Goal: Information Seeking & Learning: Check status

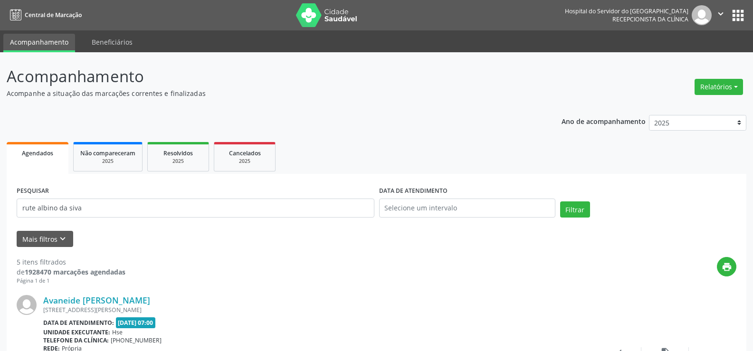
click at [560, 202] on button "Filtrar" at bounding box center [575, 210] width 30 height 16
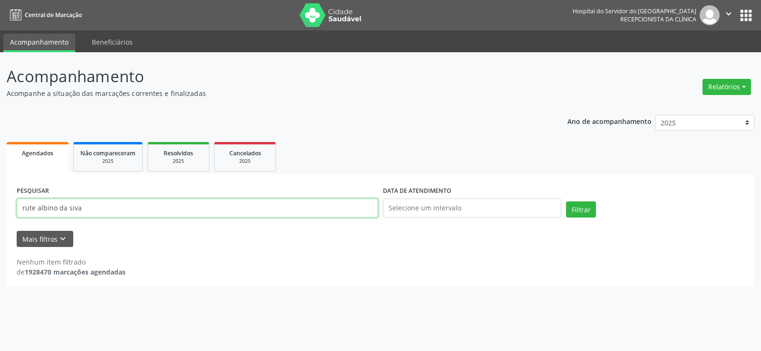
click at [195, 213] on input "rute albino da siva" at bounding box center [197, 208] width 361 height 19
click at [159, 191] on div "PESQUISAR rute albino da siva" at bounding box center [197, 204] width 366 height 40
click at [144, 217] on input "rute albino da siva" at bounding box center [197, 208] width 361 height 19
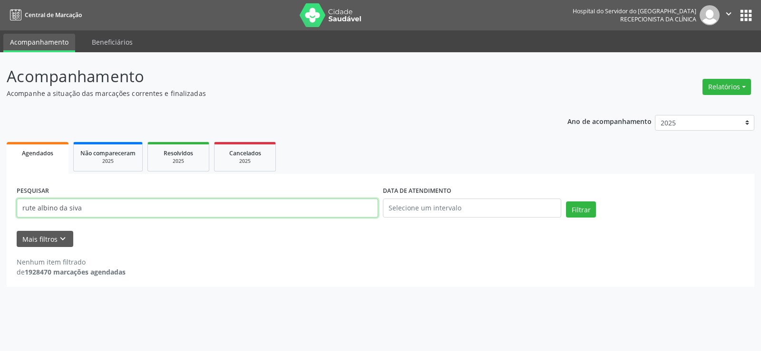
click at [144, 217] on input "rute albino da siva" at bounding box center [197, 208] width 361 height 19
paste input "9000142597"
click at [566, 202] on button "Filtrar" at bounding box center [581, 210] width 30 height 16
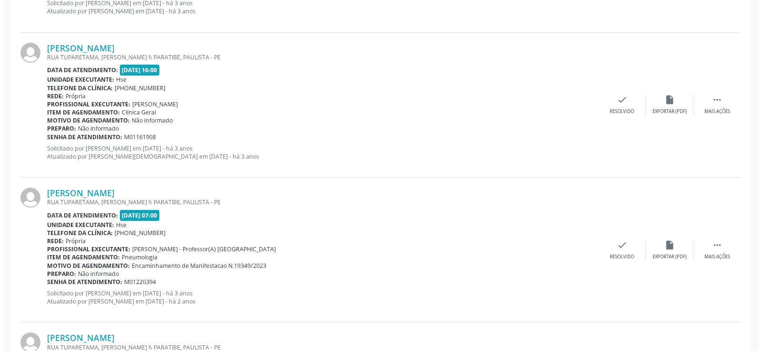
scroll to position [531, 0]
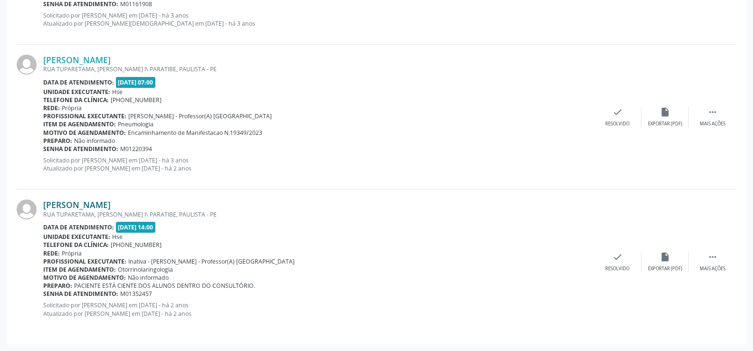
click at [107, 205] on link "Rute Albino da Silva" at bounding box center [76, 205] width 67 height 10
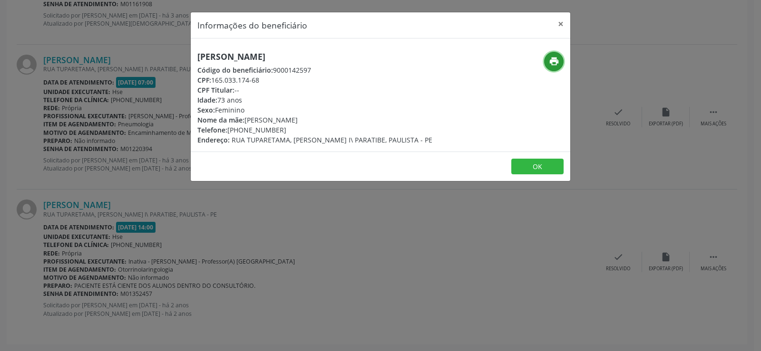
click at [549, 63] on icon "print" at bounding box center [554, 61] width 10 height 10
click at [221, 58] on h5 "Rute Albino da Silva" at bounding box center [314, 57] width 235 height 10
copy div "Rute Albino da Silva"
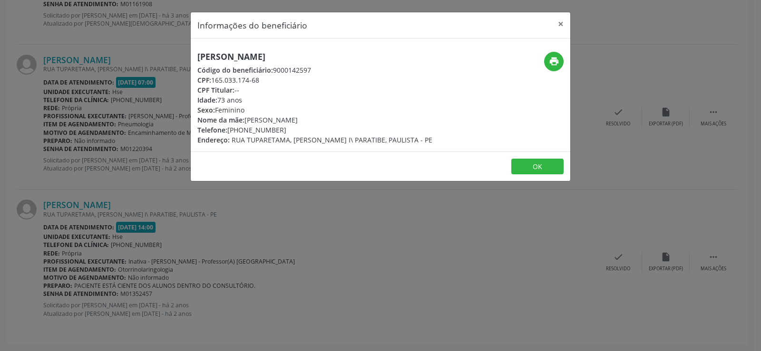
click at [113, 87] on div "Informações do beneficiário × Rute Albino da Silva Código do beneficiário: 9000…" at bounding box center [380, 175] width 761 height 351
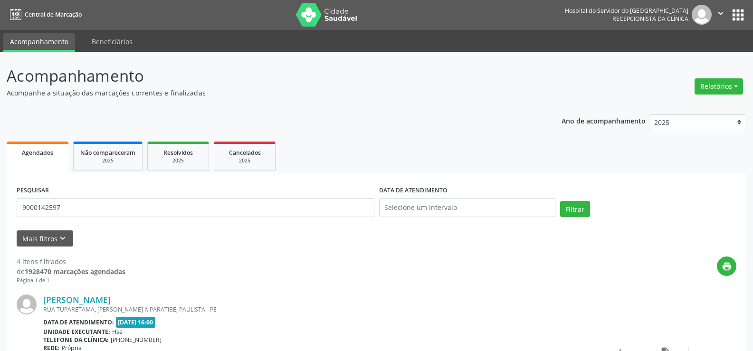
scroll to position [0, 0]
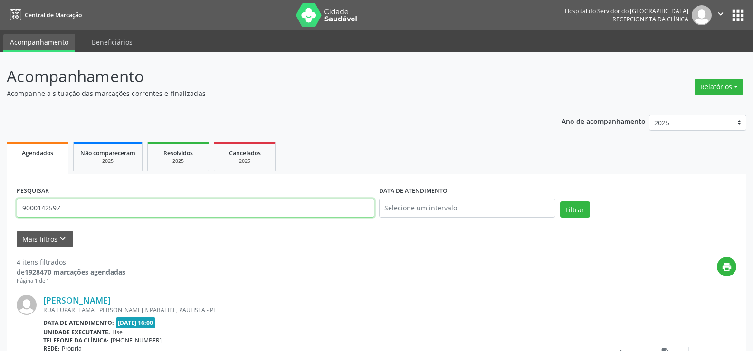
click at [112, 200] on input "9000142597" at bounding box center [196, 208] width 358 height 19
paste input "Elliwany Felix de Siqueira Silva"
click at [560, 202] on button "Filtrar" at bounding box center [575, 210] width 30 height 16
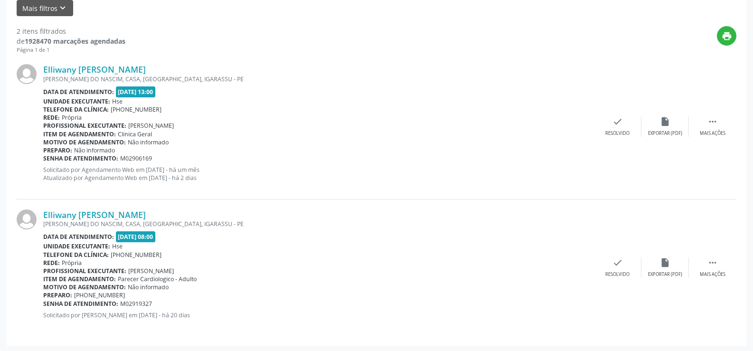
scroll to position [232, 0]
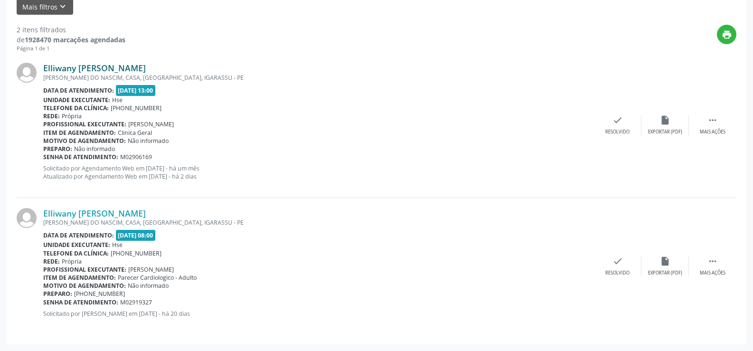
click at [146, 67] on link "Elliwany Felix de Siqueira Silva" at bounding box center [94, 68] width 103 height 10
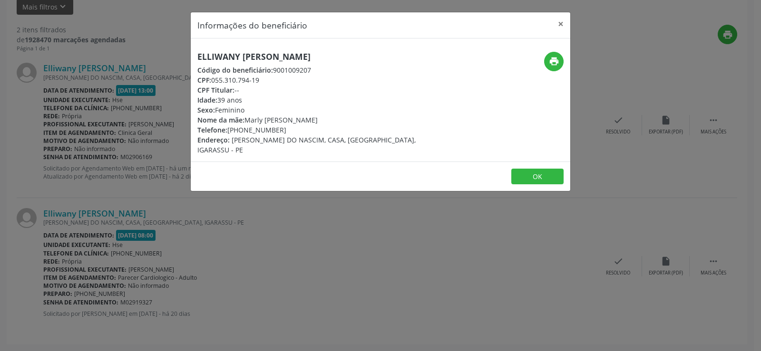
click at [335, 58] on h5 "Elliwany Felix de Siqueira Silva" at bounding box center [317, 57] width 240 height 10
copy div "Elliwany Felix de Siqueira Silva"
click at [560, 60] on button "print" at bounding box center [553, 61] width 19 height 19
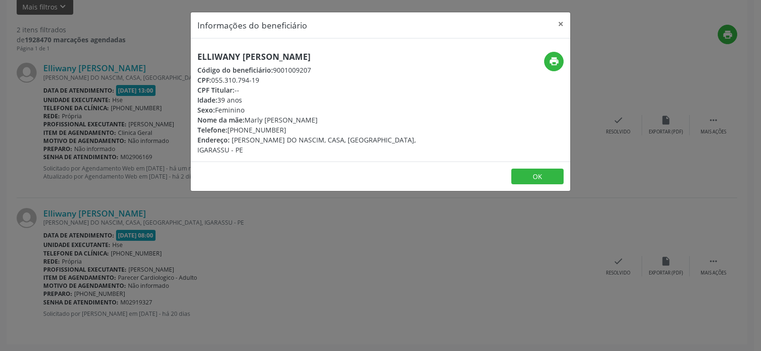
click at [129, 282] on div "Informações do beneficiário × Elliwany Felix de Siqueira Silva Código do benefi…" at bounding box center [380, 175] width 761 height 351
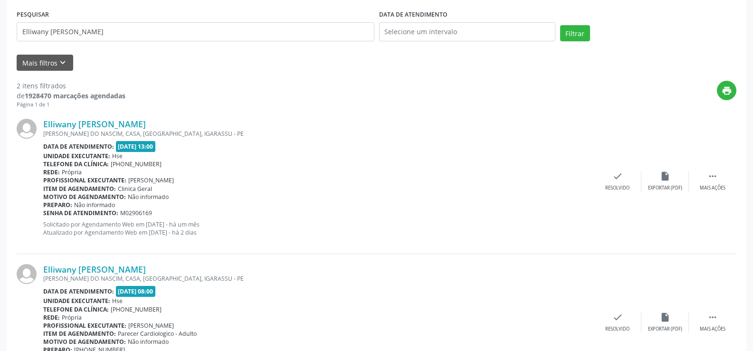
scroll to position [90, 0]
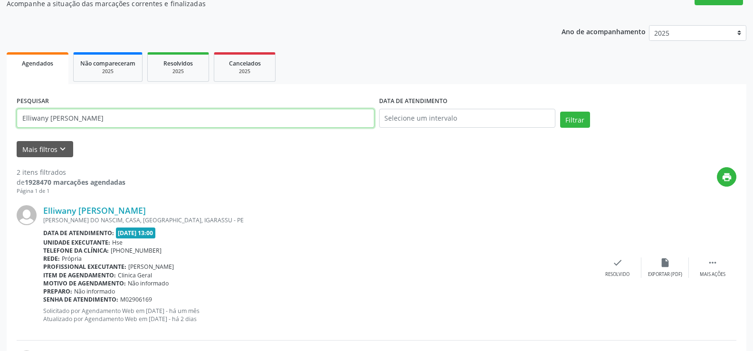
click at [150, 119] on input "Elliwany Felix de Siqueira Silva" at bounding box center [196, 118] width 358 height 19
click at [560, 112] on button "Filtrar" at bounding box center [575, 120] width 30 height 16
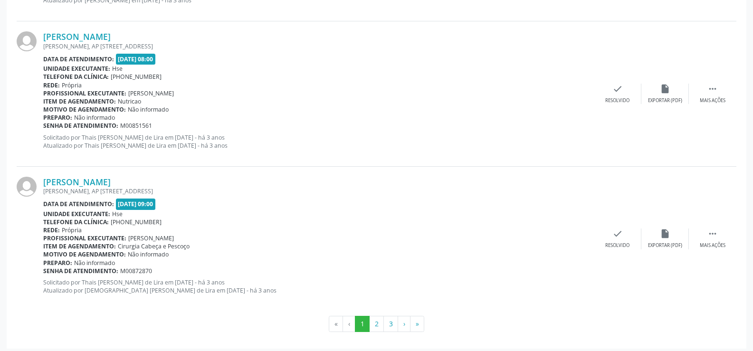
scroll to position [2155, 0]
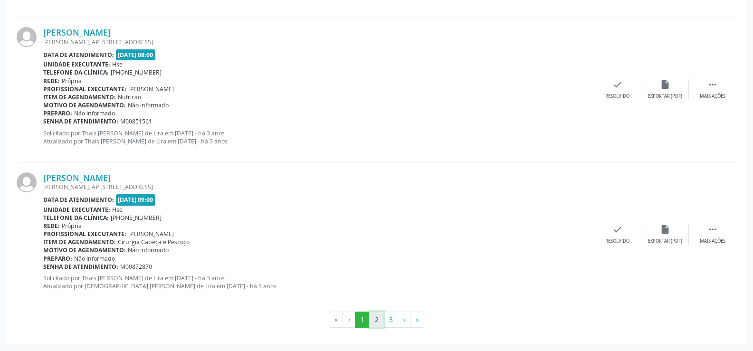
click at [375, 318] on button "2" at bounding box center [376, 320] width 15 height 16
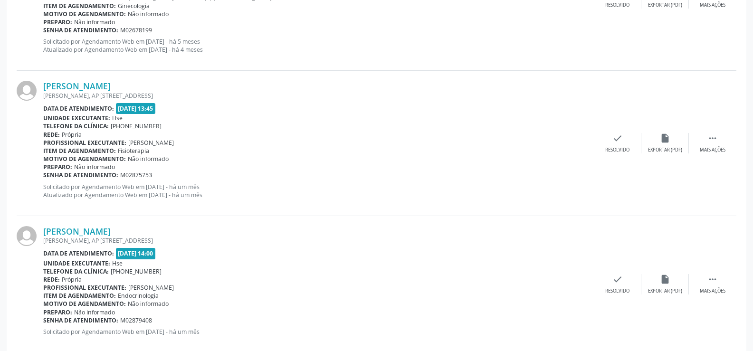
scroll to position [2147, 0]
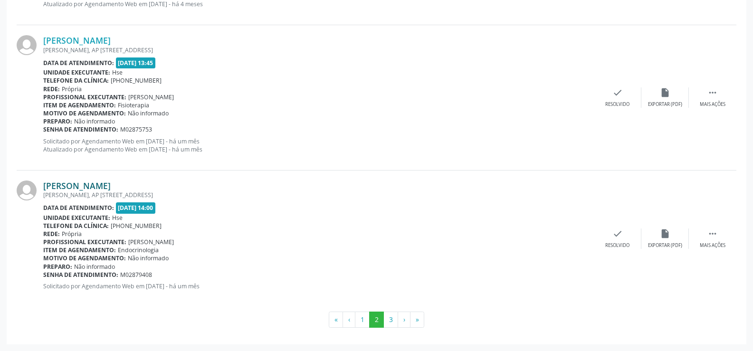
click at [111, 186] on link "Maria Augusta Sales de Araujo" at bounding box center [76, 186] width 67 height 10
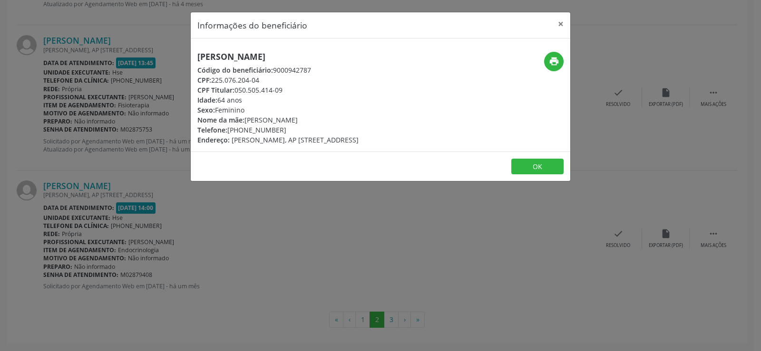
click at [281, 54] on h5 "Maria Augusta Sales de Araujo" at bounding box center [277, 57] width 161 height 10
copy div "Maria Augusta Sales de Araujo"
click at [94, 212] on div "Informações do beneficiário × Maria Augusta Sales de Araujo Código do beneficiá…" at bounding box center [380, 175] width 761 height 351
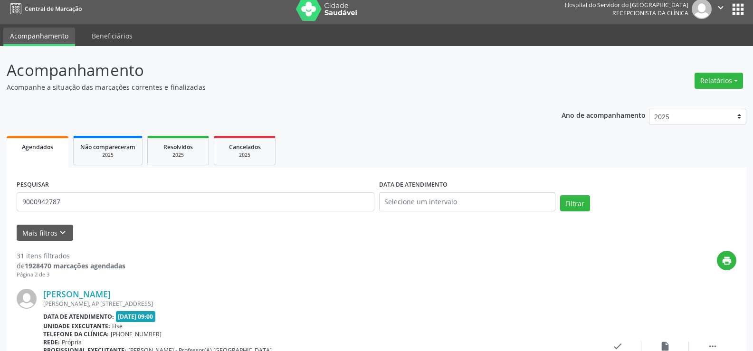
scroll to position [0, 0]
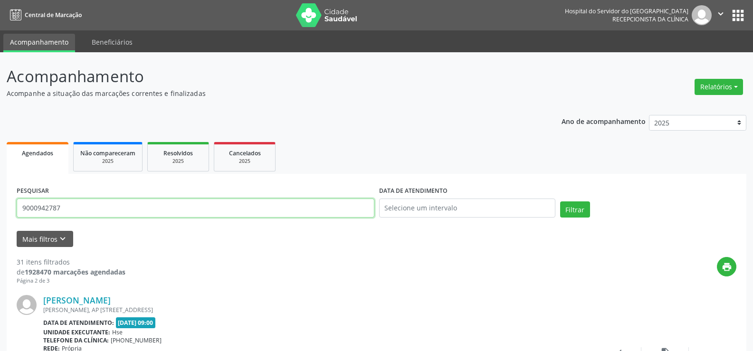
click at [119, 203] on input "9000942787" at bounding box center [196, 208] width 358 height 19
click at [560, 202] on button "Filtrar" at bounding box center [575, 210] width 30 height 16
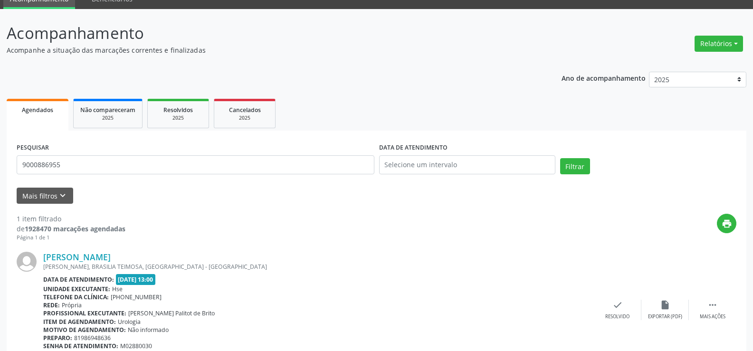
scroll to position [87, 0]
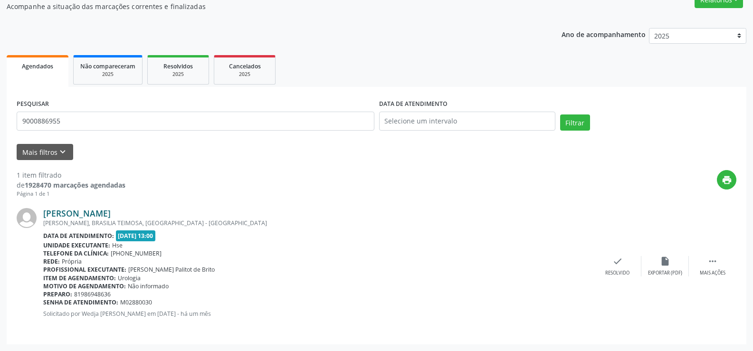
click at [64, 218] on link "Leon Tavares Pedrosa" at bounding box center [76, 213] width 67 height 10
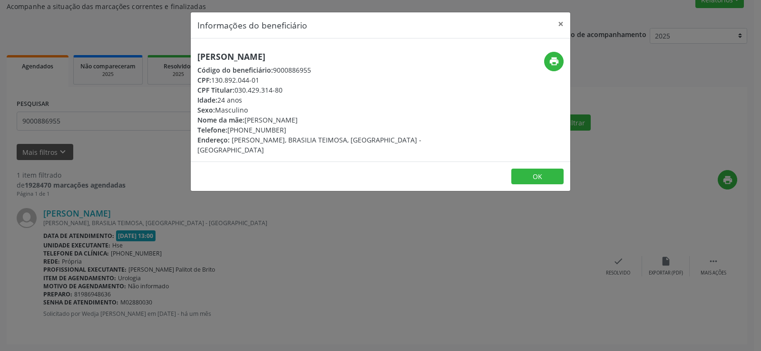
click at [264, 56] on h5 "Leon Tavares Pedrosa" at bounding box center [317, 57] width 240 height 10
copy div "Leon Tavares Pedrosa"
click at [556, 56] on icon "print" at bounding box center [554, 61] width 10 height 10
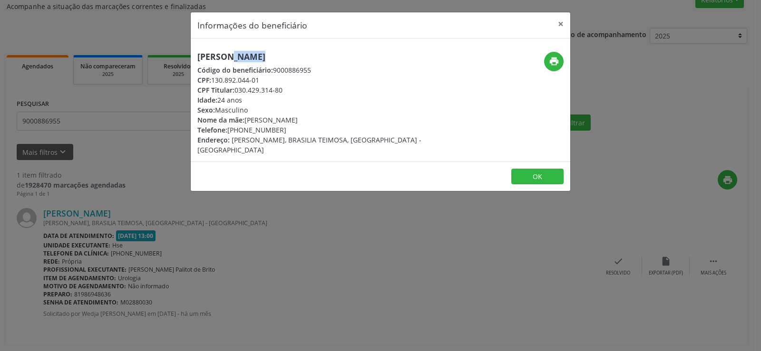
click at [63, 101] on div "Informações do beneficiário × Leon Tavares Pedrosa Código do beneficiário: 9000…" at bounding box center [380, 175] width 761 height 351
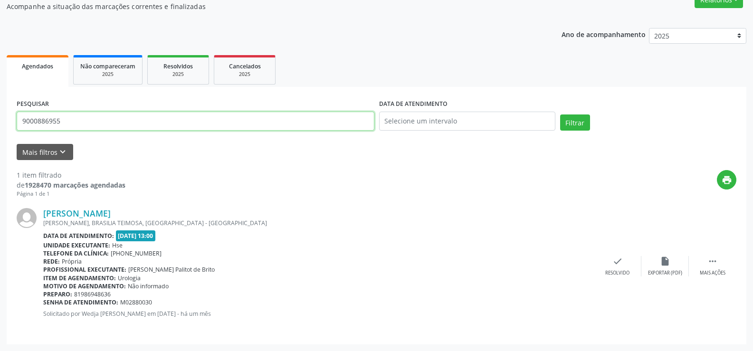
click at [67, 128] on input "9000886955" at bounding box center [196, 121] width 358 height 19
click at [560, 115] on button "Filtrar" at bounding box center [575, 123] width 30 height 16
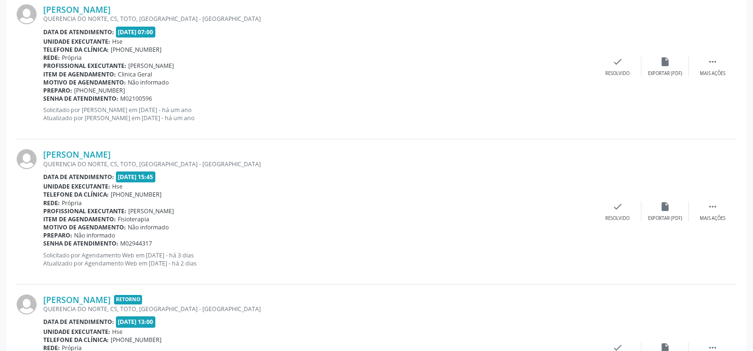
scroll to position [2119, 0]
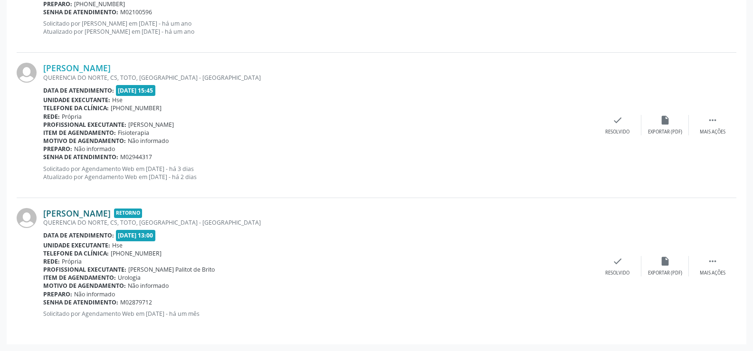
click at [87, 215] on link "Andre Luiz de Brito" at bounding box center [76, 213] width 67 height 10
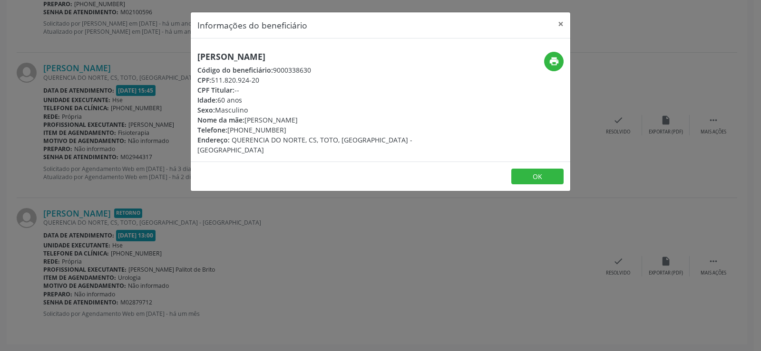
click at [250, 67] on span "Código do beneficiário:" at bounding box center [235, 70] width 76 height 9
click at [246, 58] on h5 "Andre Luiz de Brito" at bounding box center [317, 57] width 240 height 10
copy div "Andre Luiz de Brito"
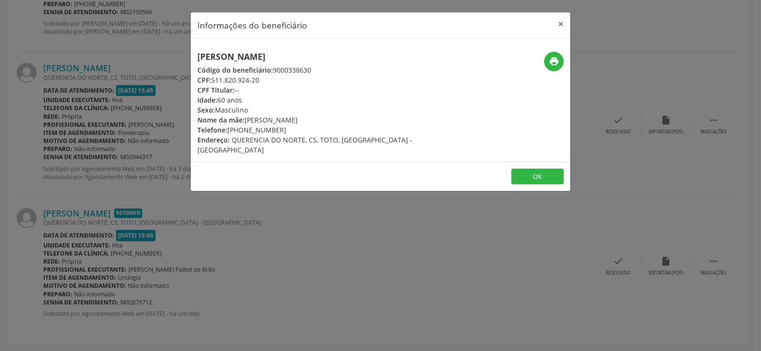
click at [88, 165] on div "Informações do beneficiário × Andre Luiz de Brito Código do beneficiário: 90003…" at bounding box center [380, 175] width 761 height 351
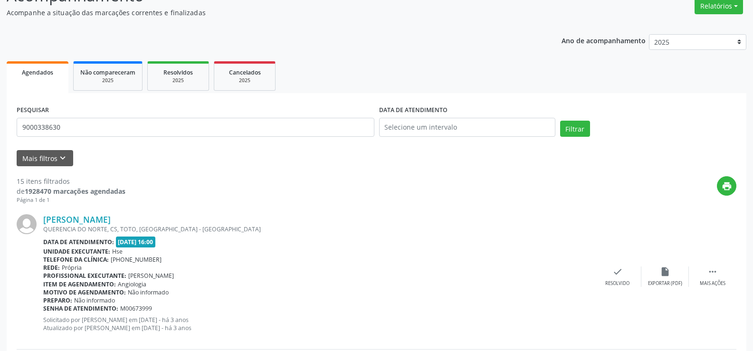
scroll to position [0, 0]
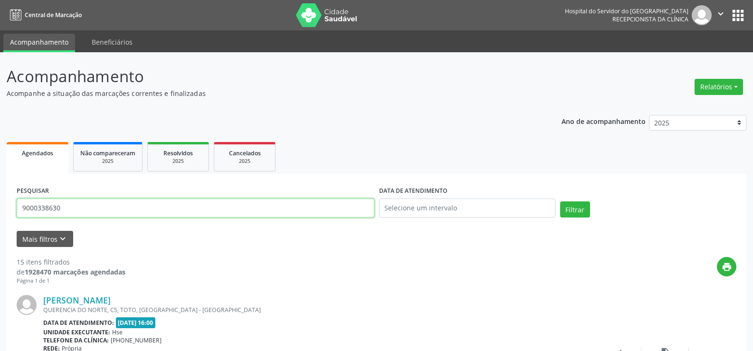
click at [127, 216] on input "9000338630" at bounding box center [196, 208] width 358 height 19
click at [560, 202] on button "Filtrar" at bounding box center [575, 210] width 30 height 16
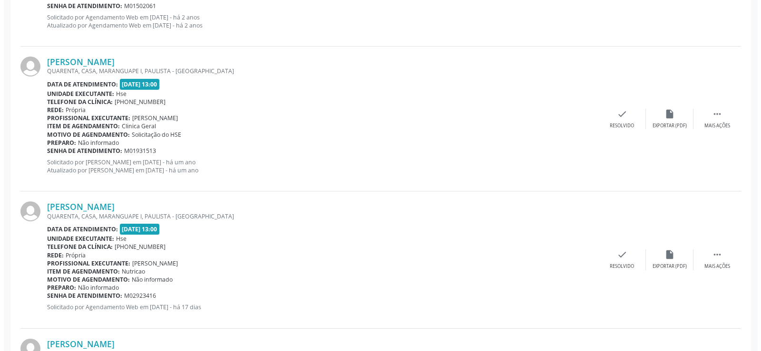
scroll to position [517, 0]
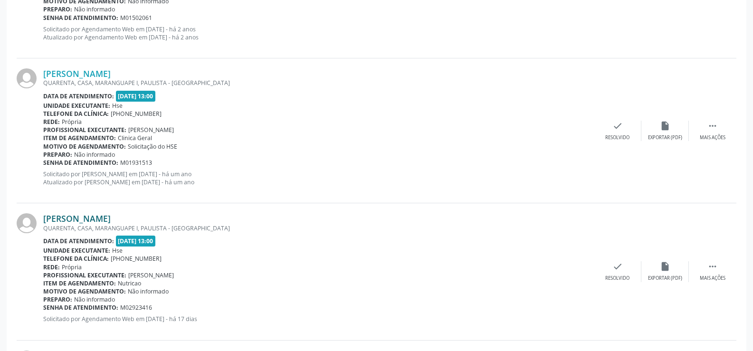
click at [111, 218] on link "Andreia Rodrigues da Silva dos Santos" at bounding box center [76, 218] width 67 height 10
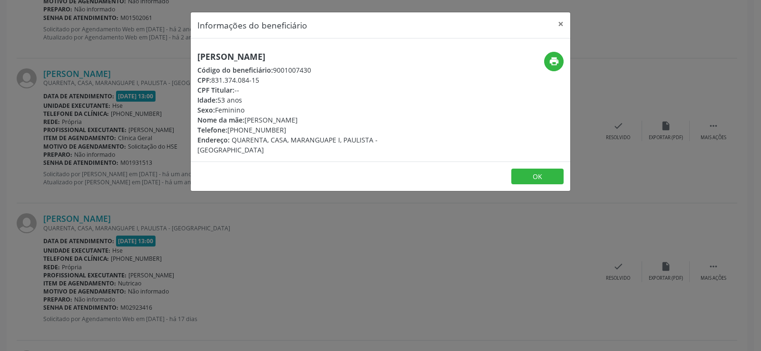
click at [262, 58] on h5 "Andreia Rodrigues da Silva dos Santos" at bounding box center [317, 57] width 240 height 10
copy div "Andreia Rodrigues da Silva dos Santos"
click at [66, 138] on div "Informações do beneficiário × Andreia Rodrigues da Silva dos Santos Código do b…" at bounding box center [380, 175] width 761 height 351
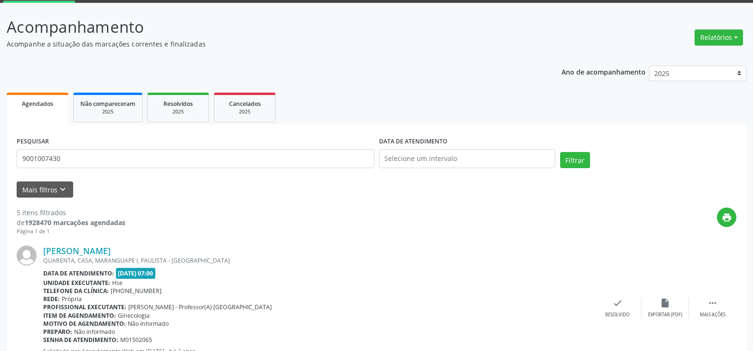
scroll to position [0, 0]
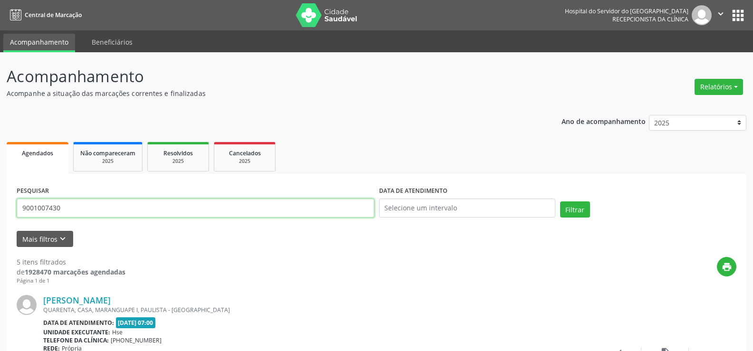
click at [148, 212] on input "9001007430" at bounding box center [196, 208] width 358 height 19
click at [560, 202] on button "Filtrar" at bounding box center [575, 210] width 30 height 16
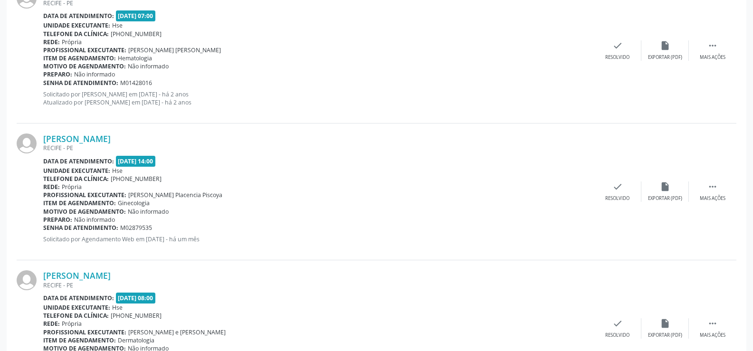
scroll to position [1098, 0]
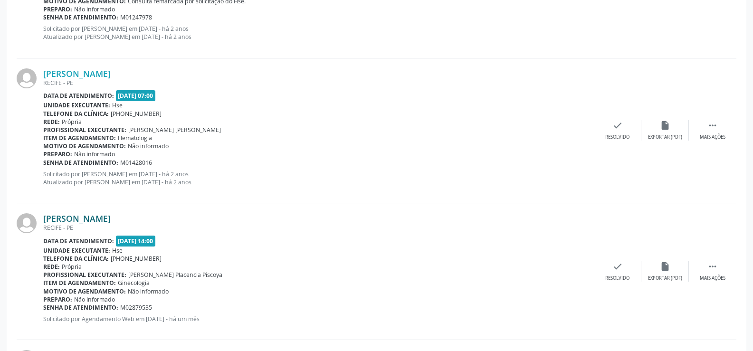
click at [111, 217] on link "Joseli Felix Borges de Santana" at bounding box center [76, 218] width 67 height 10
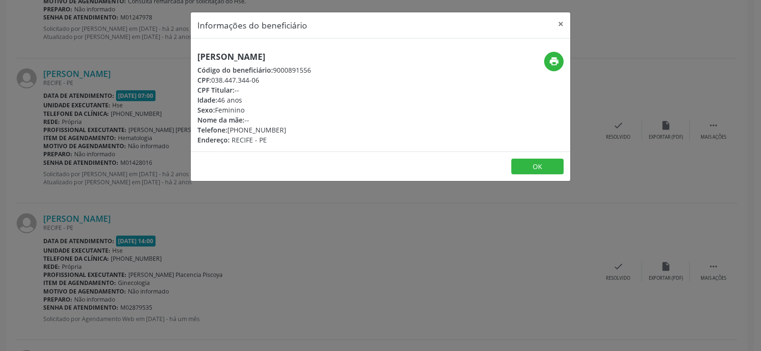
click at [295, 59] on h5 "Joseli Felix Borges de Santana" at bounding box center [254, 57] width 114 height 10
copy div "Joseli Felix Borges de Santana"
click at [157, 221] on div "Informações do beneficiário × Joseli Felix Borges de Santana Código do benefici…" at bounding box center [380, 175] width 761 height 351
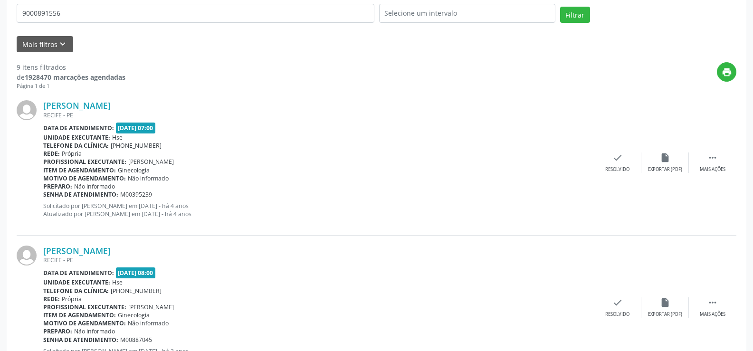
scroll to position [0, 0]
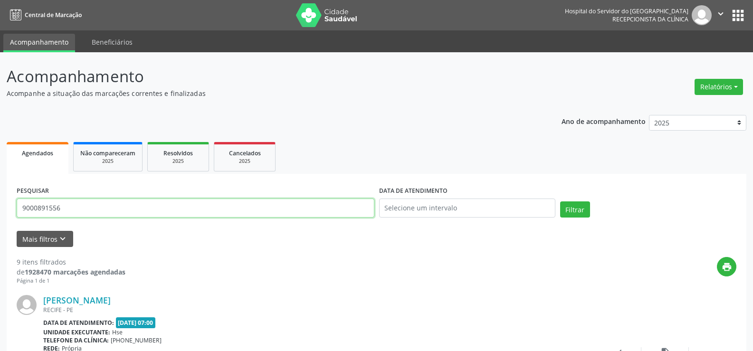
click at [89, 199] on input "9000891556" at bounding box center [196, 208] width 358 height 19
paste input "SEMURALDO AMARO DA SILVA"
type input "SEMURALDO AMARO DA SILVA"
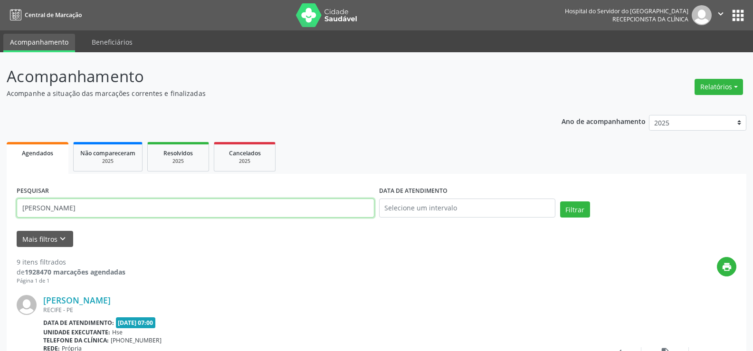
click at [560, 202] on button "Filtrar" at bounding box center [575, 210] width 30 height 16
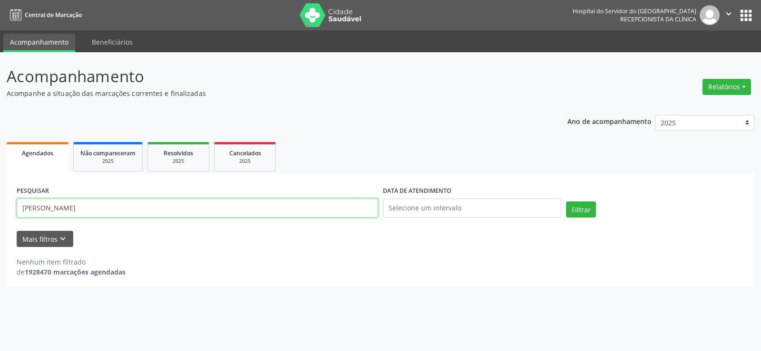
click at [125, 199] on input "SEMURALDO AMARO DA SILVA" at bounding box center [197, 208] width 361 height 19
click at [110, 171] on link "Não compareceram 2025" at bounding box center [107, 156] width 69 height 29
click at [195, 204] on input "MARCUS VINICIUS ALMEIDA SOARES" at bounding box center [197, 208] width 361 height 19
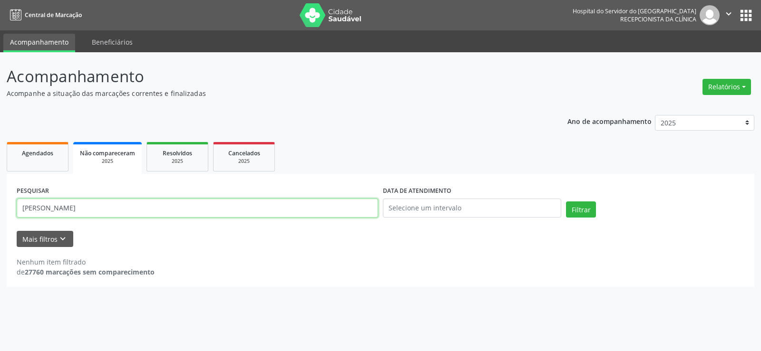
click at [195, 204] on input "MARCUS VINICIUS ALMEIDA SOARES" at bounding box center [197, 208] width 361 height 19
paste input "SEMURALDO AMARO DA SILVA"
type input "SEMURALDO AMARO DA SILVA"
click at [566, 202] on button "Filtrar" at bounding box center [581, 210] width 30 height 16
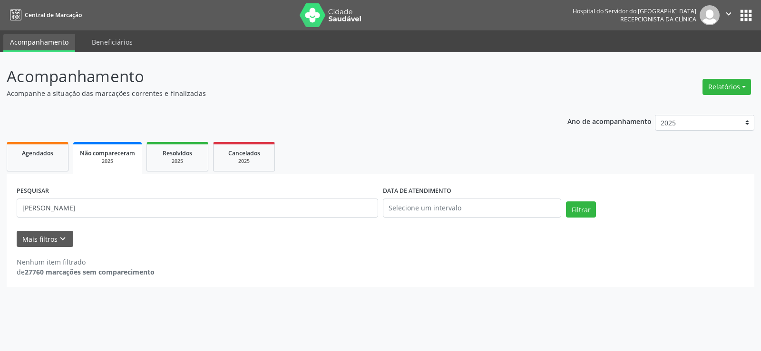
click at [184, 175] on div "PESQUISAR SEMURALDO AMARO DA SILVA DATA DE ATENDIMENTO Filtrar UNIDADE EXECUTAN…" at bounding box center [380, 230] width 747 height 113
click at [182, 145] on link "Resolvidos 2025" at bounding box center [177, 156] width 62 height 29
click at [142, 219] on div "PESQUISAR MARCUS VINICIUS ALMEIDA SOARES" at bounding box center [197, 204] width 366 height 40
click at [144, 215] on input "MARCUS VINICIUS ALMEIDA SOARES" at bounding box center [197, 208] width 361 height 19
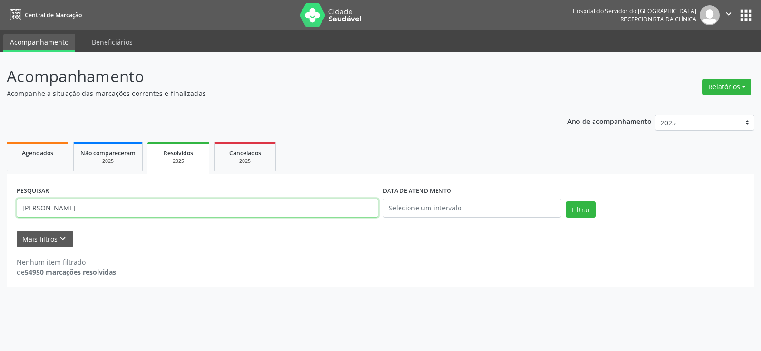
click at [144, 215] on input "MARCUS VINICIUS ALMEIDA SOARES" at bounding box center [197, 208] width 361 height 19
paste input "SEMURALDO AMARO DA SILVA"
type input "SEMURALDO AMARO DA SILVA"
click at [566, 202] on button "Filtrar" at bounding box center [581, 210] width 30 height 16
click at [41, 159] on link "Agendados" at bounding box center [38, 156] width 62 height 29
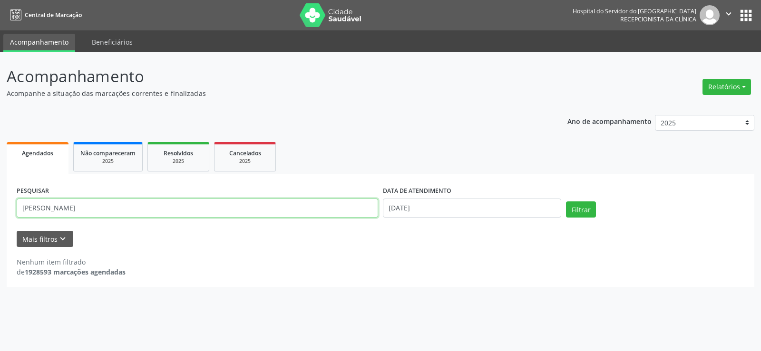
drag, startPoint x: 131, startPoint y: 210, endPoint x: 0, endPoint y: 210, distance: 130.7
click at [0, 210] on div "Acompanhamento Acompanhe a situação das marcações correntes e finalizadas Relat…" at bounding box center [380, 201] width 761 height 299
paste input "JOSE ANTONIO LEAL BARRETO DA ROCH"
type input "JOSE ANTONIO LEAL BARRETO DA ROCHA"
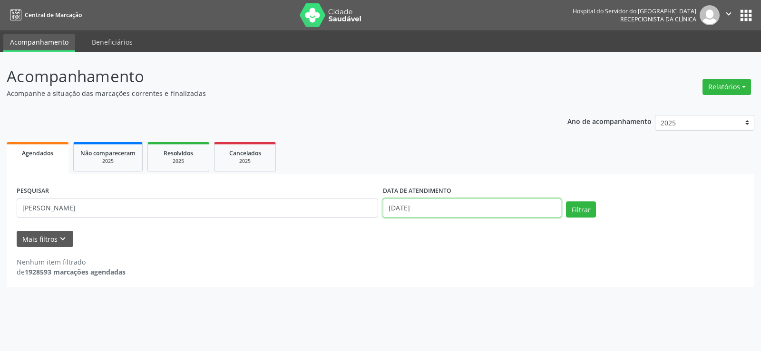
click at [450, 211] on input "25/09/2025" at bounding box center [472, 208] width 178 height 19
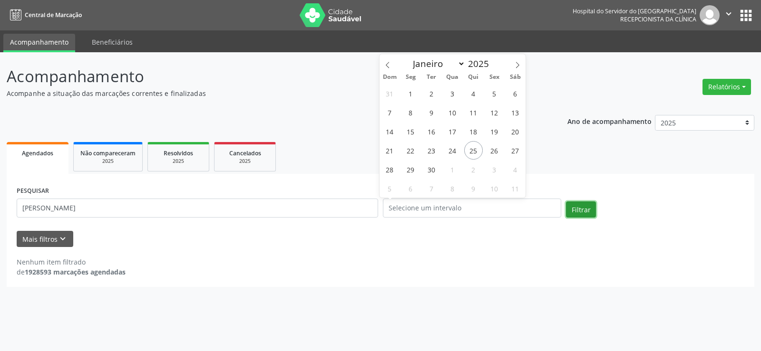
click at [583, 209] on button "Filtrar" at bounding box center [581, 210] width 30 height 16
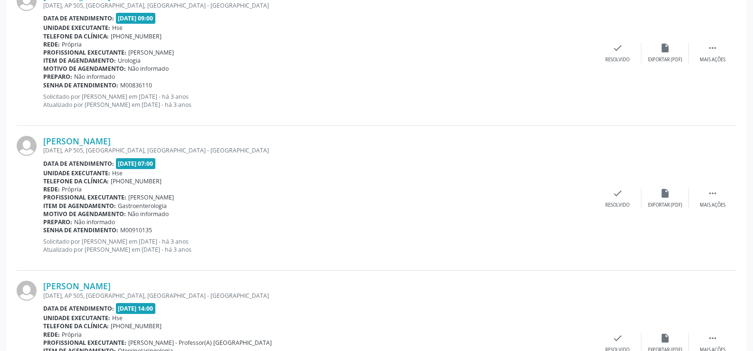
scroll to position [2139, 0]
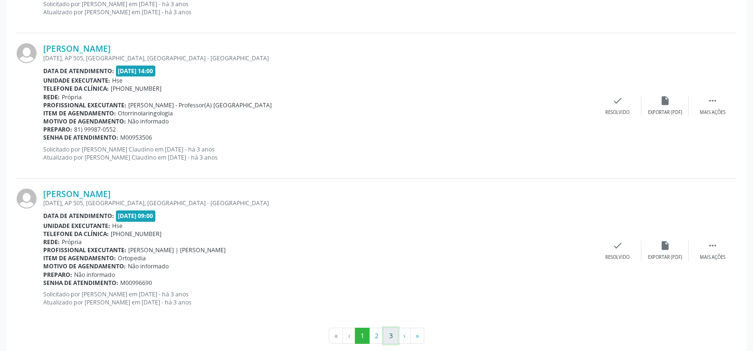
click at [389, 337] on button "3" at bounding box center [391, 336] width 15 height 16
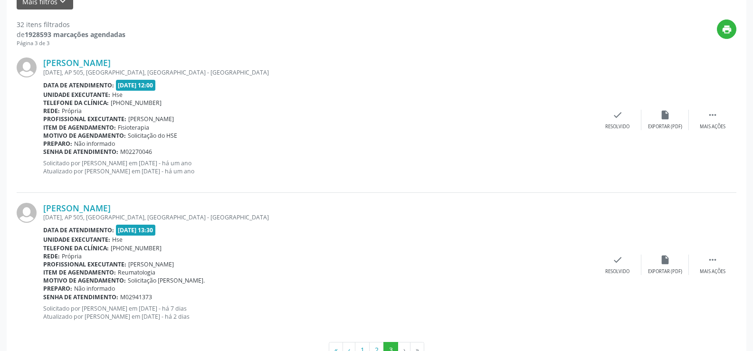
scroll to position [268, 0]
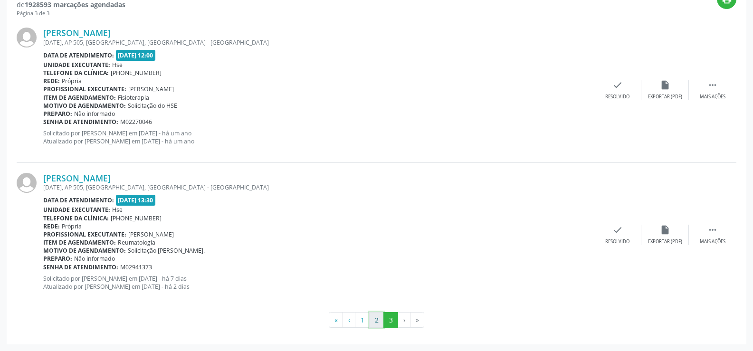
click at [375, 322] on button "2" at bounding box center [376, 320] width 15 height 16
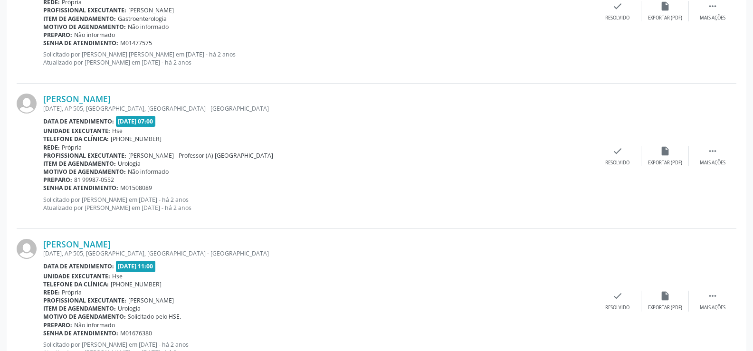
scroll to position [2155, 0]
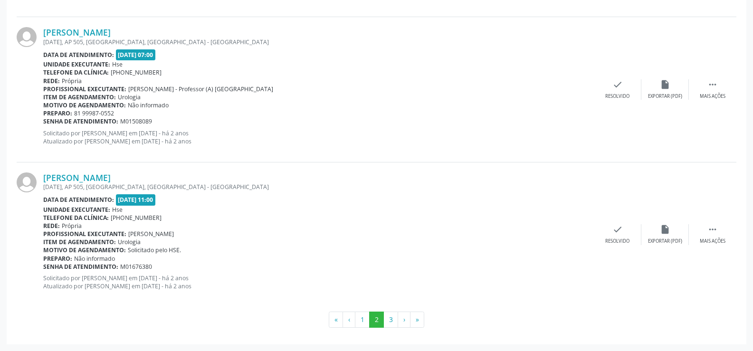
drag, startPoint x: 187, startPoint y: 176, endPoint x: 41, endPoint y: 178, distance: 145.9
click at [41, 178] on div "Jose Antonio Leal Barreto da Rocha 07 DE SETEMBRO, AP 505, BOA VISTA, RECIFE - …" at bounding box center [377, 235] width 720 height 144
copy div "[PERSON_NAME]"
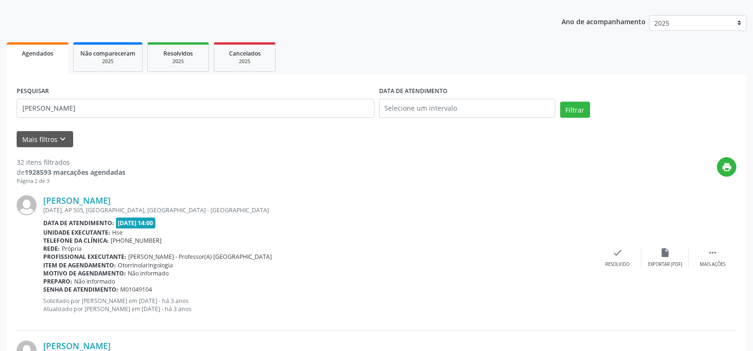
scroll to position [16, 0]
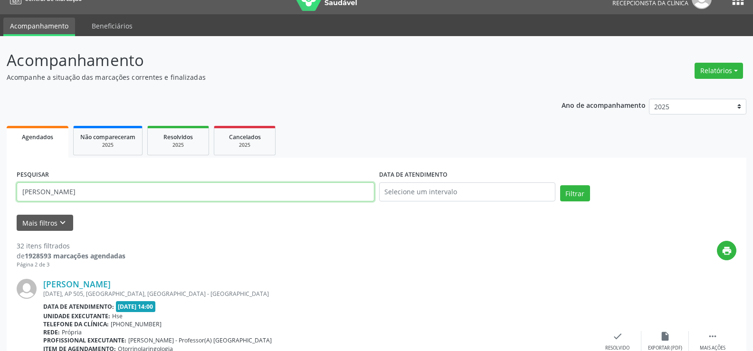
drag, startPoint x: 164, startPoint y: 191, endPoint x: 0, endPoint y: 184, distance: 164.1
paste input "ITALA JOSIANE DE OLIVEIRA NENES"
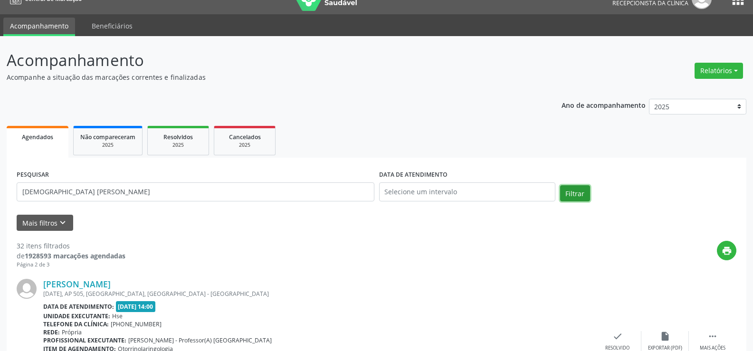
click at [583, 196] on button "Filtrar" at bounding box center [575, 193] width 30 height 16
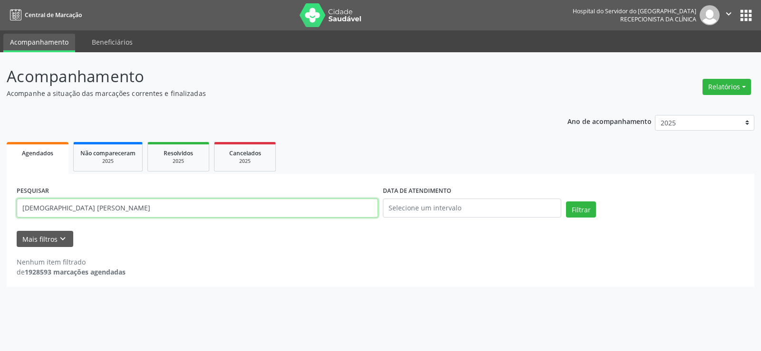
drag, startPoint x: 134, startPoint y: 211, endPoint x: 0, endPoint y: 212, distance: 134.1
click at [0, 212] on div "Acompanhamento Acompanhe a situação das marcações correntes e finalizadas Relat…" at bounding box center [380, 201] width 761 height 299
paste input "text"
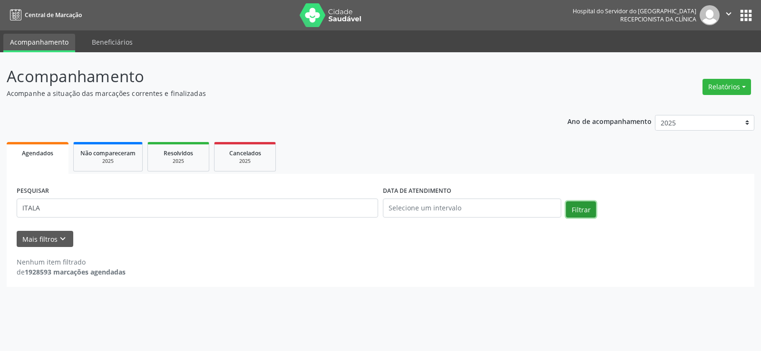
click at [581, 208] on button "Filtrar" at bounding box center [581, 210] width 30 height 16
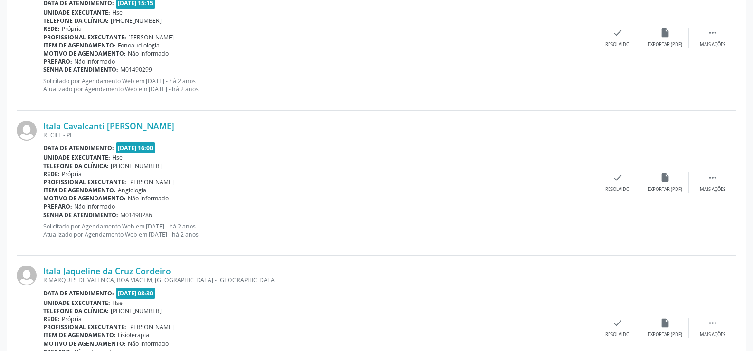
scroll to position [1111, 0]
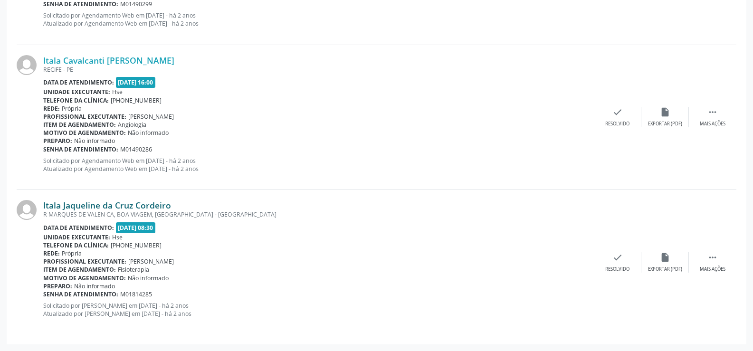
click at [151, 209] on link "Itala Jaqueline da Cruz Cordeiro" at bounding box center [107, 205] width 128 height 10
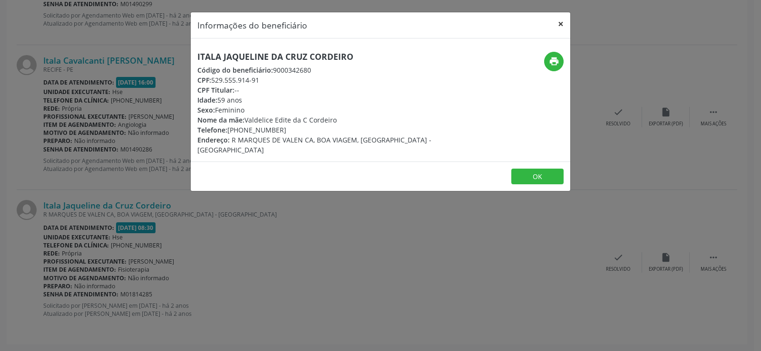
click at [561, 20] on button "×" at bounding box center [560, 23] width 19 height 23
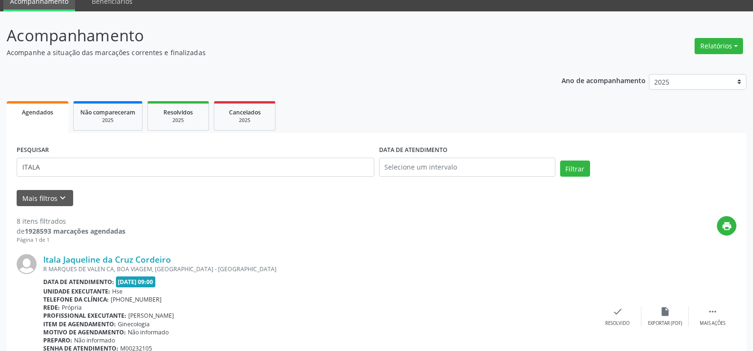
scroll to position [0, 0]
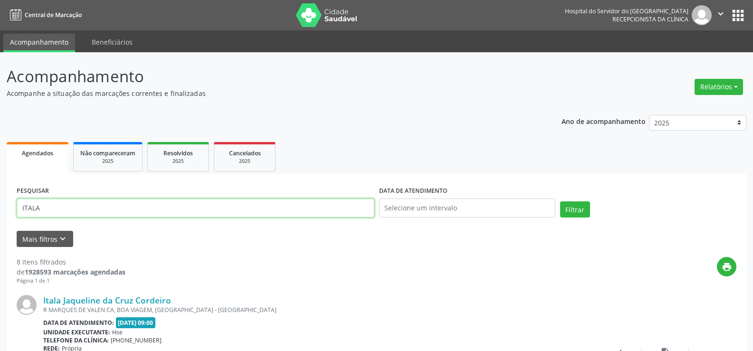
drag, startPoint x: 69, startPoint y: 215, endPoint x: 0, endPoint y: 205, distance: 70.1
paste input "LARISSA MARCELA DE SANTANA"
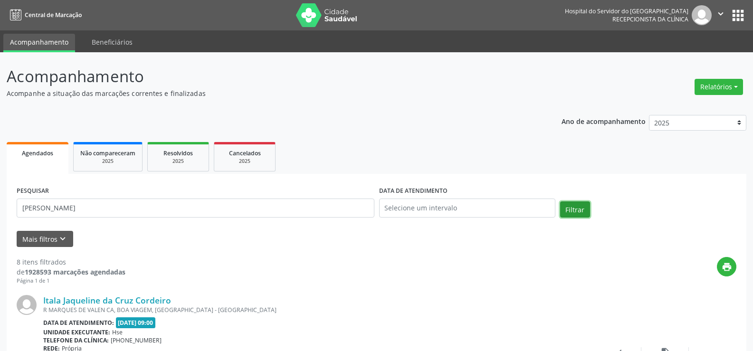
click at [571, 208] on button "Filtrar" at bounding box center [575, 210] width 30 height 16
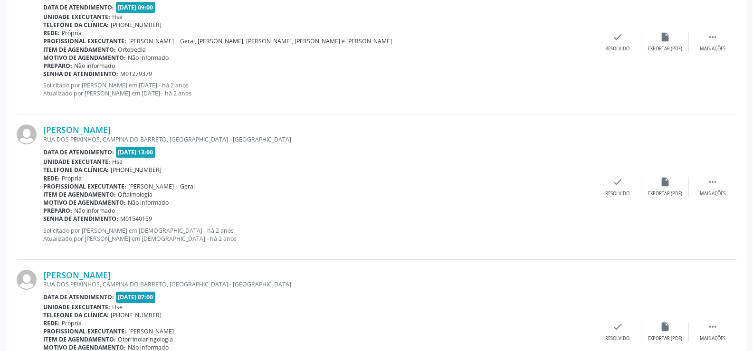
scroll to position [2139, 0]
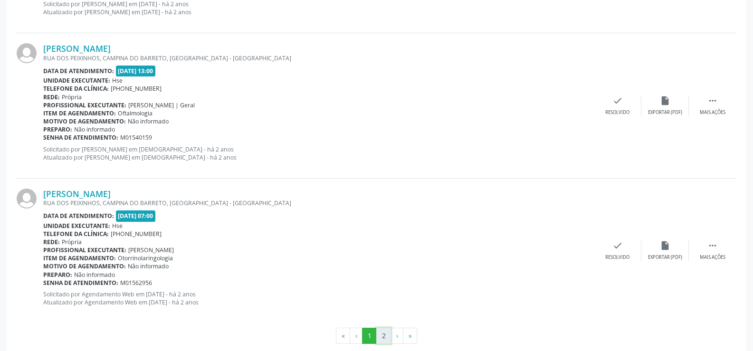
click at [380, 334] on button "2" at bounding box center [383, 336] width 15 height 16
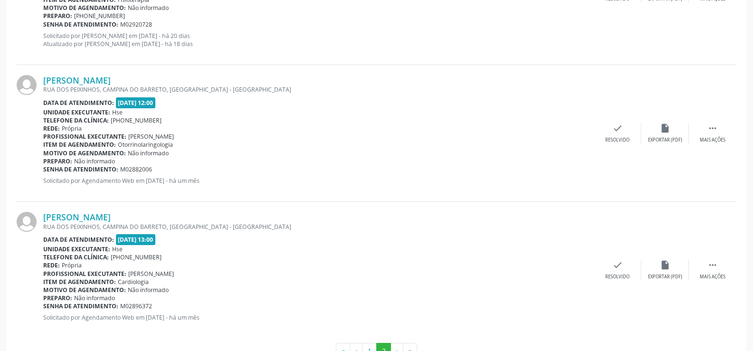
scroll to position [523, 0]
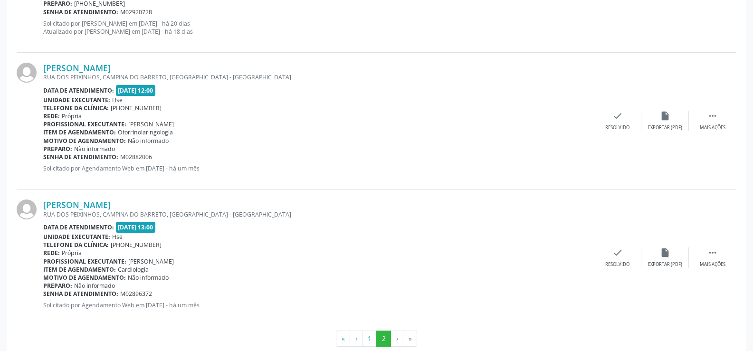
drag, startPoint x: 161, startPoint y: 206, endPoint x: 40, endPoint y: 207, distance: 120.3
click at [40, 207] on div "Larissa Marcela de Santana RUA DOS PEIXINHOS, CAMPINA DO BARRETO, RECIFE - PE D…" at bounding box center [377, 258] width 720 height 136
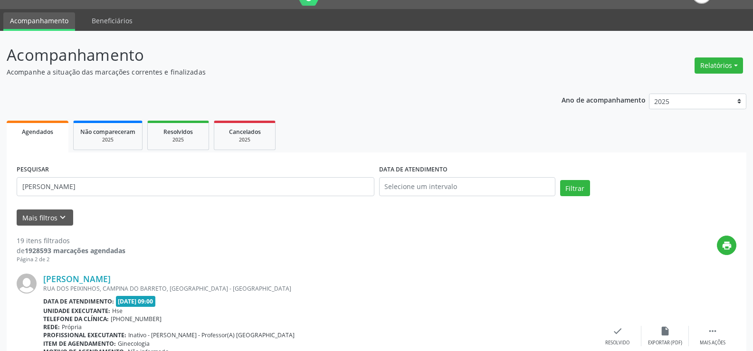
scroll to position [0, 0]
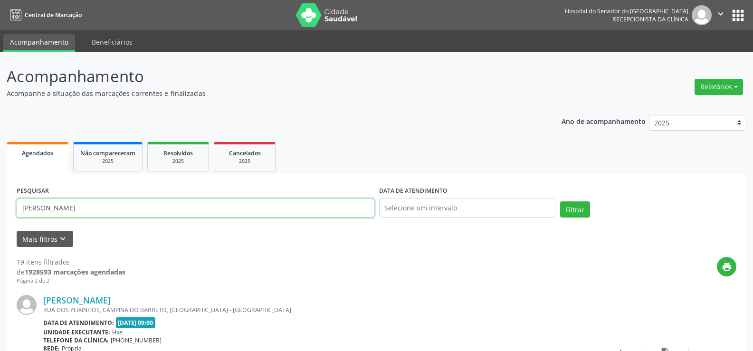
drag, startPoint x: 123, startPoint y: 207, endPoint x: 0, endPoint y: 210, distance: 122.7
paste input "MANOEL PEREIRA DA SILVA NETO"
click at [578, 212] on button "Filtrar" at bounding box center [575, 210] width 30 height 16
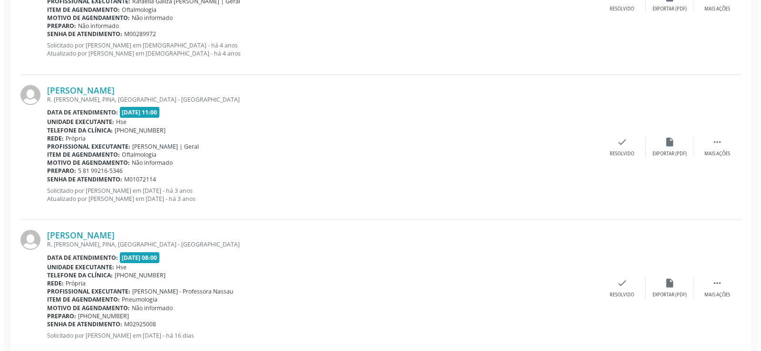
scroll to position [377, 0]
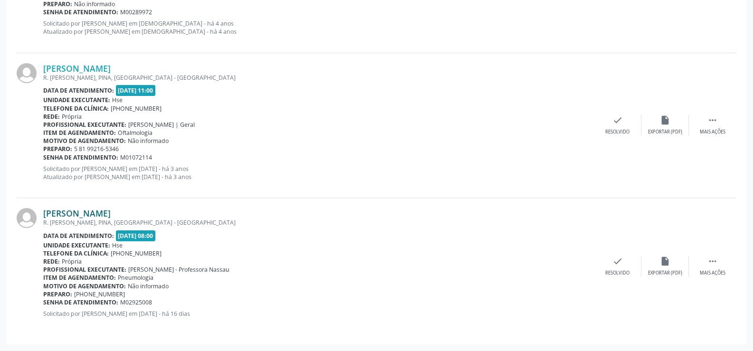
click at [111, 212] on link "Manoel Pereira da Silva Neto" at bounding box center [76, 213] width 67 height 10
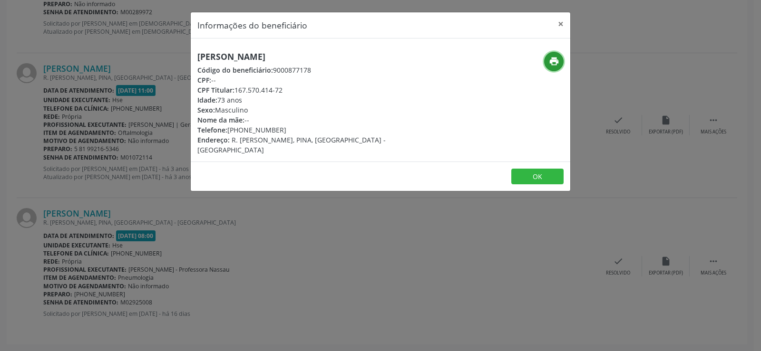
click at [558, 58] on icon "print" at bounding box center [554, 61] width 10 height 10
drag, startPoint x: 340, startPoint y: 55, endPoint x: 183, endPoint y: 58, distance: 156.4
click at [183, 58] on div "Informações do beneficiário × Manoel Pereira da Silva Neto Código do beneficiár…" at bounding box center [380, 175] width 761 height 351
click at [111, 174] on div "Informações do beneficiário × Manoel Pereira da Silva Neto Código do beneficiár…" at bounding box center [380, 175] width 761 height 351
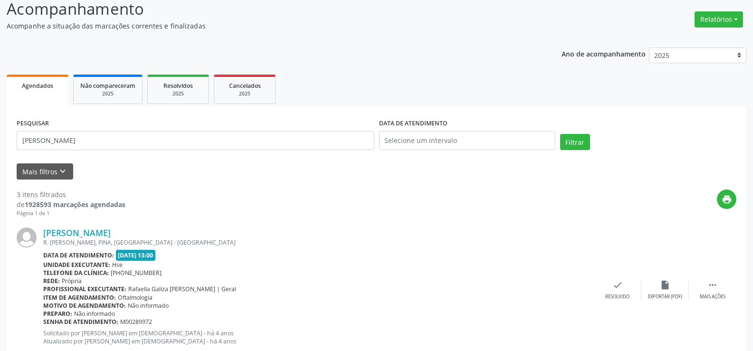
scroll to position [0, 0]
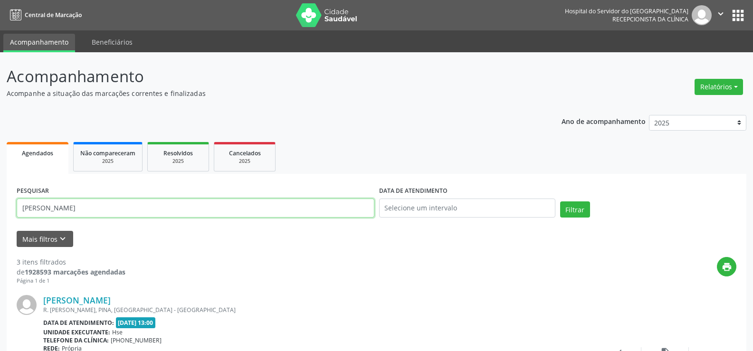
click at [134, 207] on input "MANOEL PEREIRA DA SILVA NETO" at bounding box center [196, 208] width 358 height 19
paste input "JOSE ANTONIO LEAL BARRETO DA ROCHA"
click at [560, 202] on button "Filtrar" at bounding box center [575, 210] width 30 height 16
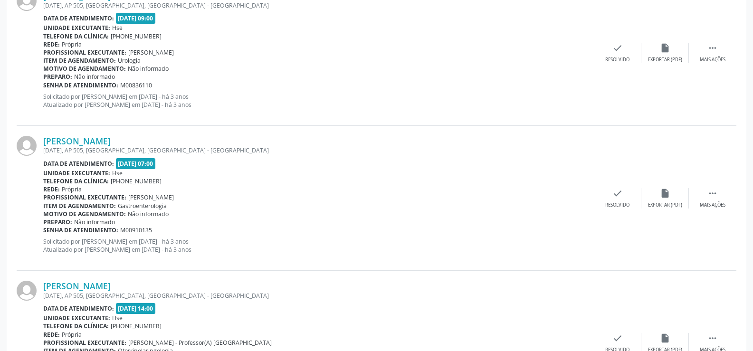
scroll to position [2155, 0]
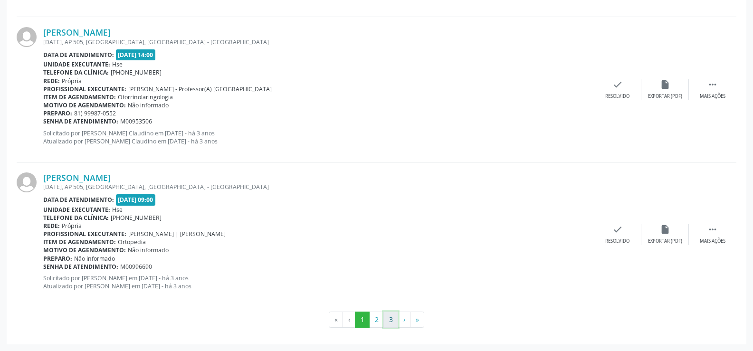
click at [395, 319] on button "3" at bounding box center [391, 320] width 15 height 16
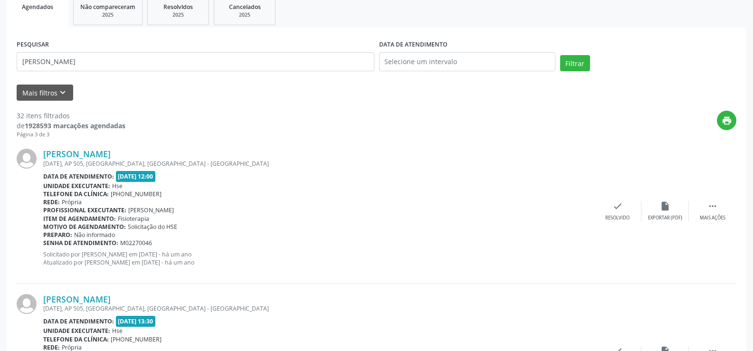
scroll to position [77, 0]
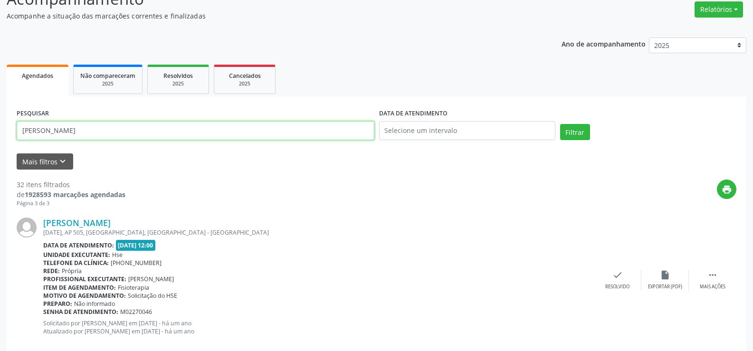
drag, startPoint x: 154, startPoint y: 132, endPoint x: 0, endPoint y: 134, distance: 154.0
click at [0, 134] on div "Acompanhamento Acompanhe a situação das marcações correntes e finalizadas Relat…" at bounding box center [376, 258] width 753 height 567
paste input "MARIA DO CARMO DE LIM"
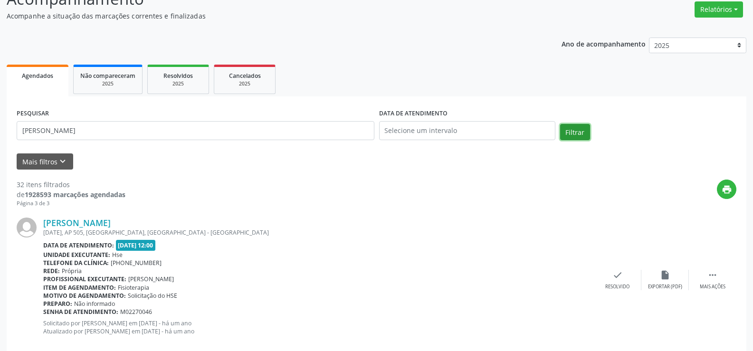
click at [582, 134] on button "Filtrar" at bounding box center [575, 132] width 30 height 16
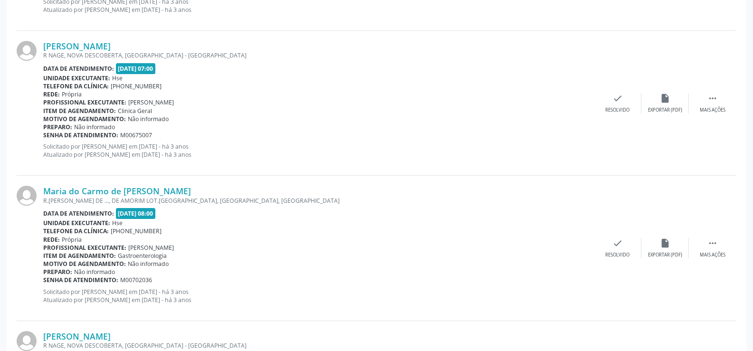
scroll to position [2155, 0]
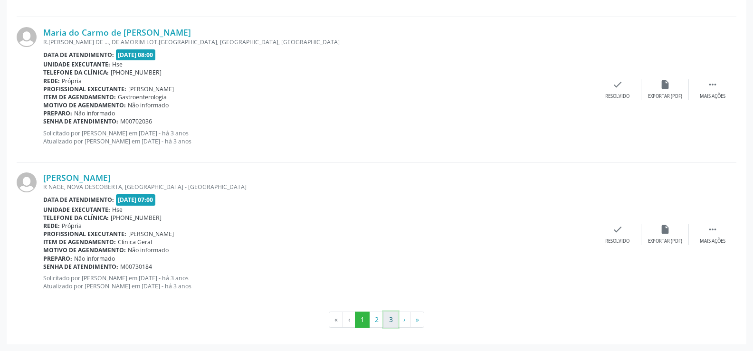
click at [392, 320] on button "3" at bounding box center [391, 320] width 15 height 16
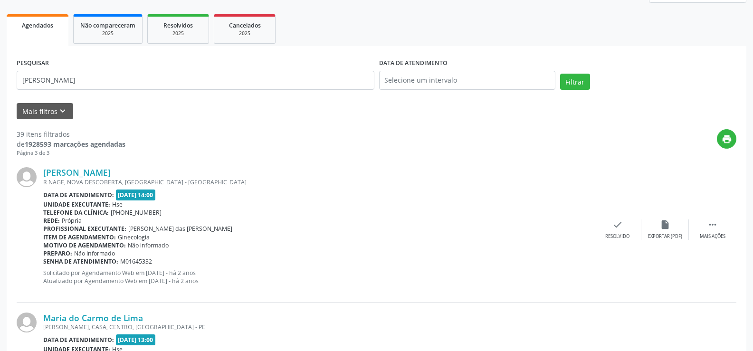
scroll to position [48, 0]
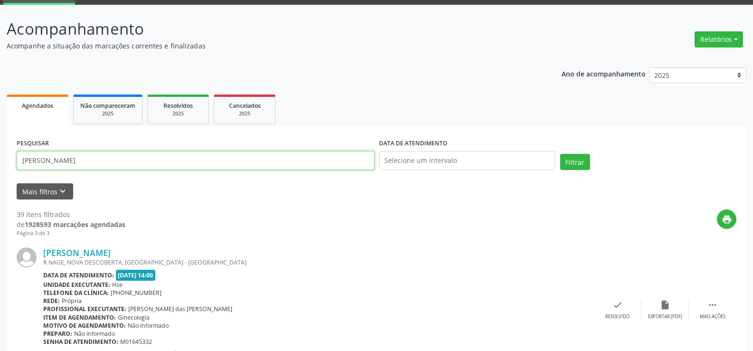
drag, startPoint x: 121, startPoint y: 163, endPoint x: 0, endPoint y: 160, distance: 120.8
paste input "text"
click at [25, 163] on input "MARIA DO CARMO DE LIMA" at bounding box center [196, 160] width 358 height 19
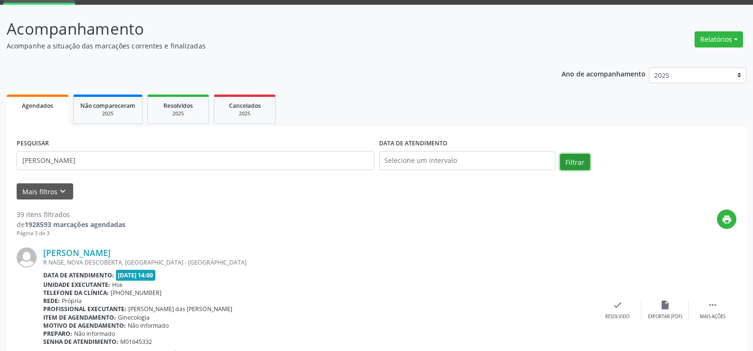
click at [567, 164] on button "Filtrar" at bounding box center [575, 162] width 30 height 16
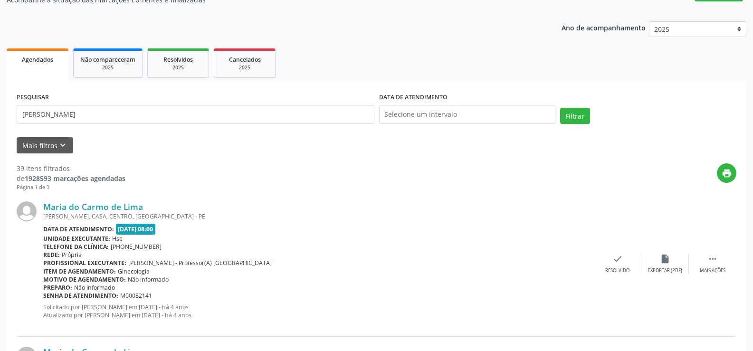
scroll to position [64, 0]
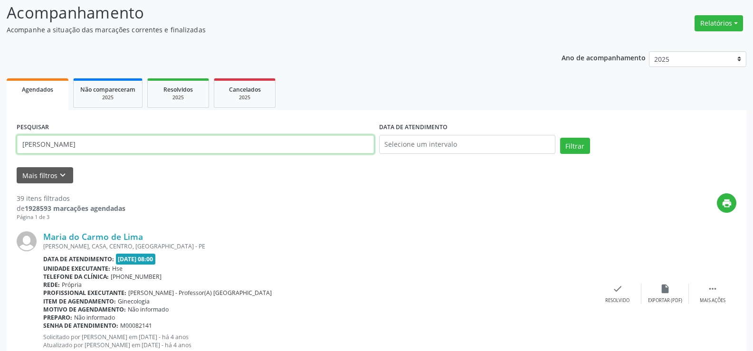
drag, startPoint x: 116, startPoint y: 144, endPoint x: 0, endPoint y: 153, distance: 116.3
paste input "615.873.544-20"
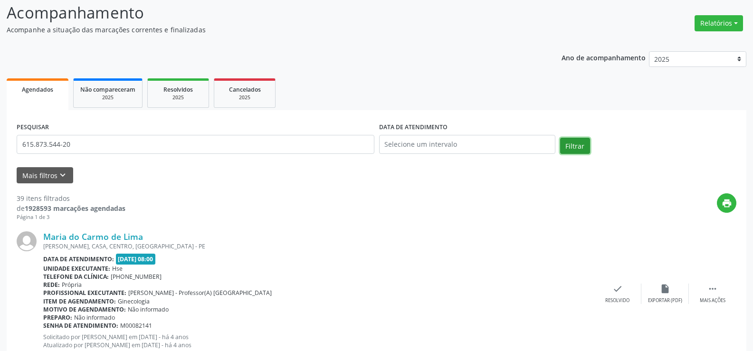
click at [575, 142] on button "Filtrar" at bounding box center [575, 146] width 30 height 16
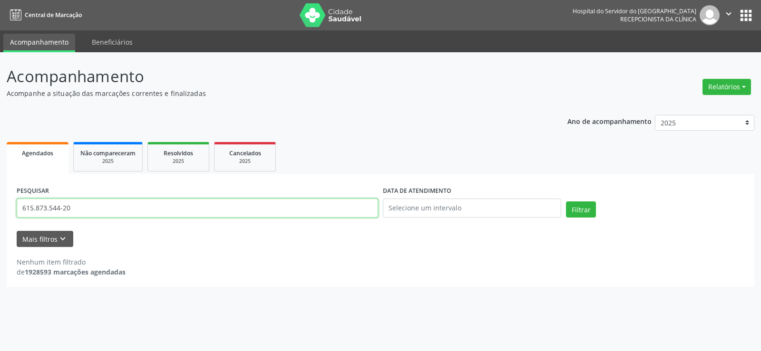
click at [37, 213] on input "615.873.544-20" at bounding box center [197, 208] width 361 height 19
click at [46, 209] on input "615873.544-20" at bounding box center [197, 208] width 361 height 19
click at [59, 212] on input "615873544-20" at bounding box center [197, 208] width 361 height 19
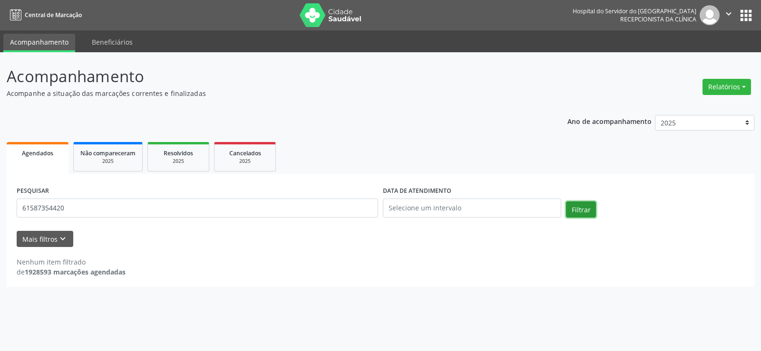
click at [582, 210] on button "Filtrar" at bounding box center [581, 210] width 30 height 16
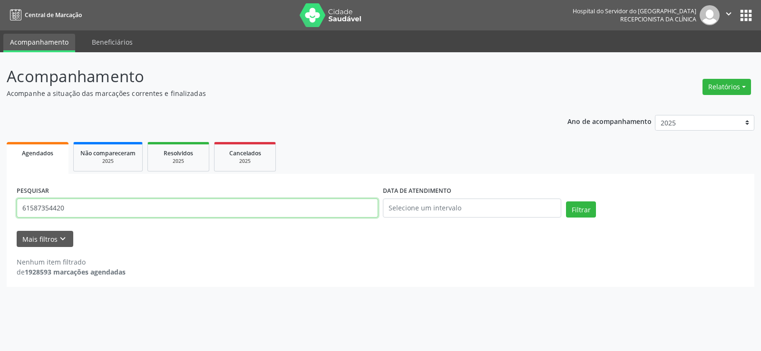
drag, startPoint x: 71, startPoint y: 205, endPoint x: 0, endPoint y: 207, distance: 71.3
click at [0, 207] on div "Acompanhamento Acompanhe a situação das marcações correntes e finalizadas Relat…" at bounding box center [380, 201] width 761 height 299
paste input "JOSE ANTONIO LEAL BARRETO DA ROCHA"
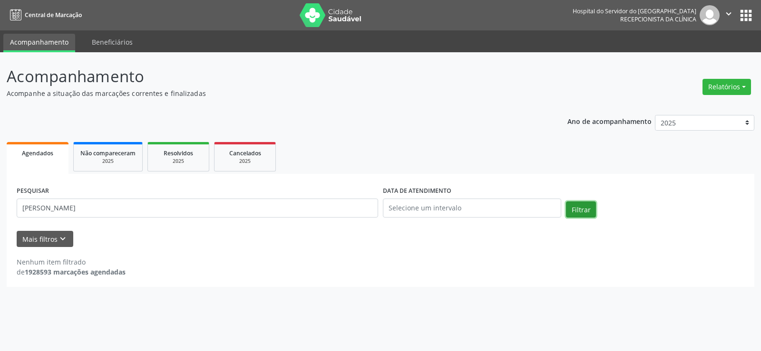
click at [583, 208] on button "Filtrar" at bounding box center [581, 210] width 30 height 16
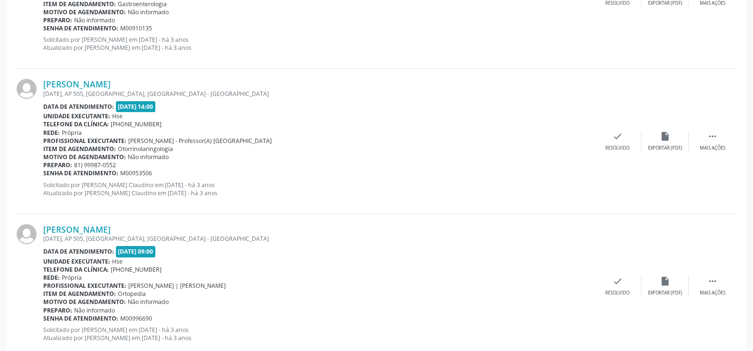
scroll to position [2155, 0]
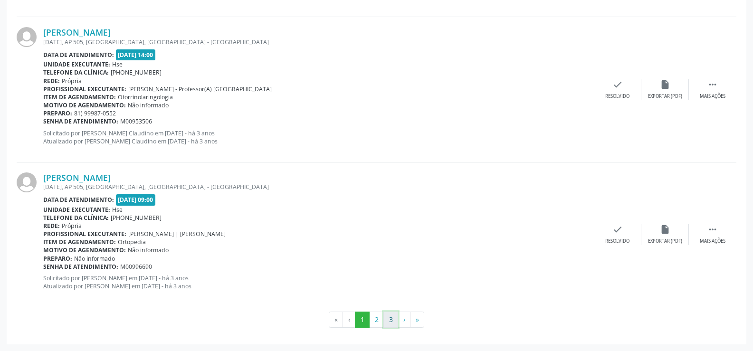
click at [389, 325] on button "3" at bounding box center [391, 320] width 15 height 16
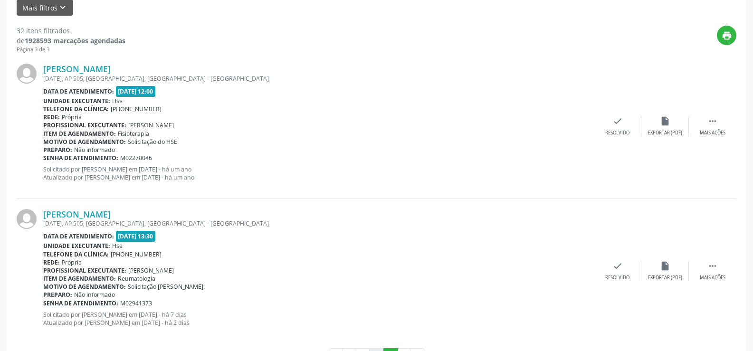
scroll to position [268, 0]
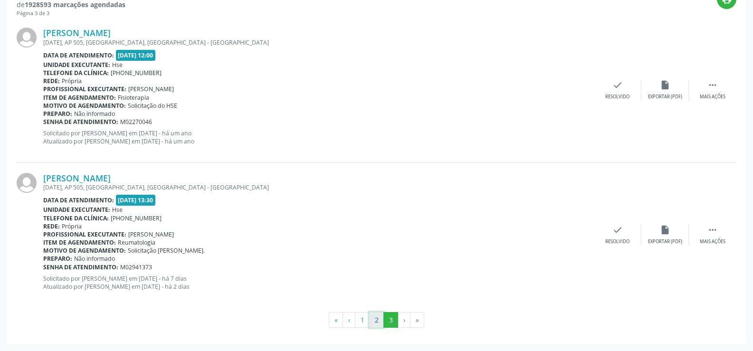
click at [373, 316] on button "2" at bounding box center [376, 320] width 15 height 16
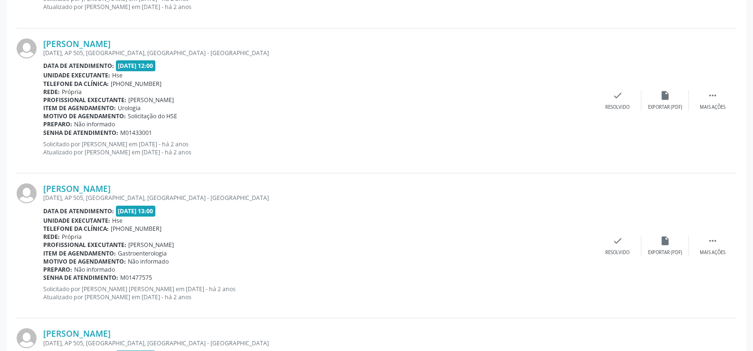
scroll to position [2139, 0]
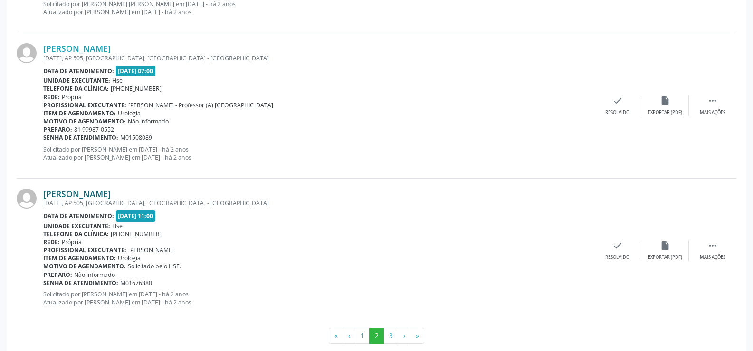
click at [111, 196] on link "[PERSON_NAME]" at bounding box center [76, 194] width 67 height 10
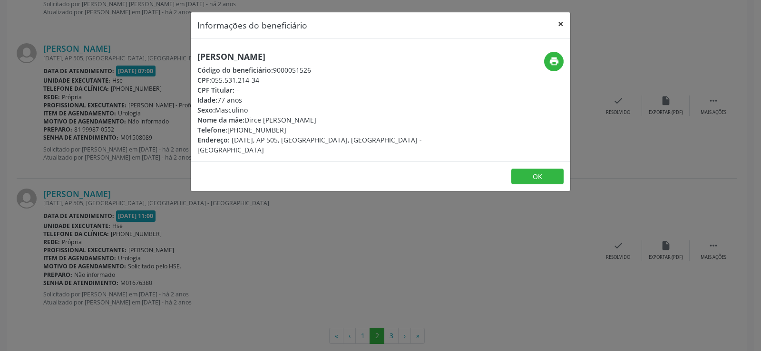
click at [559, 22] on button "×" at bounding box center [560, 23] width 19 height 23
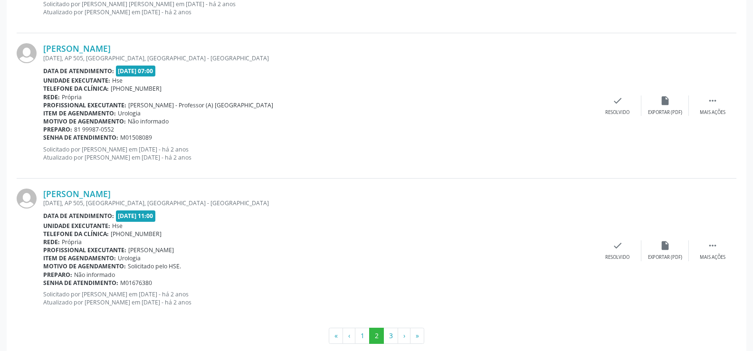
drag, startPoint x: 192, startPoint y: 192, endPoint x: 38, endPoint y: 193, distance: 154.0
click at [38, 193] on div "Jose Antonio Leal Barreto da Rocha 07 DE SETEMBRO, AP 505, BOA VISTA, RECIFE - …" at bounding box center [377, 251] width 720 height 144
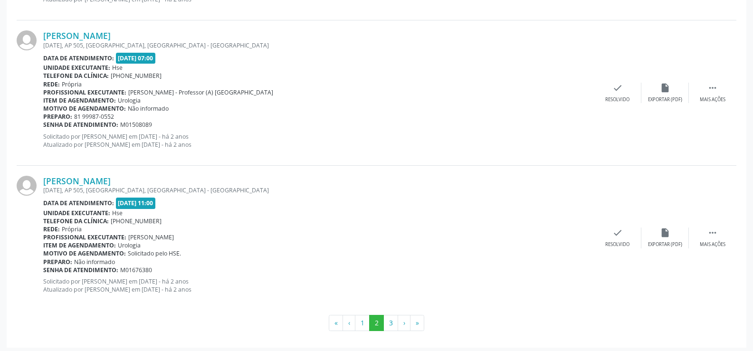
scroll to position [2155, 0]
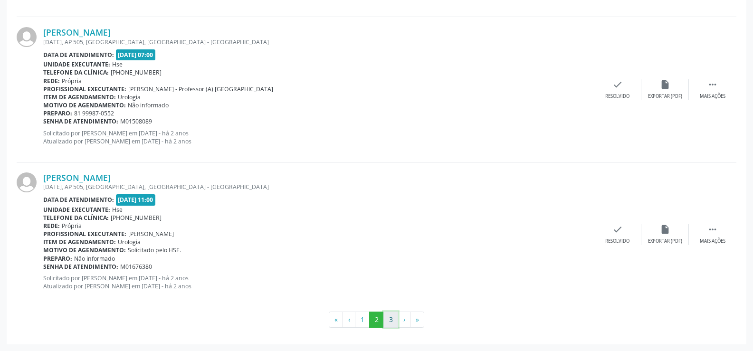
click at [387, 317] on button "3" at bounding box center [391, 320] width 15 height 16
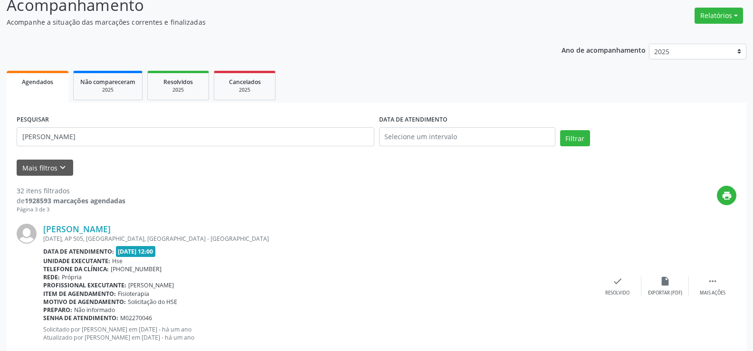
scroll to position [0, 0]
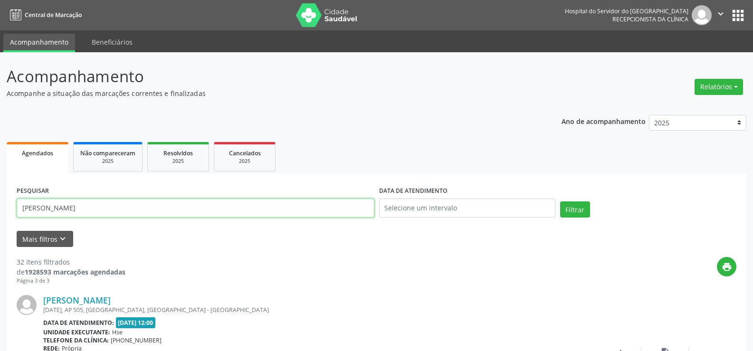
drag, startPoint x: 166, startPoint y: 208, endPoint x: 0, endPoint y: 206, distance: 165.9
click at [0, 206] on div "Acompanhamento Acompanhe a situação das marcações correntes e finalizadas Relat…" at bounding box center [376, 335] width 753 height 567
click at [560, 202] on button "Filtrar" at bounding box center [575, 210] width 30 height 16
drag, startPoint x: 95, startPoint y: 210, endPoint x: 0, endPoint y: 206, distance: 95.1
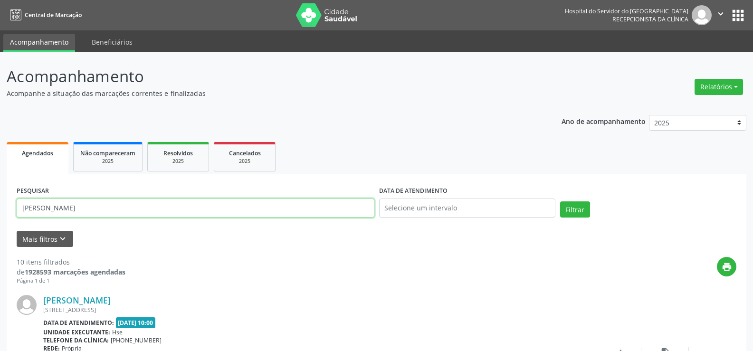
paste input "[PERSON_NAME]"
click at [569, 208] on button "Filtrar" at bounding box center [575, 210] width 30 height 16
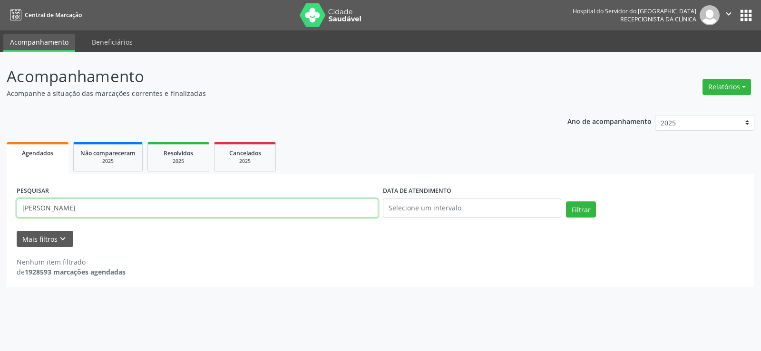
drag, startPoint x: 136, startPoint y: 207, endPoint x: 9, endPoint y: 207, distance: 127.4
click at [9, 207] on div "PESQUISAR CHRISTYANNE VENTURA GALVAO DATA DE ATENDIMENTO Filtrar UNIDADE EXECUT…" at bounding box center [380, 230] width 747 height 113
type input "larissa"
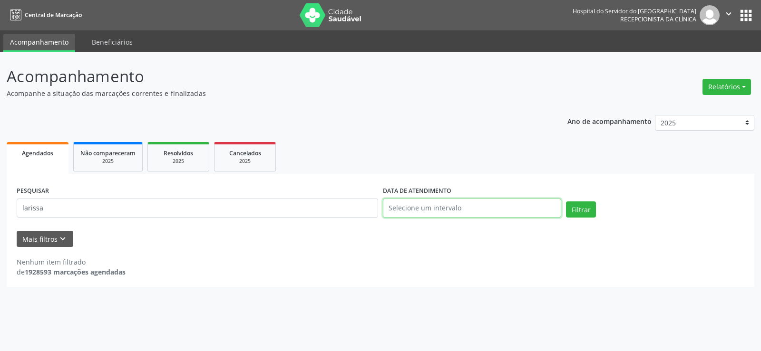
click at [458, 204] on input "text" at bounding box center [472, 208] width 178 height 19
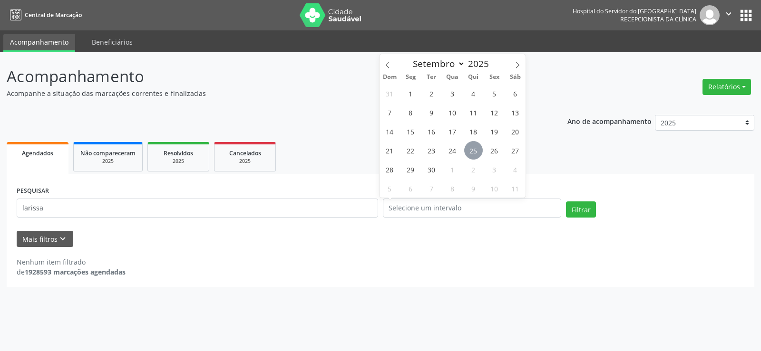
click at [477, 153] on span "25" at bounding box center [473, 150] width 19 height 19
type input "25/09/2025"
click at [477, 153] on span "25" at bounding box center [473, 150] width 19 height 19
select select "8"
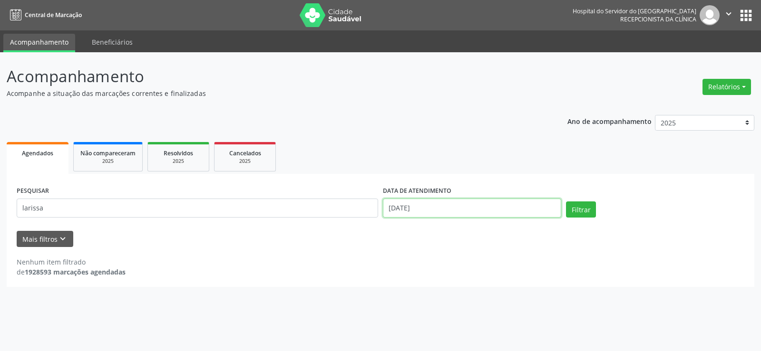
click at [480, 209] on input "25/09/2025" at bounding box center [472, 208] width 178 height 19
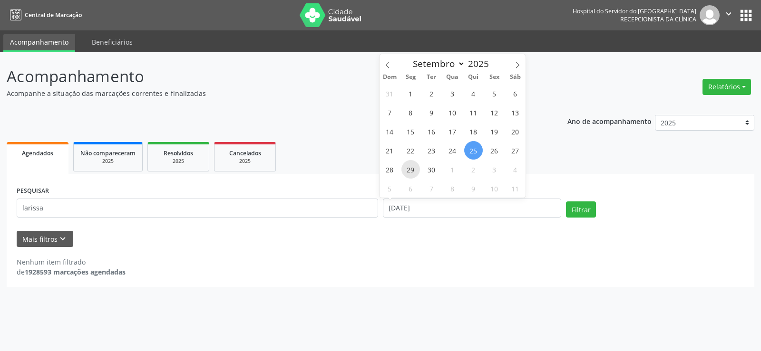
click at [409, 170] on span "29" at bounding box center [410, 169] width 19 height 19
type input "29/09/2025"
click at [409, 170] on span "29" at bounding box center [410, 169] width 19 height 19
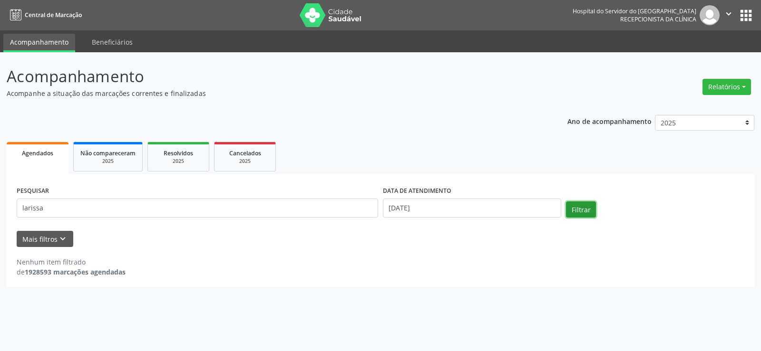
click at [577, 204] on button "Filtrar" at bounding box center [581, 210] width 30 height 16
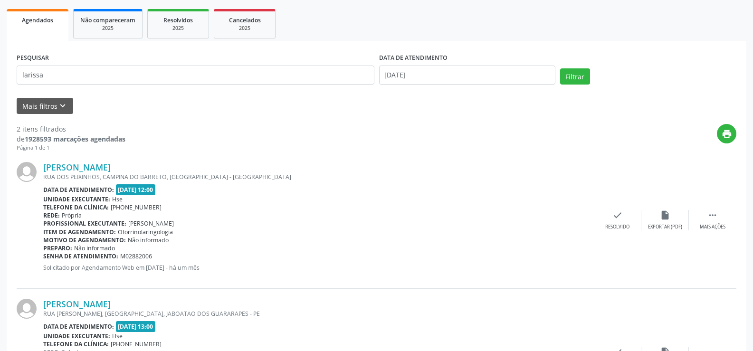
scroll to position [129, 0]
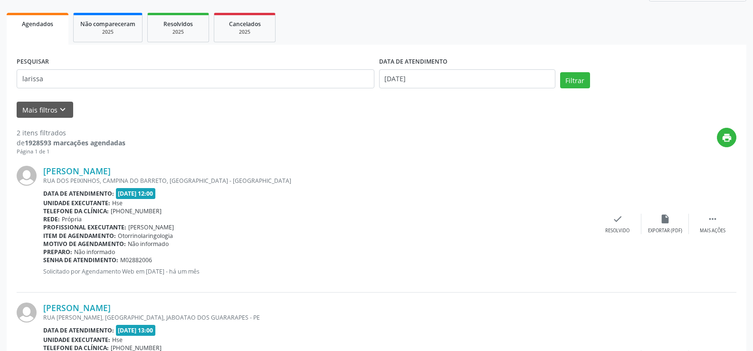
drag, startPoint x: 162, startPoint y: 169, endPoint x: 42, endPoint y: 172, distance: 120.3
click at [42, 172] on div "Larissa Marcela de Santana RUA DOS PEIXINHOS, CAMPINA DO BARRETO, RECIFE - PE D…" at bounding box center [377, 224] width 720 height 137
drag, startPoint x: 44, startPoint y: 81, endPoint x: 0, endPoint y: 82, distance: 44.2
click at [0, 82] on div "Acompanhamento Acompanhe a situação das marcações correntes e finalizadas Relat…" at bounding box center [376, 184] width 753 height 523
paste input "[PERSON_NAME]"
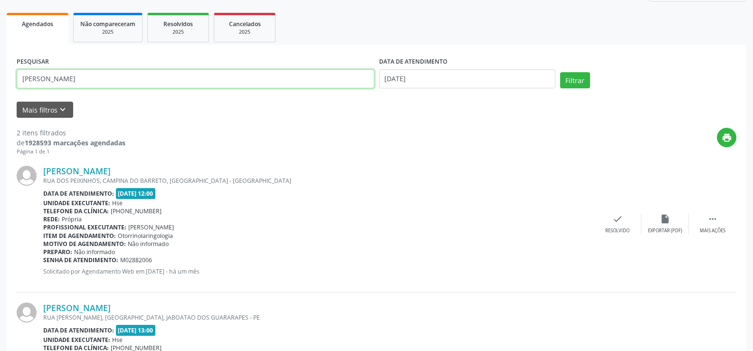
click at [20, 81] on input "[PERSON_NAME]" at bounding box center [196, 78] width 358 height 19
type input "[PERSON_NAME]"
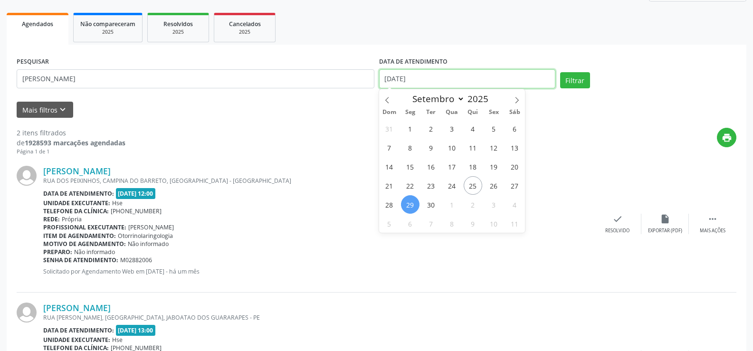
click at [491, 79] on input "29/09/2025" at bounding box center [467, 78] width 176 height 19
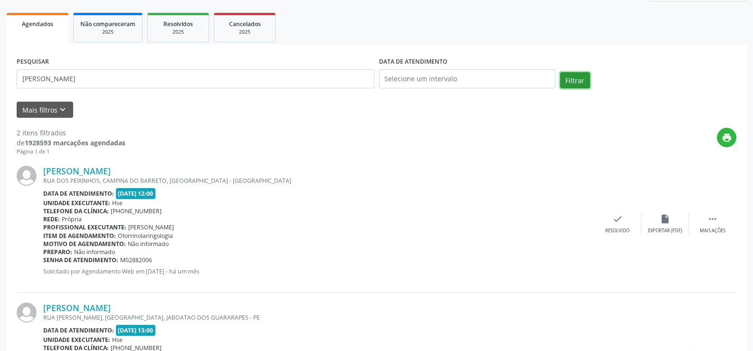
click at [566, 79] on button "Filtrar" at bounding box center [575, 80] width 30 height 16
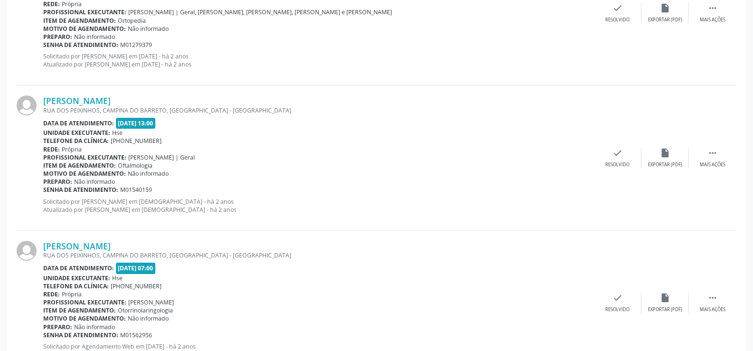
scroll to position [2155, 0]
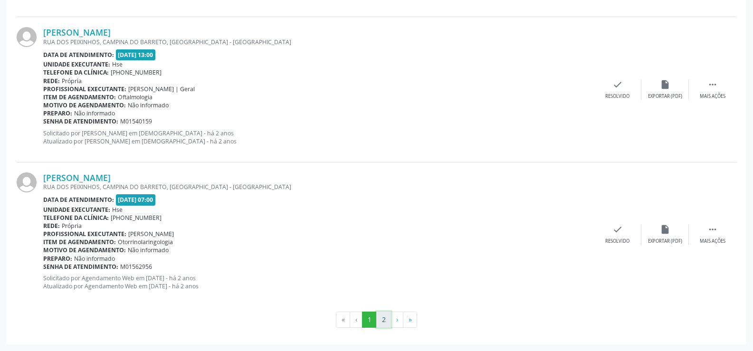
click at [383, 318] on button "2" at bounding box center [383, 320] width 15 height 16
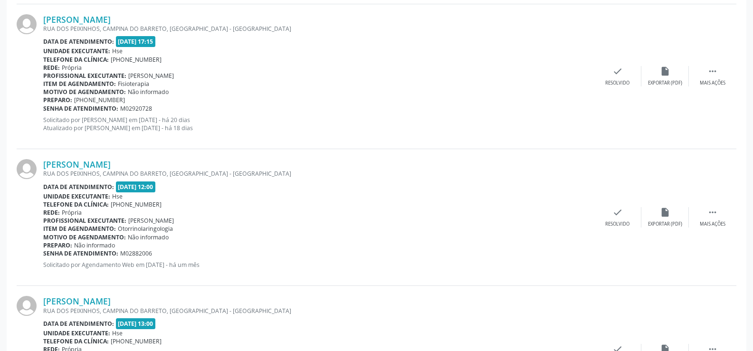
scroll to position [346, 0]
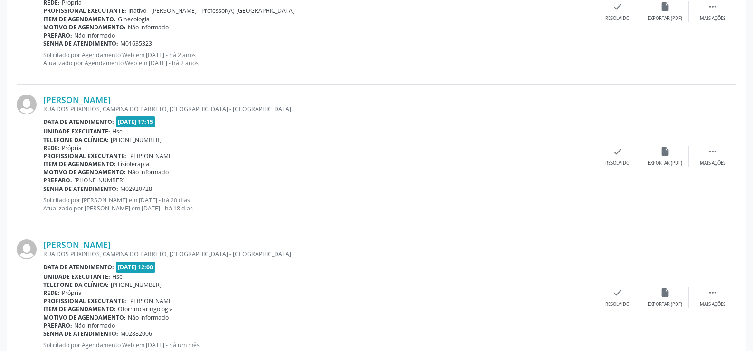
drag, startPoint x: 158, startPoint y: 242, endPoint x: 43, endPoint y: 250, distance: 115.3
click at [43, 250] on div "Larissa Marcela de Santana RUA DOS PEIXINHOS, CAMPINA DO BARRETO, RECIFE - PE D…" at bounding box center [377, 298] width 720 height 137
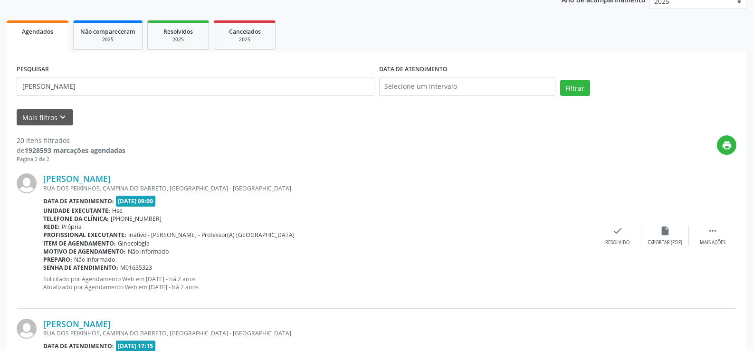
scroll to position [0, 0]
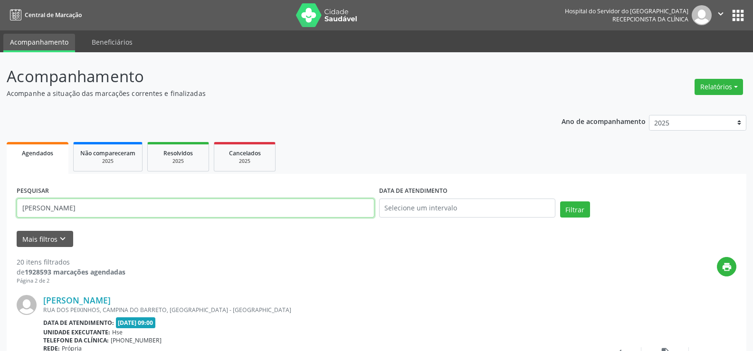
drag, startPoint x: 127, startPoint y: 209, endPoint x: 0, endPoint y: 147, distance: 141.6
paste input "JOSE ANTONIO LEAL BARRETO DA ROCHA FILHO"
click at [560, 202] on button "Filtrar" at bounding box center [575, 210] width 30 height 16
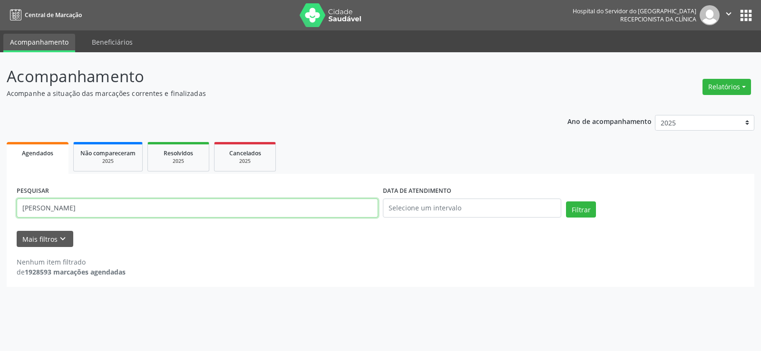
click at [208, 199] on input "JOSE ANTONIO LEAL BARRETO DA ROCHA FILHO" at bounding box center [197, 208] width 361 height 19
click at [566, 202] on button "Filtrar" at bounding box center [581, 210] width 30 height 16
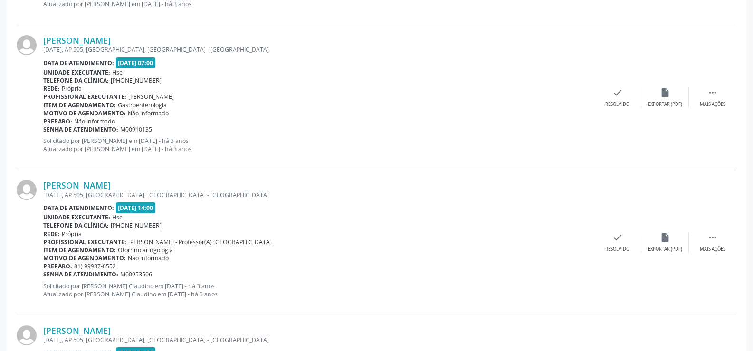
scroll to position [2155, 0]
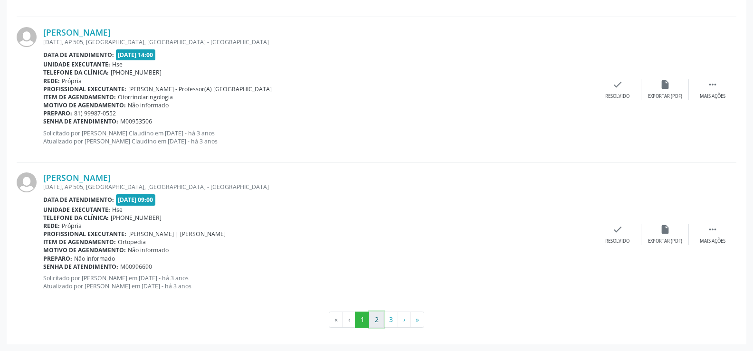
click at [381, 322] on button "2" at bounding box center [376, 320] width 15 height 16
click at [395, 323] on button "3" at bounding box center [391, 320] width 15 height 16
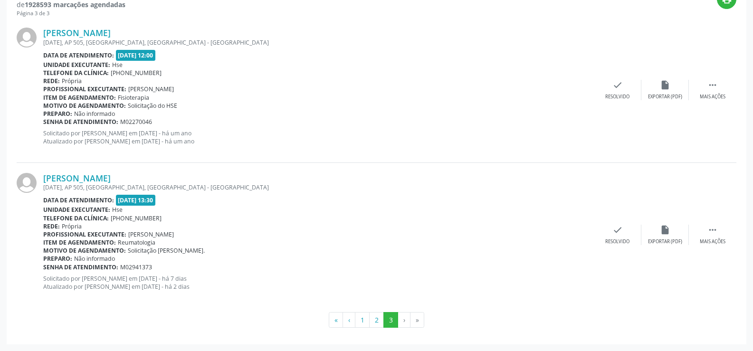
scroll to position [30, 0]
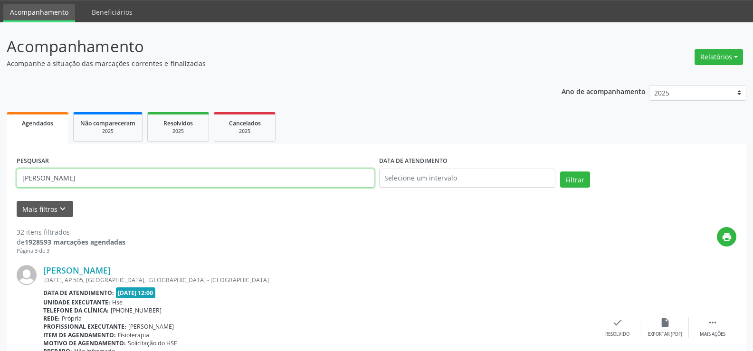
drag, startPoint x: 160, startPoint y: 182, endPoint x: 0, endPoint y: 184, distance: 160.2
click at [0, 184] on div "Acompanhamento Acompanhe a situação das marcações correntes e finalizadas Relat…" at bounding box center [376, 305] width 753 height 567
paste input "LARISSA MARCELA DE SANTAN"
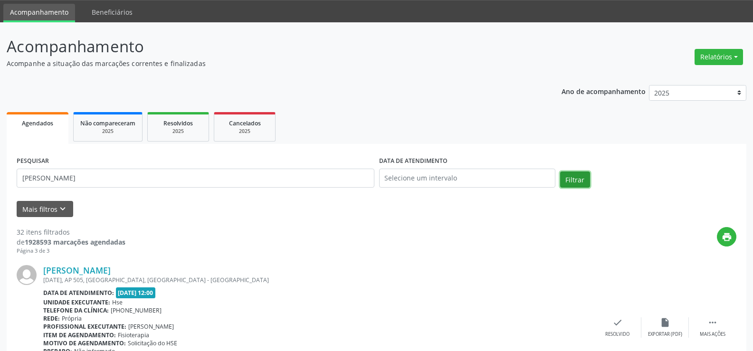
click at [578, 178] on button "Filtrar" at bounding box center [575, 180] width 30 height 16
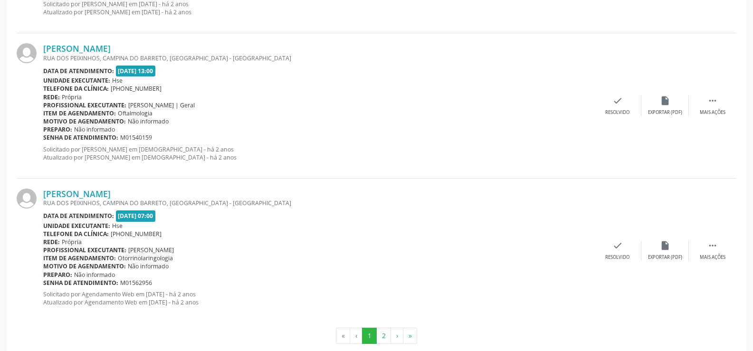
scroll to position [2155, 0]
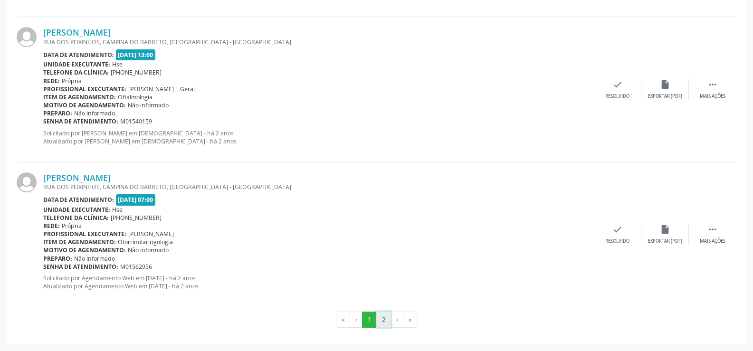
click at [385, 321] on button "2" at bounding box center [383, 320] width 15 height 16
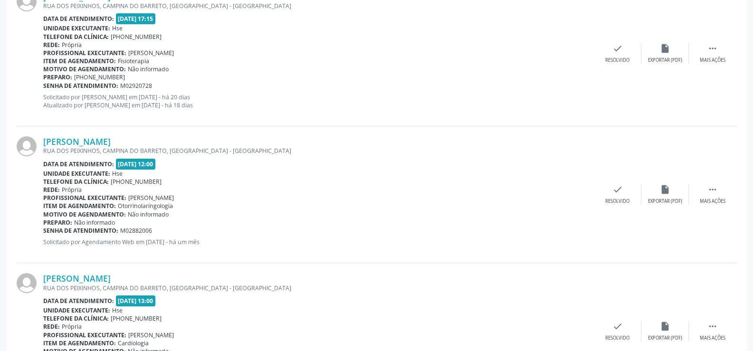
scroll to position [428, 0]
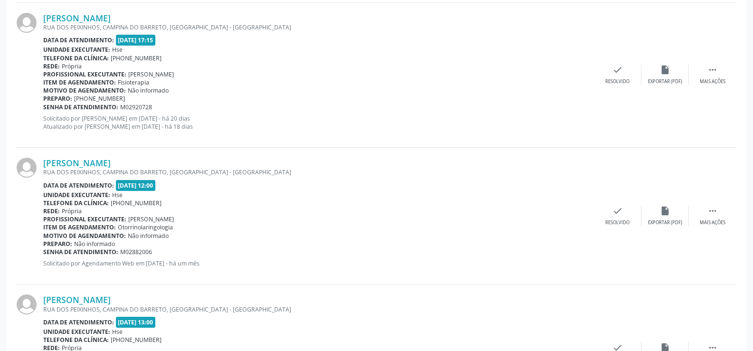
drag, startPoint x: 157, startPoint y: 163, endPoint x: 43, endPoint y: 166, distance: 114.1
click at [43, 166] on div "Larissa Marcela de Santana RUA DOS PEIXINHOS, CAMPINA DO BARRETO, RECIFE - PE D…" at bounding box center [377, 216] width 720 height 137
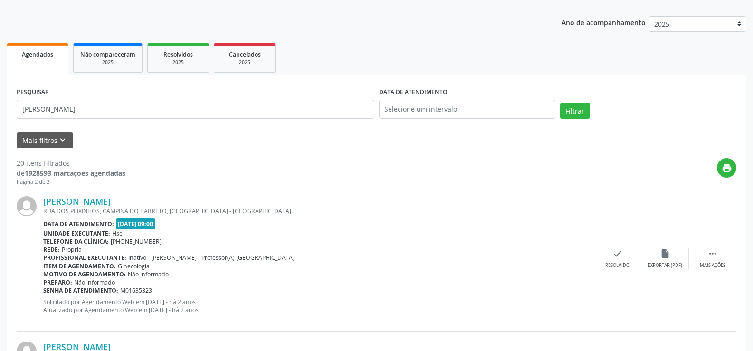
scroll to position [0, 0]
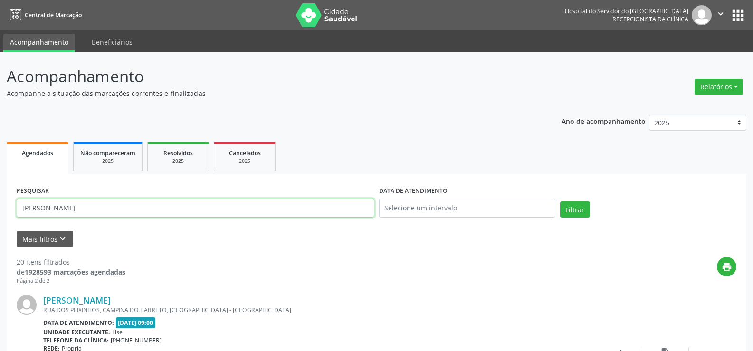
drag, startPoint x: 139, startPoint y: 210, endPoint x: 0, endPoint y: 223, distance: 140.0
type input "jose antonio l"
click at [560, 202] on button "Filtrar" at bounding box center [575, 210] width 30 height 16
click at [111, 303] on link "[PERSON_NAME]" at bounding box center [76, 300] width 67 height 10
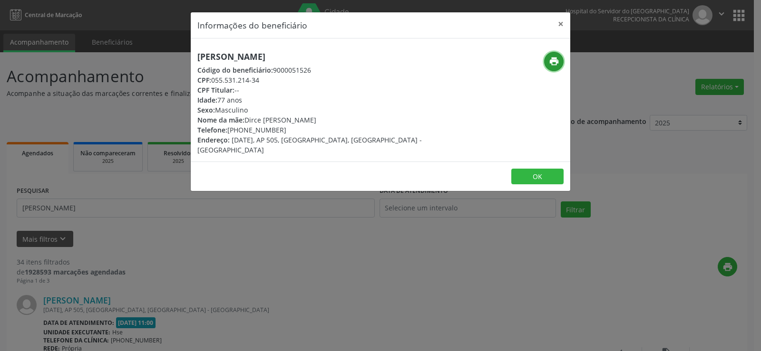
click at [549, 60] on icon "print" at bounding box center [554, 61] width 10 height 10
click at [561, 24] on button "×" at bounding box center [560, 23] width 19 height 23
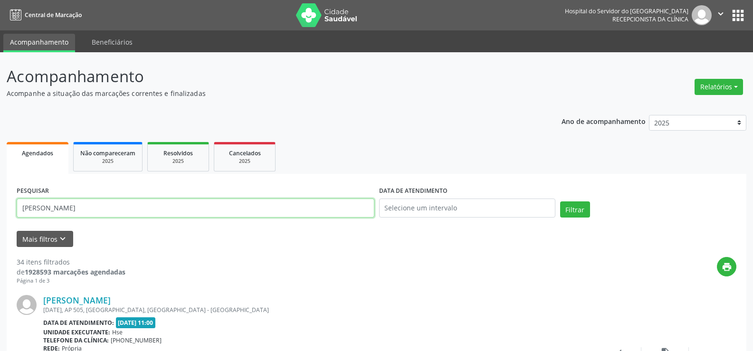
drag, startPoint x: 81, startPoint y: 211, endPoint x: 0, endPoint y: 221, distance: 81.4
paste input "NYVIA MARIA FARIAS"
drag, startPoint x: 97, startPoint y: 210, endPoint x: 0, endPoint y: 213, distance: 97.5
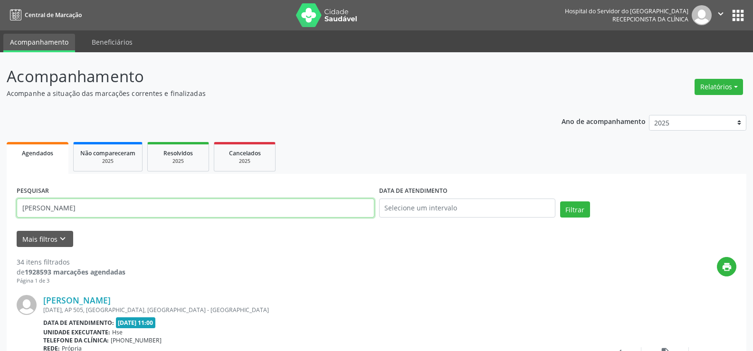
paste input "text"
click at [573, 210] on button "Filtrar" at bounding box center [575, 210] width 30 height 16
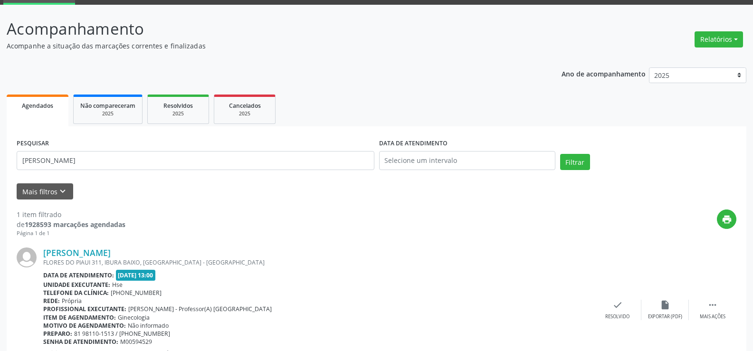
scroll to position [96, 0]
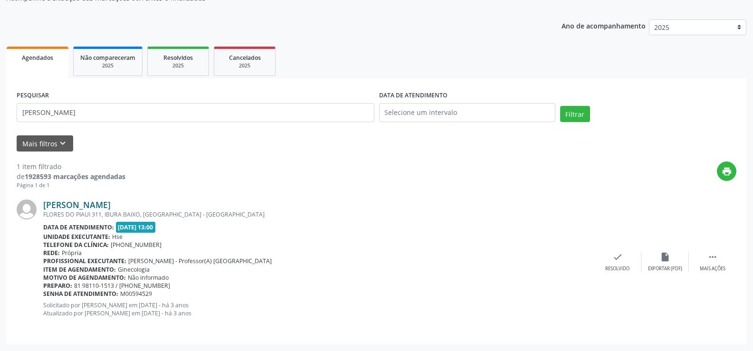
click at [111, 206] on link "Nyvia Maria Farias" at bounding box center [76, 205] width 67 height 10
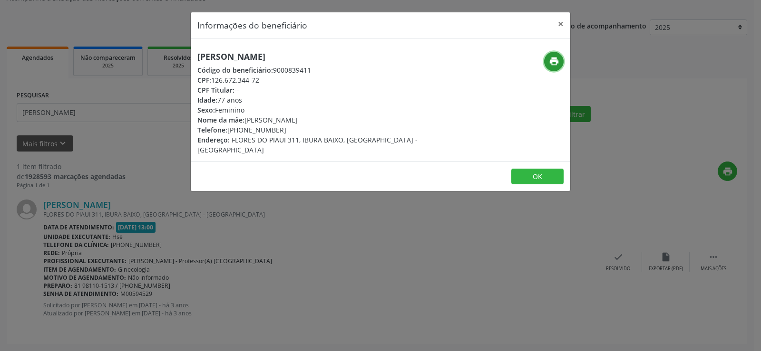
click at [555, 61] on icon "print" at bounding box center [554, 61] width 10 height 10
drag, startPoint x: 287, startPoint y: 56, endPoint x: 180, endPoint y: 61, distance: 106.6
click at [180, 61] on div "Informações do beneficiário × Nyvia Maria Farias Código do beneficiário: 900083…" at bounding box center [380, 175] width 761 height 351
click at [562, 26] on button "×" at bounding box center [560, 23] width 19 height 23
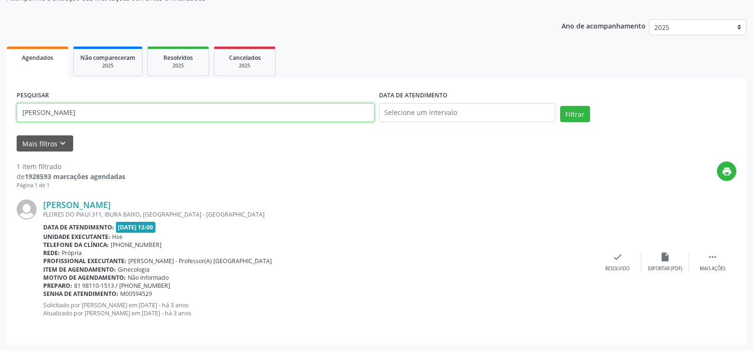
drag, startPoint x: 107, startPoint y: 118, endPoint x: 0, endPoint y: 115, distance: 107.0
click at [0, 115] on div "Acompanhamento Acompanhe a situação das marcações correntes e finalizadas Relat…" at bounding box center [376, 154] width 753 height 395
paste input "marilene araujo"
click at [573, 106] on div "PESQUISAR marilene araujo DATA DE ATENDIMENTO Filtrar" at bounding box center [376, 108] width 725 height 40
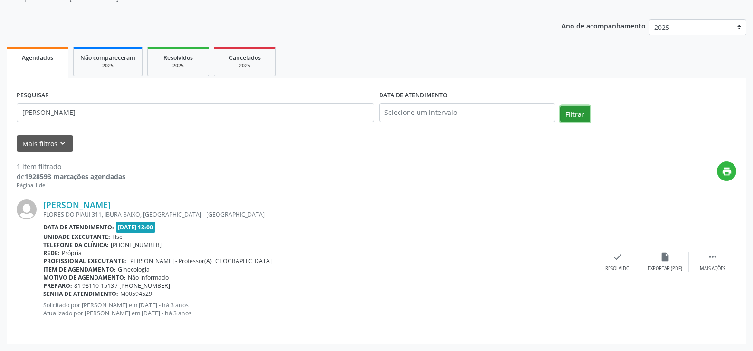
click at [575, 112] on button "Filtrar" at bounding box center [575, 114] width 30 height 16
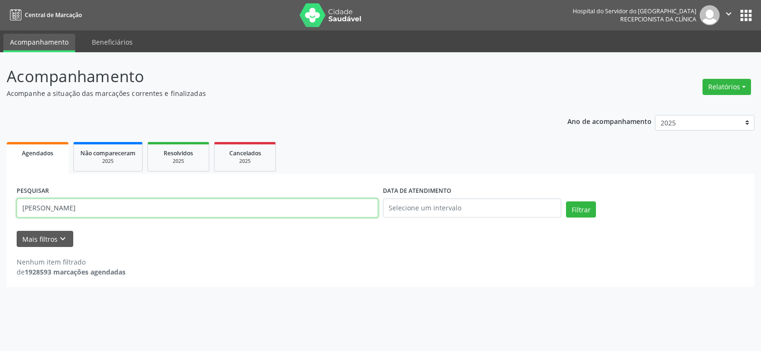
drag, startPoint x: 98, startPoint y: 212, endPoint x: 13, endPoint y: 210, distance: 84.6
click at [13, 210] on div "PESQUISAR marilene araujo DATA DE ATENDIMENTO Filtrar UNIDADE EXECUTANTE Seleci…" at bounding box center [380, 230] width 747 height 113
paste input "LARISSA MARCELA DE SANTANA"
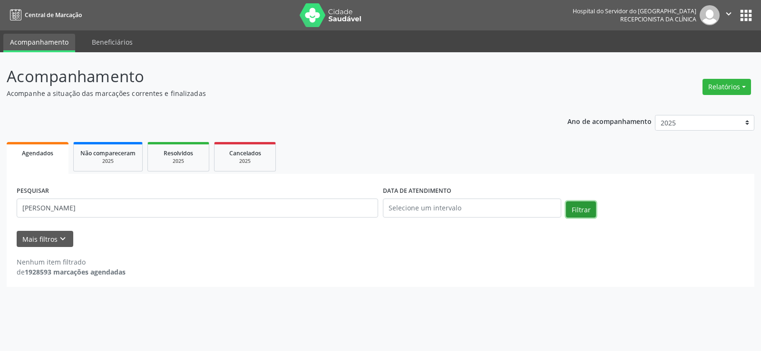
click at [585, 207] on button "Filtrar" at bounding box center [581, 210] width 30 height 16
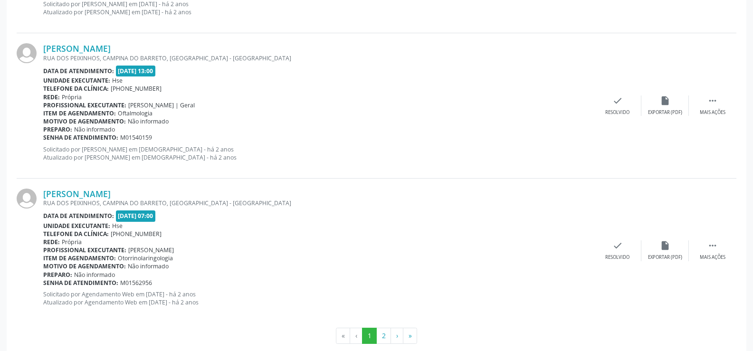
scroll to position [2155, 0]
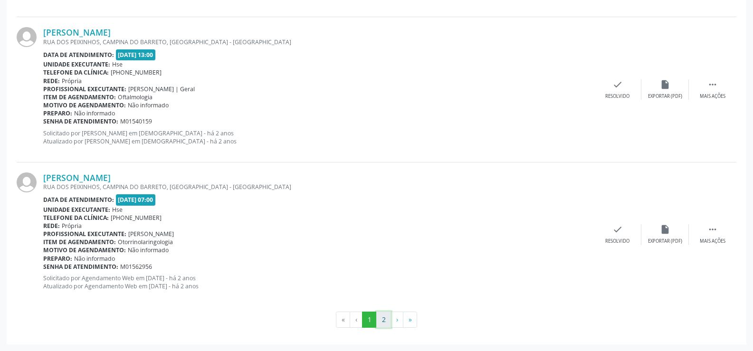
click at [387, 320] on button "2" at bounding box center [383, 320] width 15 height 16
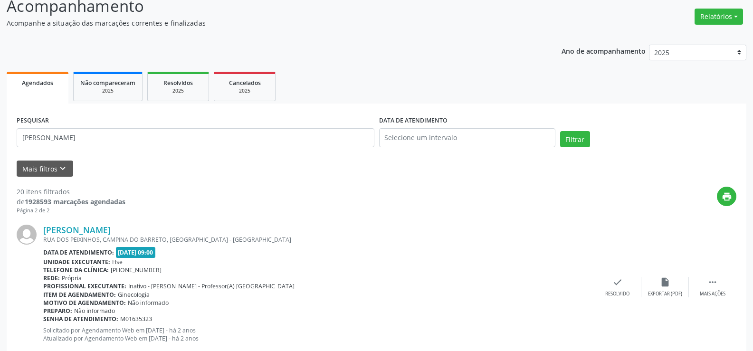
scroll to position [0, 0]
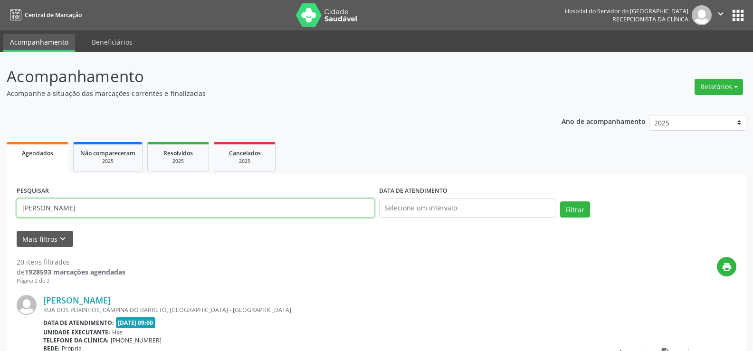
drag, startPoint x: 130, startPoint y: 202, endPoint x: 0, endPoint y: 208, distance: 130.3
paste input "JOSEIL GONCALVES DE FREITAS"
click at [571, 213] on button "Filtrar" at bounding box center [575, 210] width 30 height 16
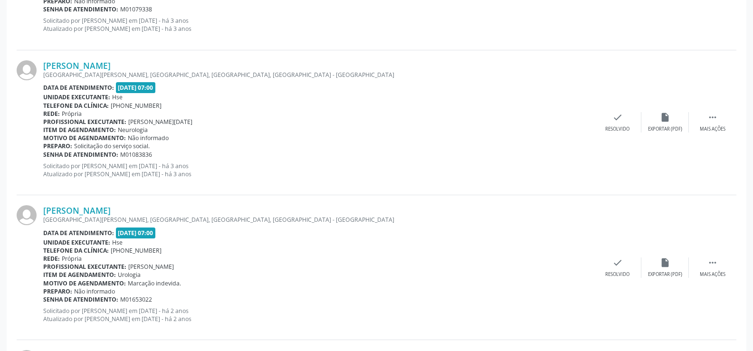
scroll to position [531, 0]
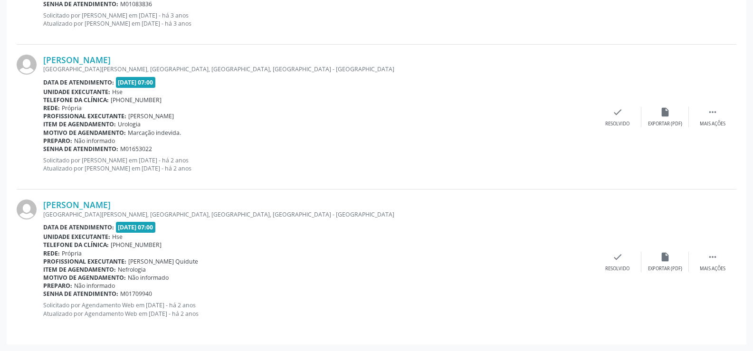
drag, startPoint x: 160, startPoint y: 205, endPoint x: 39, endPoint y: 207, distance: 121.2
click at [39, 207] on div "Joseil Goncalves de Freitas RUA GASTAO VIDIGAL, JARDIM PETROPOLIS RU, VARZEA, R…" at bounding box center [377, 262] width 720 height 144
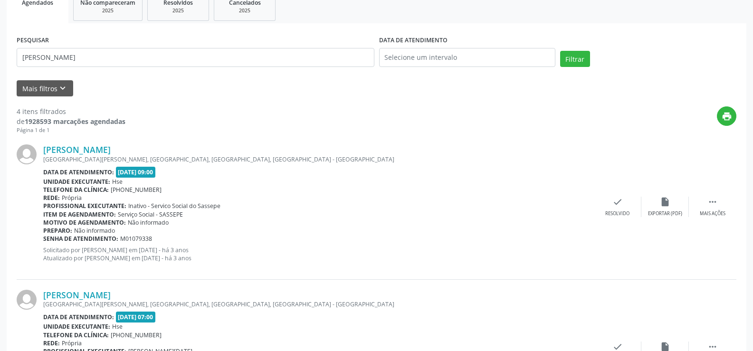
scroll to position [0, 0]
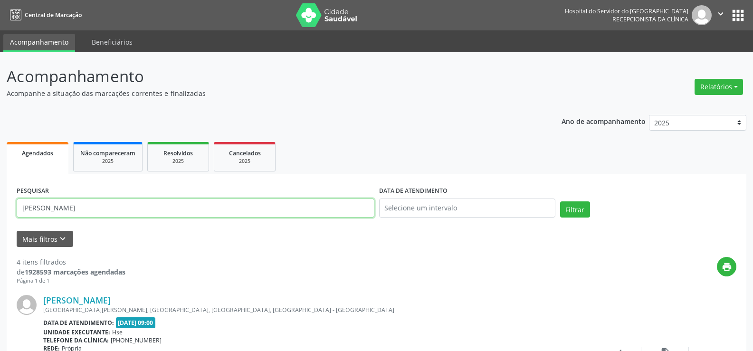
drag, startPoint x: 128, startPoint y: 206, endPoint x: 0, endPoint y: 211, distance: 128.0
paste input "LARISSA MARCELA DE SANTANA"
click at [576, 212] on button "Filtrar" at bounding box center [575, 210] width 30 height 16
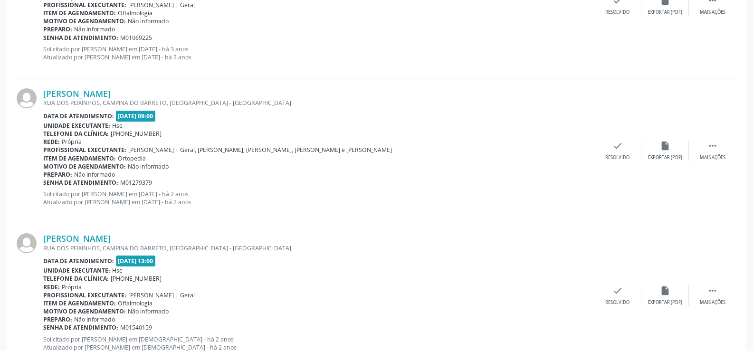
scroll to position [2155, 0]
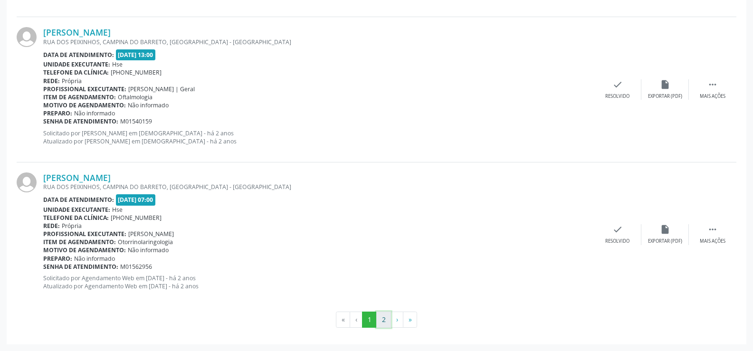
click at [384, 321] on button "2" at bounding box center [383, 320] width 15 height 16
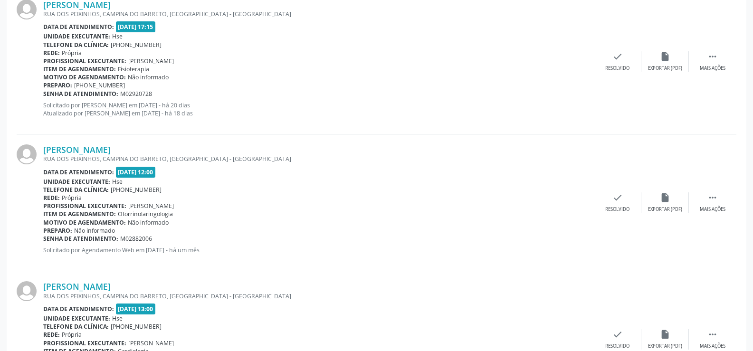
scroll to position [394, 0]
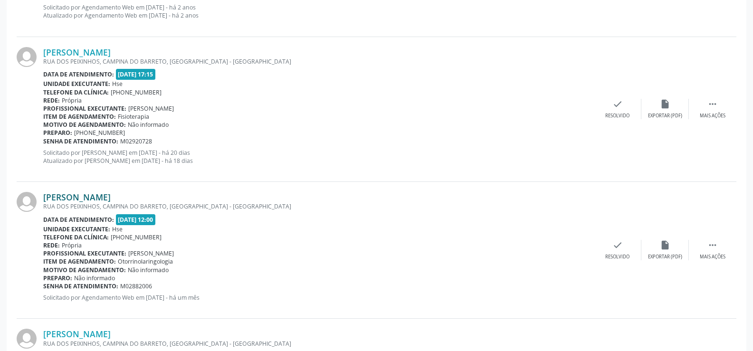
drag, startPoint x: 153, startPoint y: 197, endPoint x: 43, endPoint y: 200, distance: 109.9
click at [43, 200] on div "[PERSON_NAME]" at bounding box center [318, 197] width 551 height 10
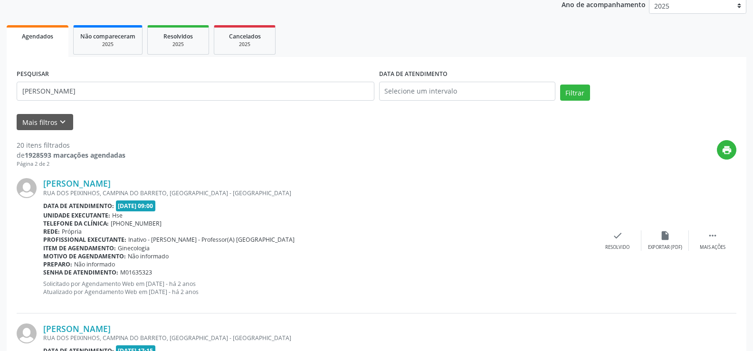
scroll to position [13, 0]
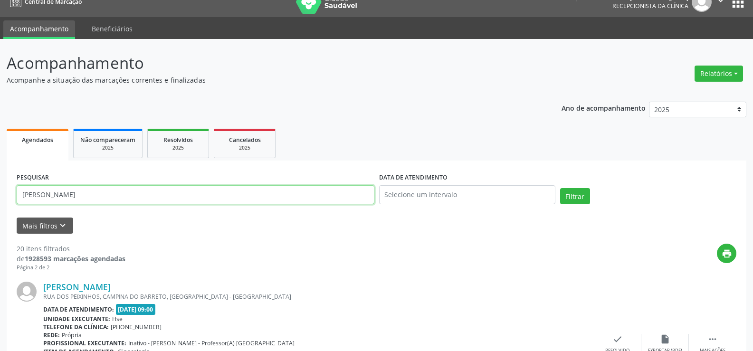
click at [178, 202] on input "LARISSA MARCELA DE SANTANA" at bounding box center [196, 194] width 358 height 19
type input "e"
type input "rejane mendes de souza br"
click at [560, 188] on button "Filtrar" at bounding box center [575, 196] width 30 height 16
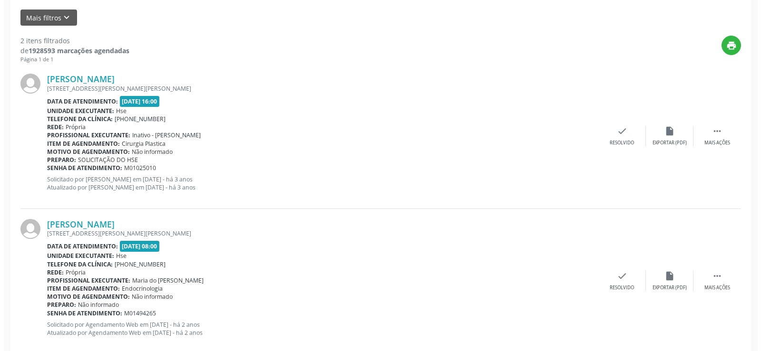
scroll to position [241, 0]
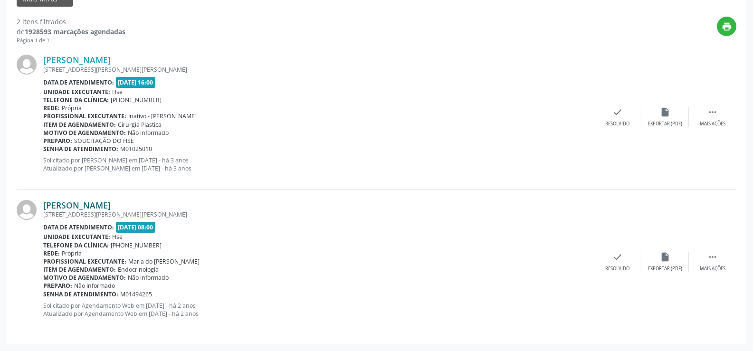
click at [111, 208] on link "Rejane Mendes de Souza Brito" at bounding box center [76, 205] width 67 height 10
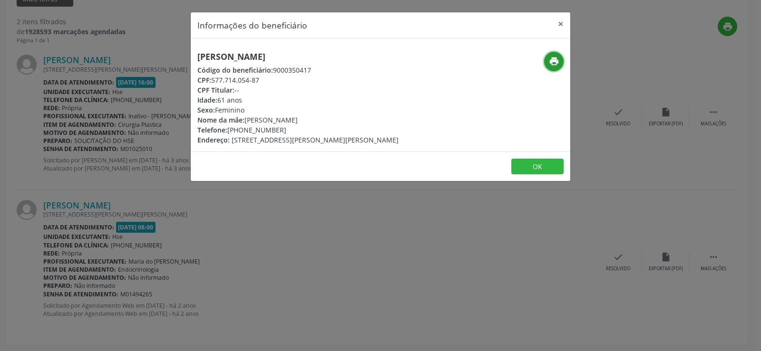
click at [562, 66] on button "print" at bounding box center [553, 61] width 19 height 19
click at [164, 138] on div "Informações do beneficiário × Rejane Mendes de Souza Brito Código do beneficiár…" at bounding box center [380, 175] width 761 height 351
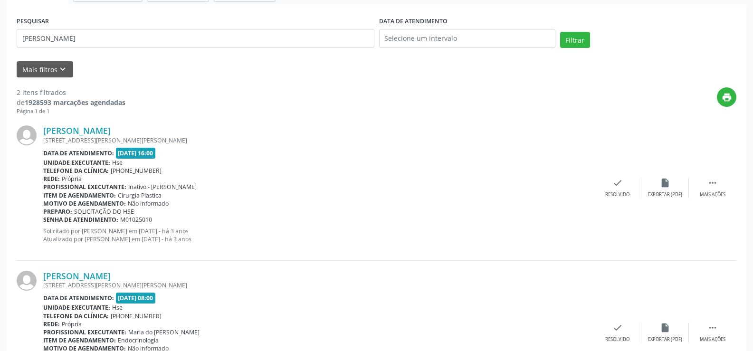
scroll to position [3, 0]
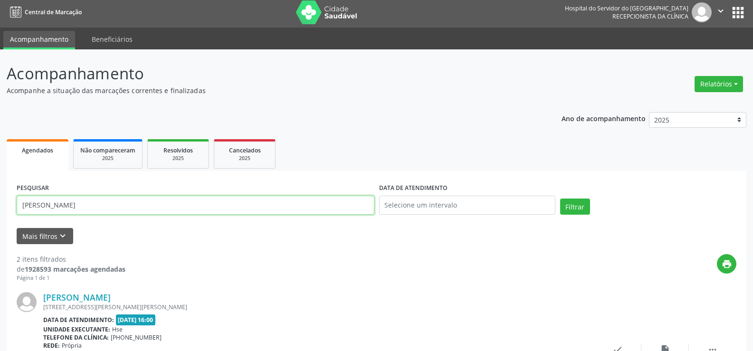
click at [118, 202] on input "rejane mendes de souza br" at bounding box center [196, 205] width 358 height 19
paste input "GERLANE DE MORAIS A MIRANDA"
click at [560, 199] on button "Filtrar" at bounding box center [575, 207] width 30 height 16
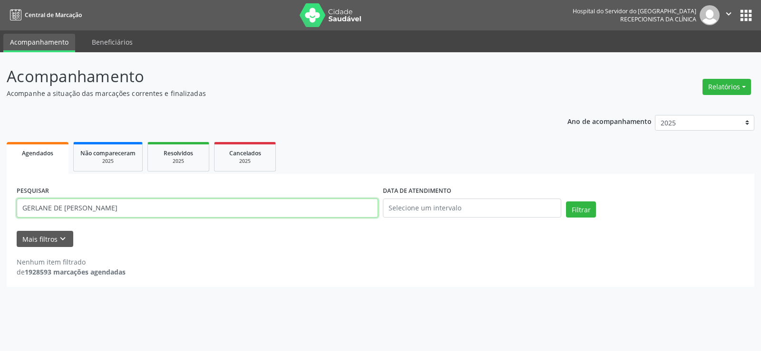
drag, startPoint x: 145, startPoint y: 210, endPoint x: 93, endPoint y: 206, distance: 52.4
click at [93, 206] on input "GERLANE DE MORAIS A MIRANDA" at bounding box center [197, 208] width 361 height 19
type input "GERLANE DE MORAIS A"
click at [566, 202] on button "Filtrar" at bounding box center [581, 210] width 30 height 16
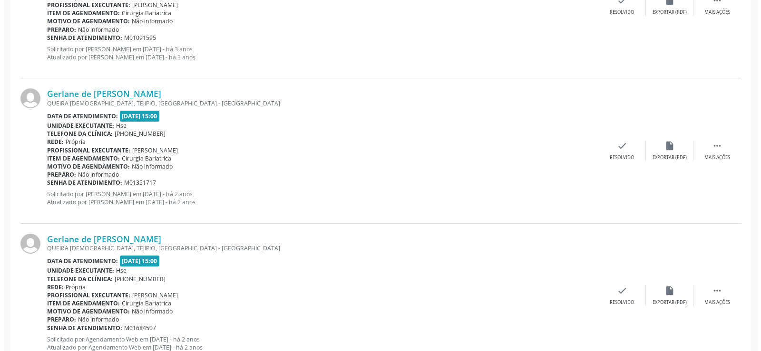
scroll to position [966, 0]
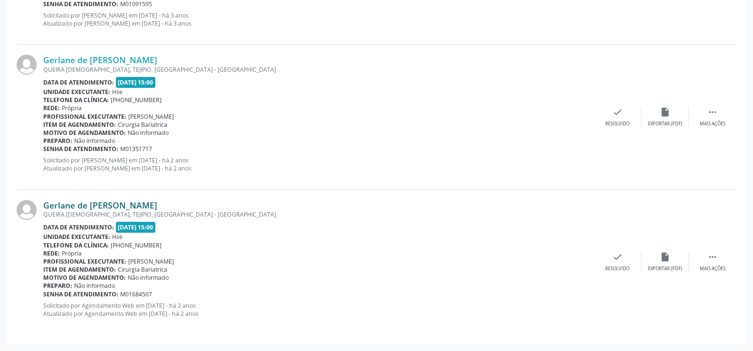
click at [144, 208] on link "Gerlane de Morais Albuquerque Miranda Araujo" at bounding box center [100, 205] width 114 height 10
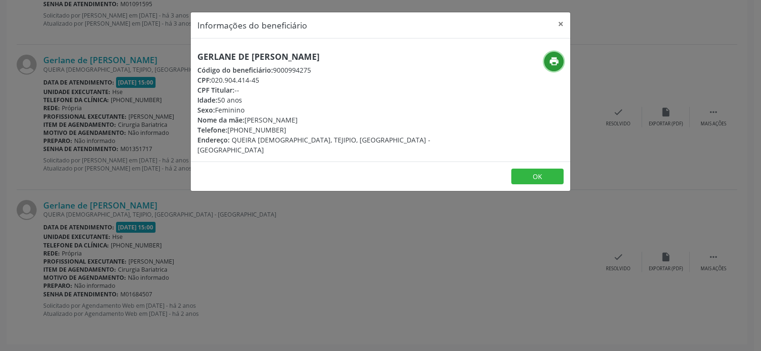
click at [558, 62] on icon "print" at bounding box center [554, 61] width 10 height 10
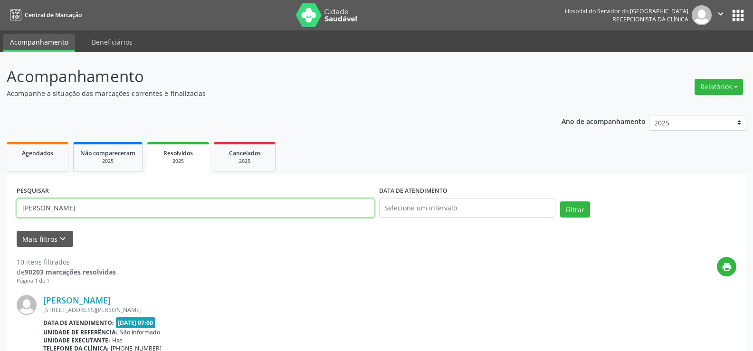
click at [264, 203] on input "[PERSON_NAME]" at bounding box center [196, 208] width 358 height 19
paste input "Rute Albino da S"
type input "[PERSON_NAME]"
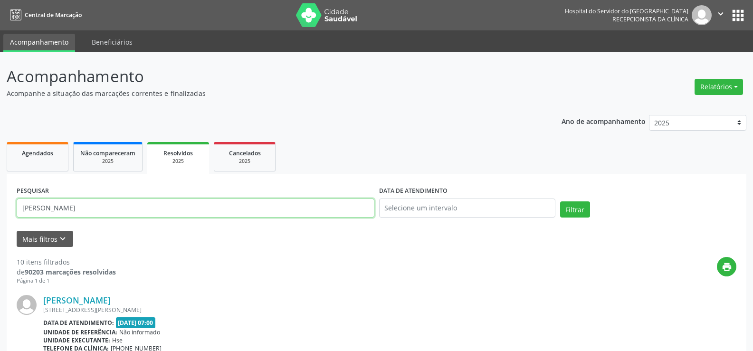
click at [560, 202] on button "Filtrar" at bounding box center [575, 210] width 30 height 16
click at [103, 216] on input "[PERSON_NAME]" at bounding box center [196, 208] width 358 height 19
click at [103, 216] on input "Maria Augusta Sales de Araujo" at bounding box center [196, 208] width 358 height 19
paste input "Leon Tavares Pedrosa"
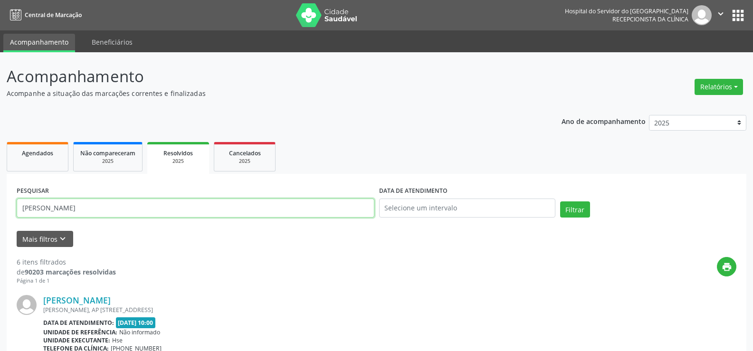
type input "Leon Tavares Pedrosa"
click at [560, 202] on button "Filtrar" at bounding box center [575, 210] width 30 height 16
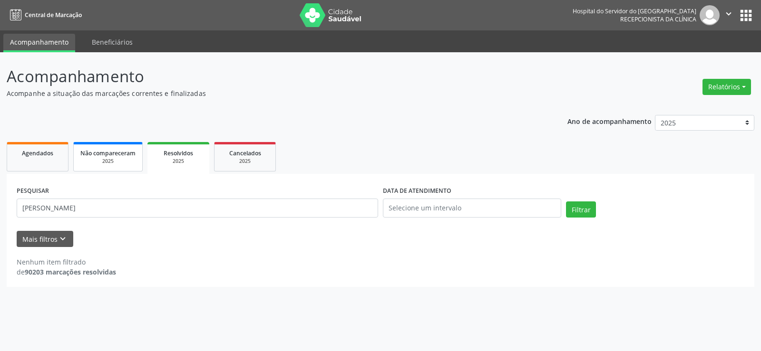
click at [108, 153] on span "Não compareceram" at bounding box center [107, 153] width 55 height 8
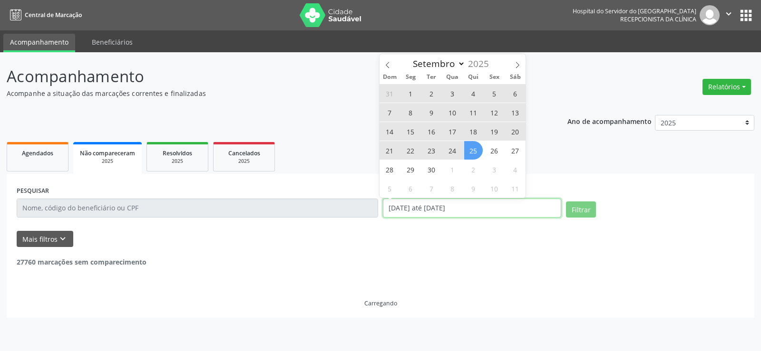
click at [466, 214] on input "[DATE] até [DATE]" at bounding box center [472, 208] width 178 height 19
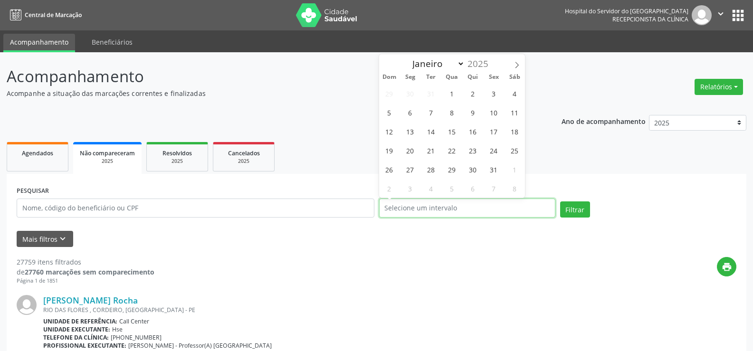
select select "0"
click at [210, 202] on input "text" at bounding box center [196, 208] width 358 height 19
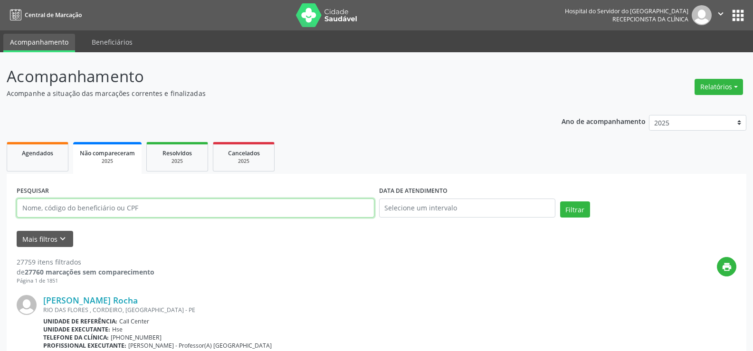
paste input "Leon Tavares Pedrosa"
type input "Leon Tavares Pedrosa"
click at [560, 202] on button "Filtrar" at bounding box center [575, 210] width 30 height 16
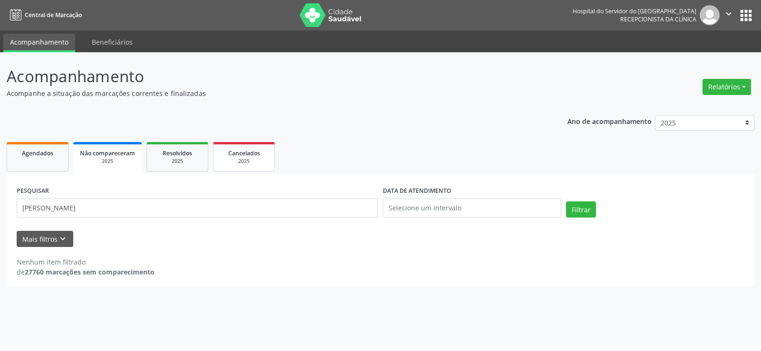
click at [221, 168] on link "Cancelados 2025" at bounding box center [244, 156] width 62 height 29
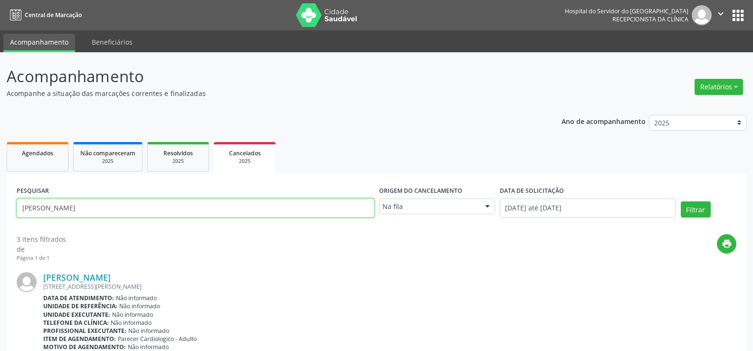
click at [230, 216] on input "joseph sousa da silva" at bounding box center [196, 208] width 358 height 19
paste input "Leon Tavares Pedros"
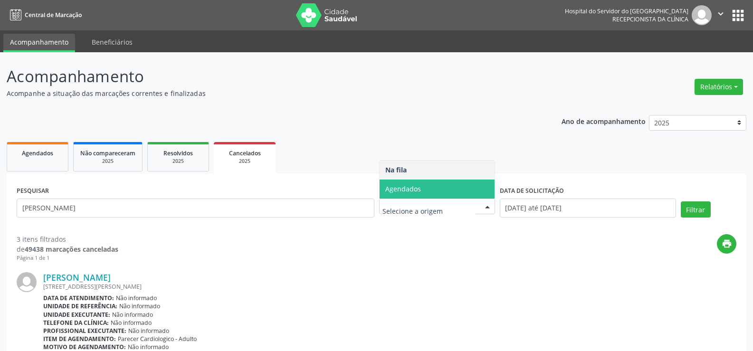
click at [403, 188] on span "Agendados" at bounding box center [403, 188] width 36 height 9
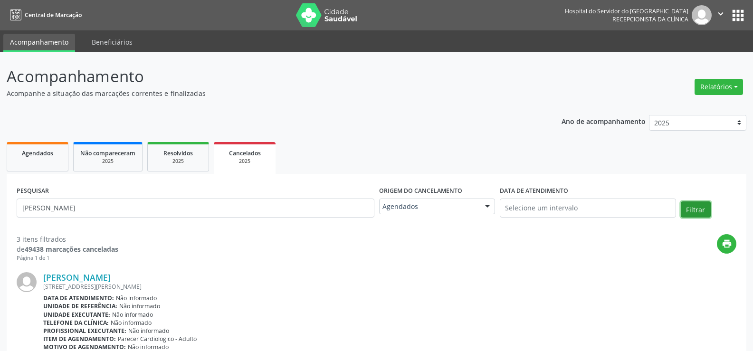
click at [698, 216] on button "Filtrar" at bounding box center [696, 210] width 30 height 16
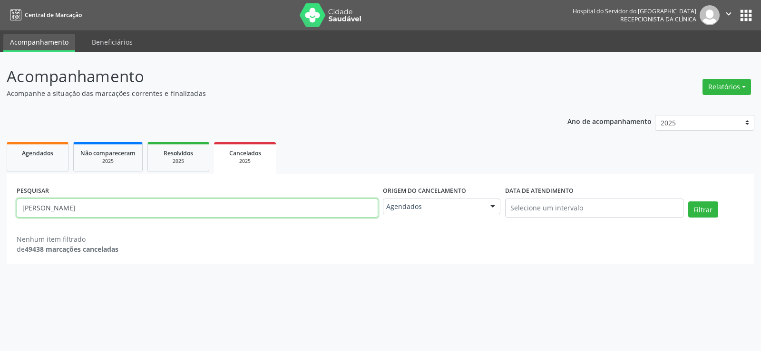
click at [122, 208] on input "Leon Tavares Pedrosa" at bounding box center [197, 208] width 361 height 19
paste input "Andre Luiz de Brito"
click at [688, 202] on button "Filtrar" at bounding box center [703, 210] width 30 height 16
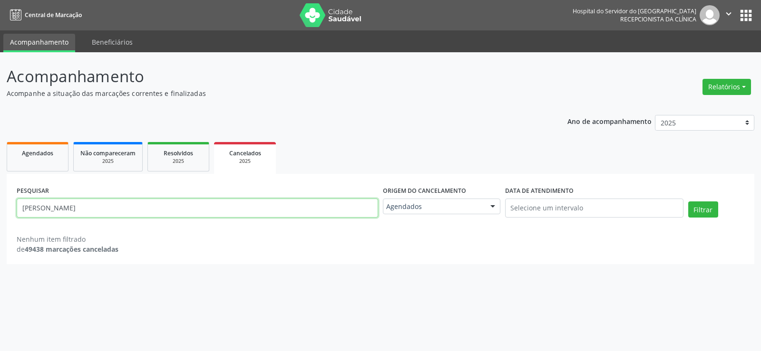
click at [183, 204] on input "Andre Luiz de Brito" at bounding box center [197, 208] width 361 height 19
paste input "ia Rodrigues da Silva dos Santos"
click at [688, 202] on button "Filtrar" at bounding box center [703, 210] width 30 height 16
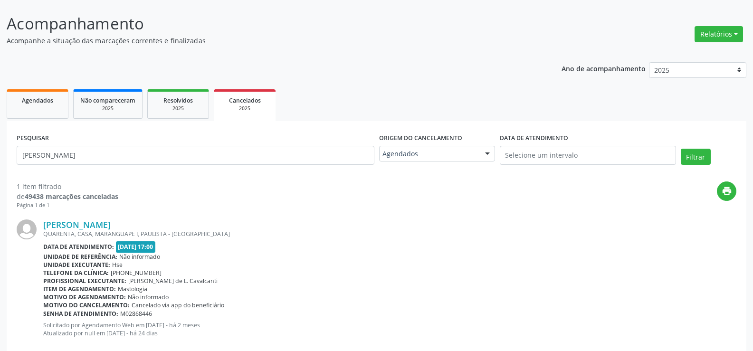
scroll to position [72, 0]
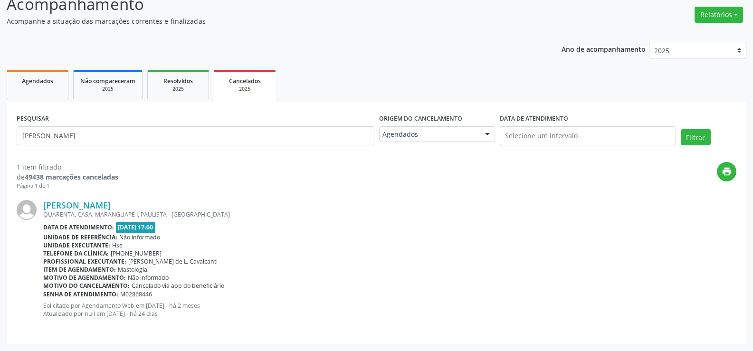
click at [183, 119] on div "PESQUISAR Andreia Rodrigues da Silva dos Santos" at bounding box center [195, 132] width 363 height 40
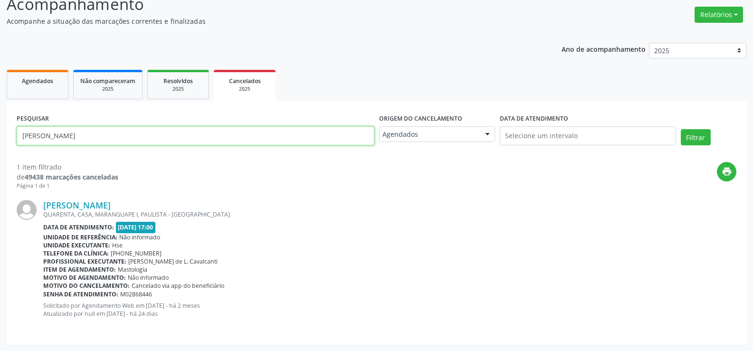
click at [190, 138] on input "Andreia Rodrigues da Silva dos Santos" at bounding box center [196, 135] width 358 height 19
paste input "Joseli Felix Borges de Santana"
click at [681, 129] on button "Filtrar" at bounding box center [696, 137] width 30 height 16
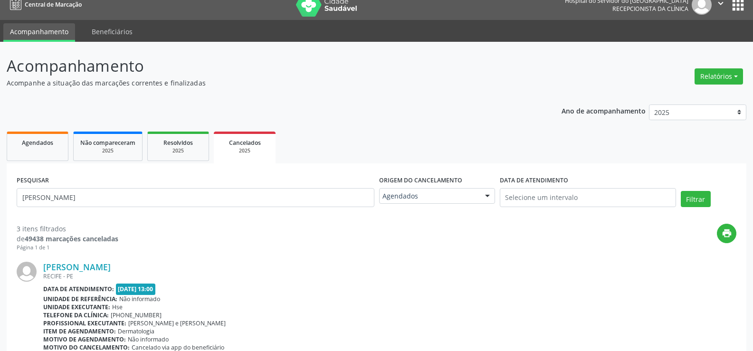
scroll to position [0, 0]
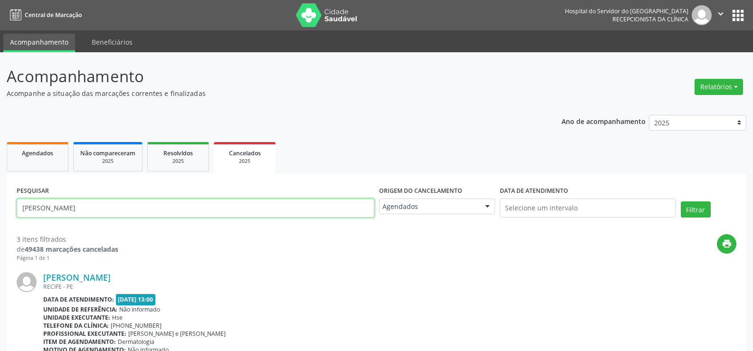
click at [188, 211] on input "Joseli Felix Borges de Santana" at bounding box center [196, 208] width 358 height 19
paste input "SEMURALDO AMARO DA SILVA"
click at [681, 202] on button "Filtrar" at bounding box center [696, 210] width 30 height 16
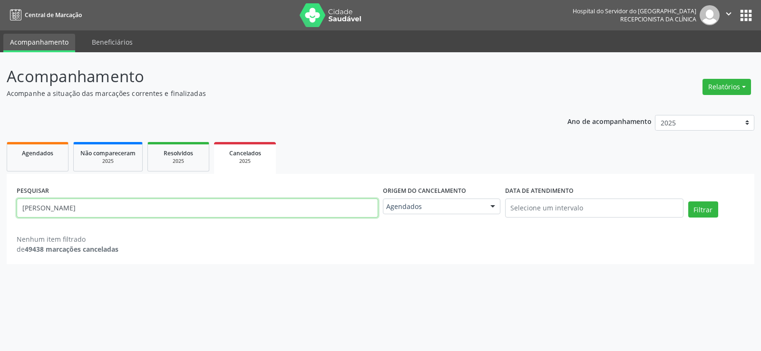
drag, startPoint x: 133, startPoint y: 207, endPoint x: 0, endPoint y: 202, distance: 132.7
click at [0, 202] on div "Acompanhamento Acompanhe a situação das marcações correntes e finalizadas Relat…" at bounding box center [380, 201] width 761 height 299
paste input "[PERSON_NAME]"
type input "[PERSON_NAME]"
click at [179, 163] on div "2025" at bounding box center [178, 161] width 48 height 7
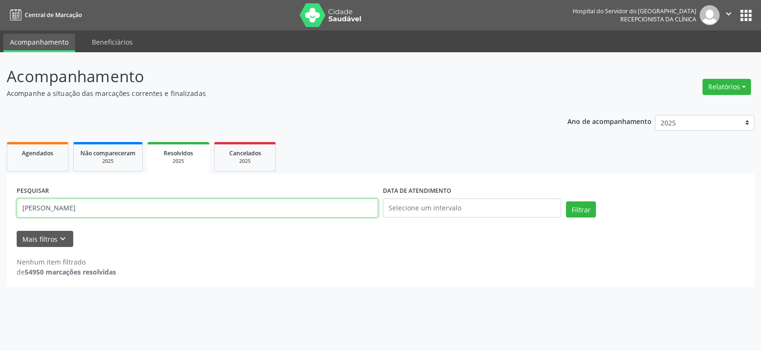
drag, startPoint x: 95, startPoint y: 212, endPoint x: 0, endPoint y: 206, distance: 95.2
click at [0, 206] on div "Acompanhamento Acompanhe a situação das marcações correntes e finalizadas Relat…" at bounding box center [380, 201] width 761 height 299
paste input "Jose Antonio Leal Barreto da Roch"
type input "[PERSON_NAME]"
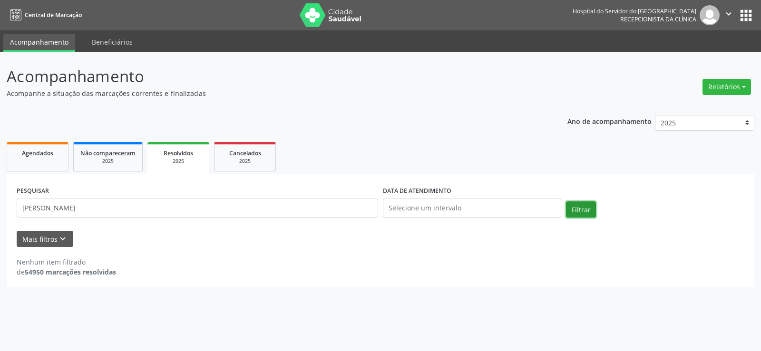
click at [574, 210] on button "Filtrar" at bounding box center [581, 210] width 30 height 16
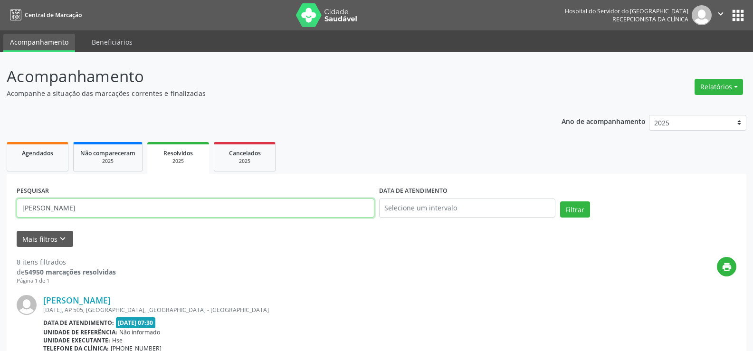
click at [166, 210] on input "[PERSON_NAME]" at bounding box center [196, 208] width 358 height 19
click at [166, 211] on input "[PERSON_NAME]" at bounding box center [196, 208] width 358 height 19
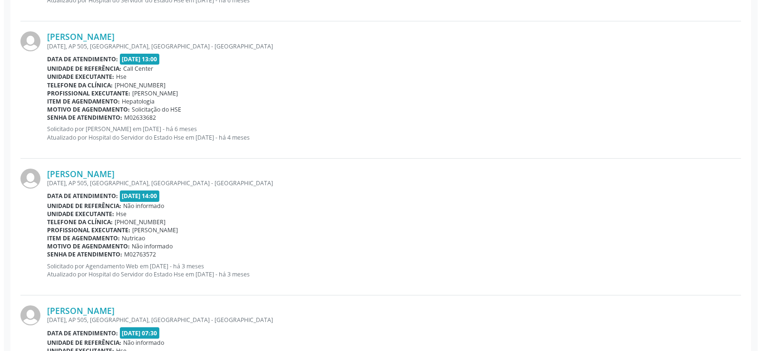
scroll to position [1046, 0]
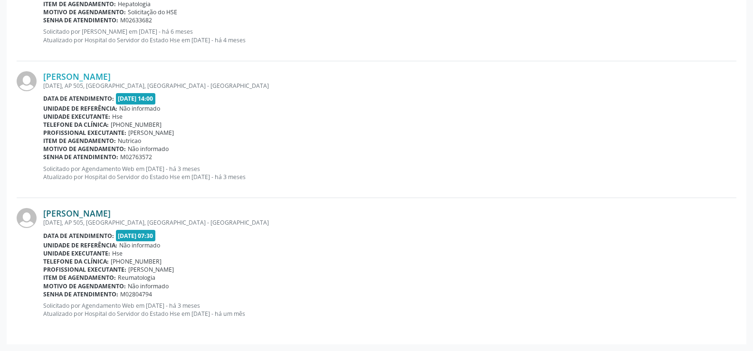
click at [111, 214] on link "[PERSON_NAME]" at bounding box center [76, 213] width 67 height 10
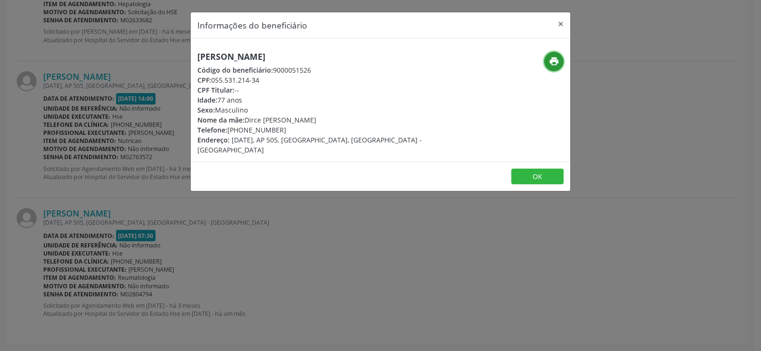
click at [550, 65] on icon "print" at bounding box center [554, 61] width 10 height 10
click at [561, 23] on button "×" at bounding box center [560, 23] width 19 height 23
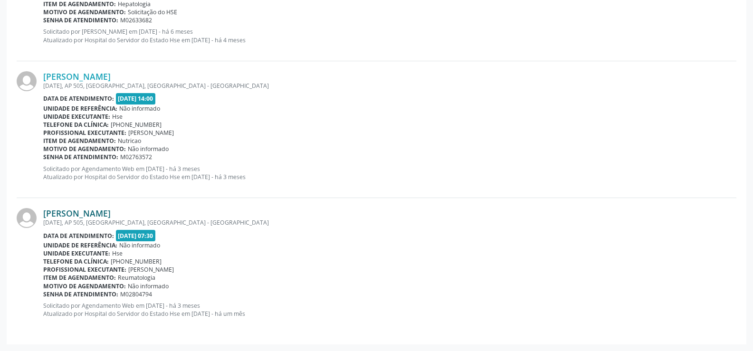
click at [111, 212] on link "[PERSON_NAME]" at bounding box center [76, 213] width 67 height 10
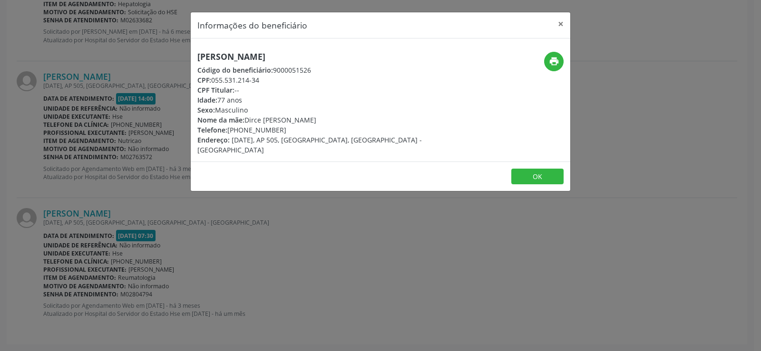
click at [308, 57] on h5 "[PERSON_NAME]" at bounding box center [317, 57] width 240 height 10
copy div "[PERSON_NAME]"
click at [97, 107] on div "Informações do beneficiário × [PERSON_NAME] Código do beneficiário: 9000051526 …" at bounding box center [380, 175] width 761 height 351
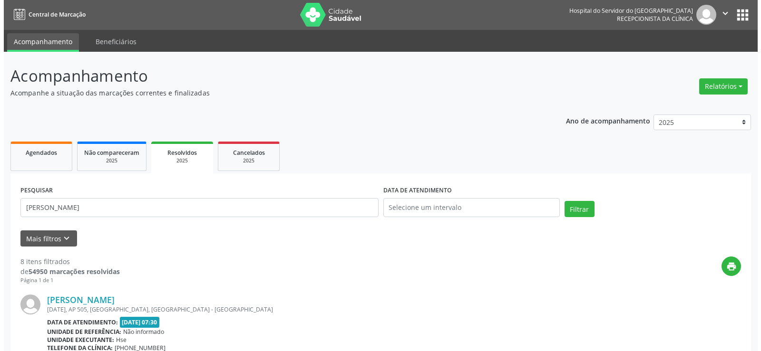
scroll to position [0, 0]
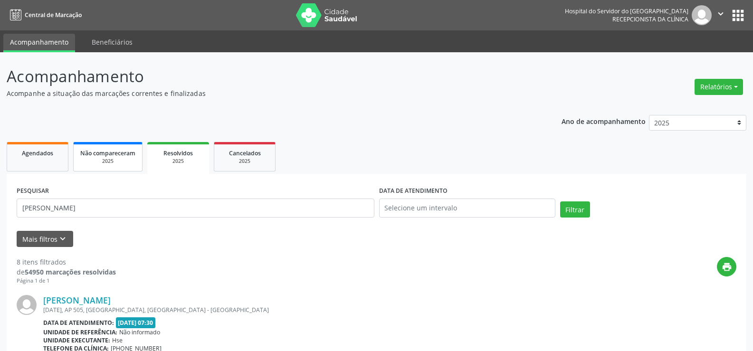
click at [93, 156] on span "Não compareceram" at bounding box center [107, 153] width 55 height 8
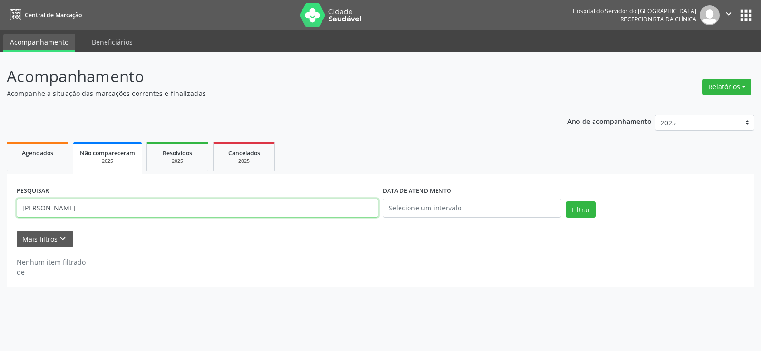
click at [271, 206] on input "Leon Tavares Pedrosa" at bounding box center [197, 208] width 361 height 19
paste input "Jose Antonio Leal Barreto da Roch"
type input "[PERSON_NAME]"
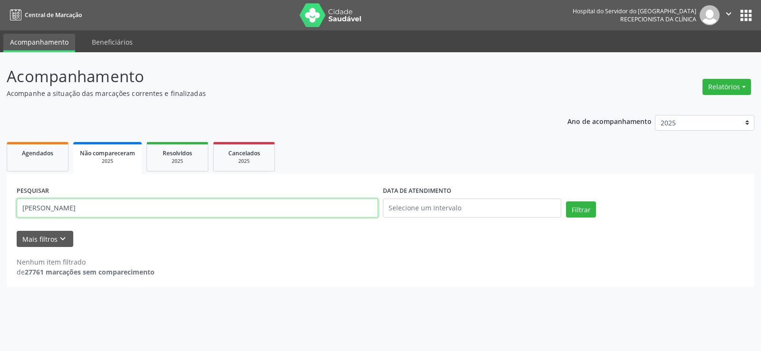
click at [566, 202] on button "Filtrar" at bounding box center [581, 210] width 30 height 16
click at [251, 154] on span "Cancelados" at bounding box center [244, 153] width 32 height 8
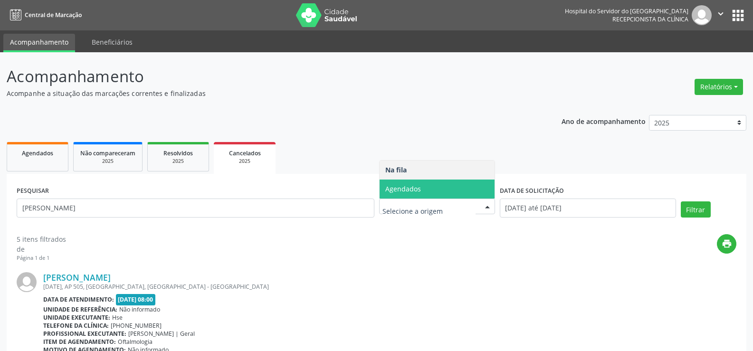
click at [428, 188] on span "Agendados" at bounding box center [437, 189] width 115 height 19
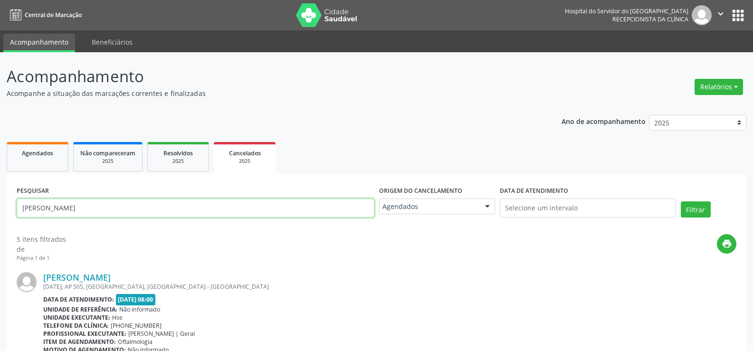
click at [294, 210] on input "[PERSON_NAME]" at bounding box center [196, 208] width 358 height 19
paste input "text"
type input "[PERSON_NAME]"
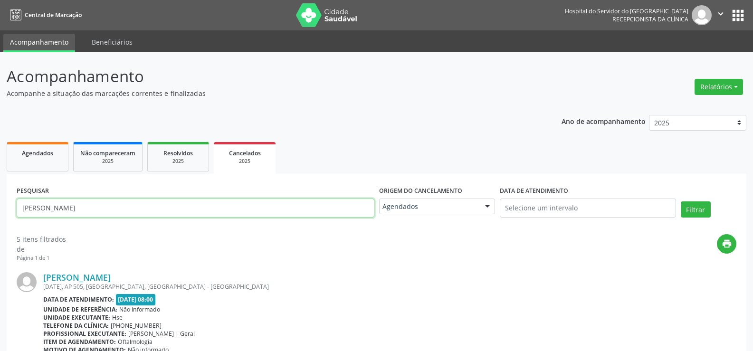
click at [681, 202] on button "Filtrar" at bounding box center [696, 210] width 30 height 16
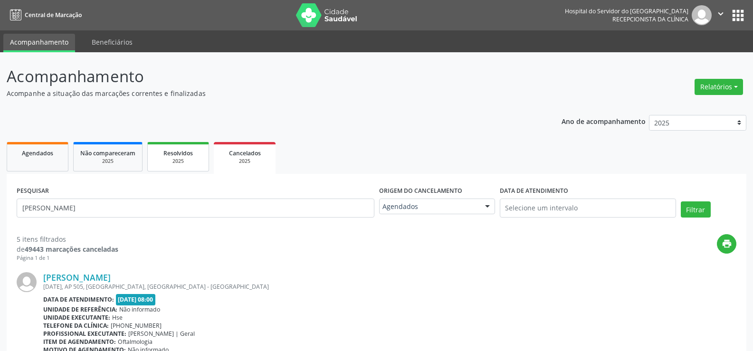
click at [182, 151] on span "Resolvidos" at bounding box center [178, 153] width 29 height 8
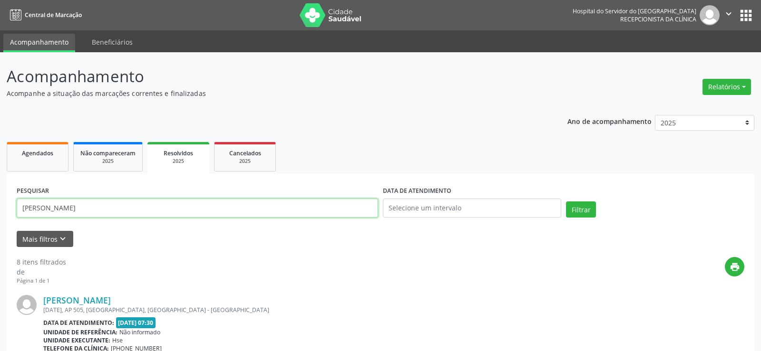
click at [273, 208] on input "[PERSON_NAME]" at bounding box center [197, 208] width 361 height 19
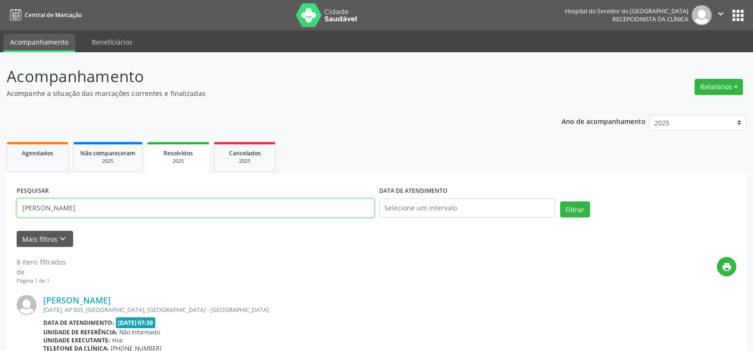
click at [273, 208] on input "[PERSON_NAME]" at bounding box center [196, 208] width 358 height 19
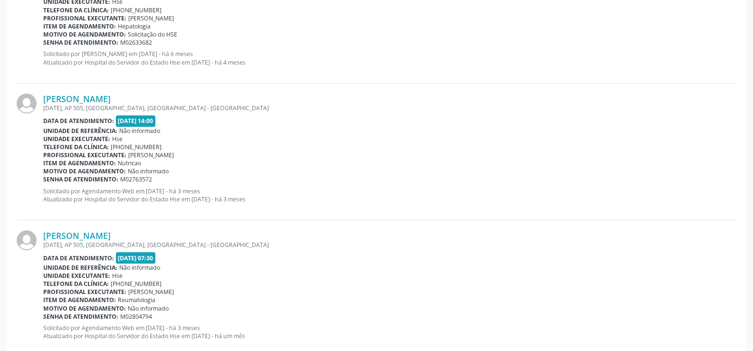
scroll to position [1046, 0]
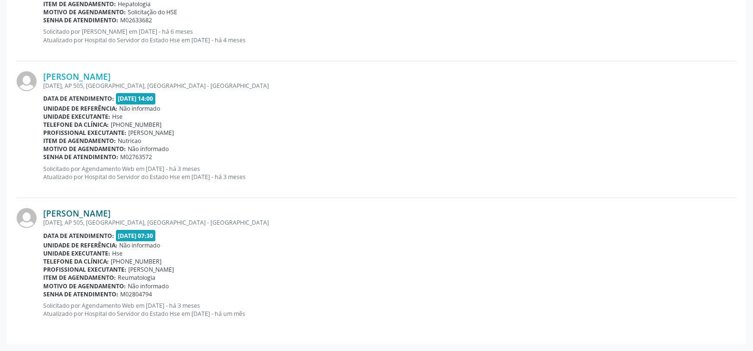
click at [111, 213] on link "[PERSON_NAME]" at bounding box center [76, 213] width 67 height 10
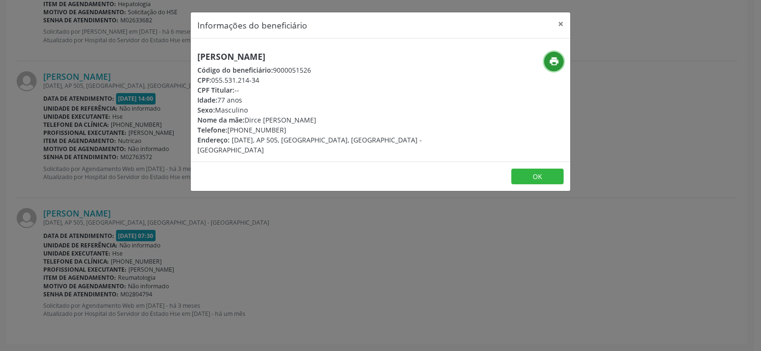
click at [550, 55] on button "print" at bounding box center [553, 61] width 19 height 19
click at [141, 168] on div "Informações do beneficiário × [PERSON_NAME] Código do beneficiário: 9000051526 …" at bounding box center [380, 175] width 761 height 351
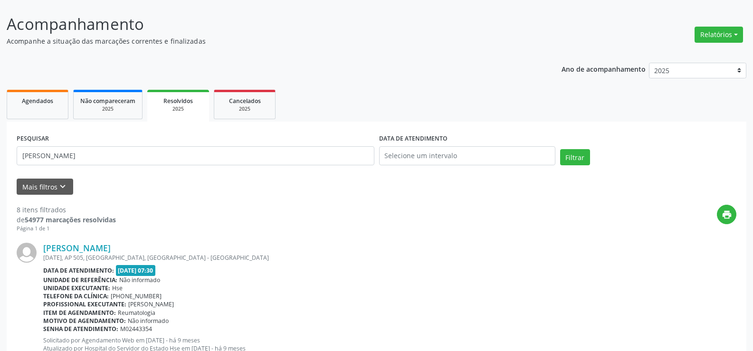
scroll to position [0, 0]
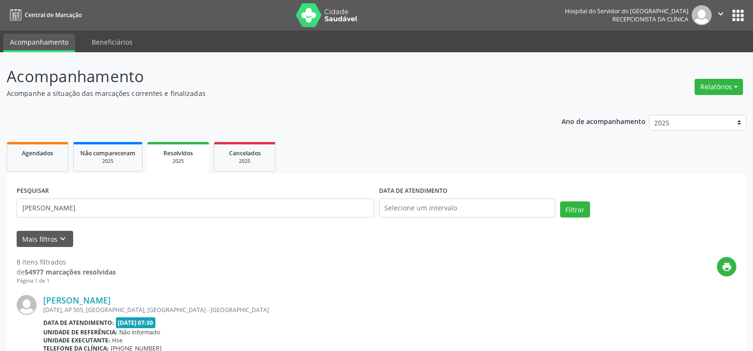
click at [113, 140] on ul "Agendados Não compareceram 2025 Resolvidos 2025 Cancelados 2025" at bounding box center [377, 157] width 740 height 34
click at [112, 156] on span "Não compareceram" at bounding box center [107, 153] width 55 height 8
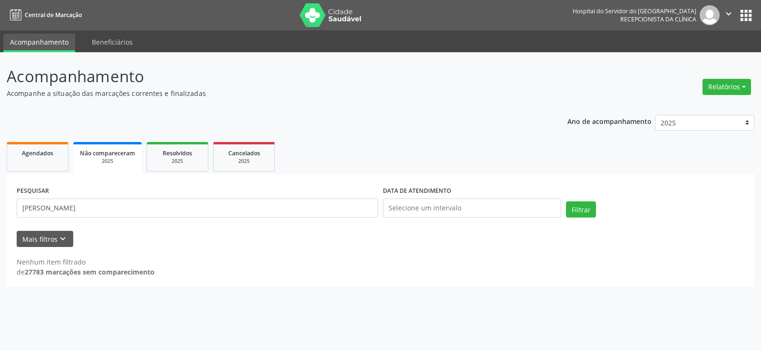
click at [176, 197] on div "PESQUISAR [PERSON_NAME]" at bounding box center [197, 204] width 366 height 40
click at [176, 198] on div "PESQUISAR [PERSON_NAME]" at bounding box center [197, 204] width 366 height 40
click at [175, 207] on input "[PERSON_NAME]" at bounding box center [197, 208] width 361 height 19
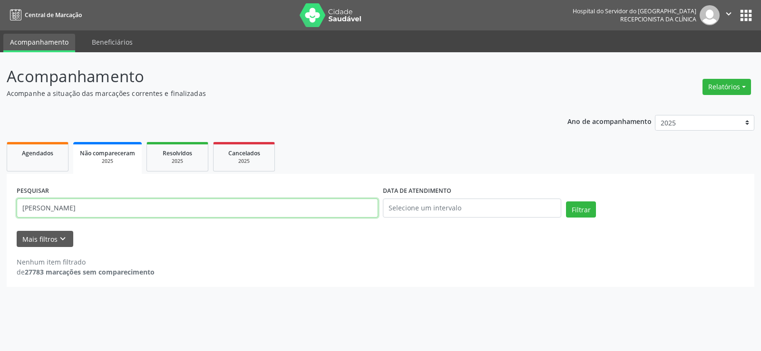
click at [175, 207] on input "[PERSON_NAME]" at bounding box center [197, 208] width 361 height 19
click at [566, 202] on button "Filtrar" at bounding box center [581, 210] width 30 height 16
click at [172, 164] on div "2025" at bounding box center [178, 161] width 48 height 7
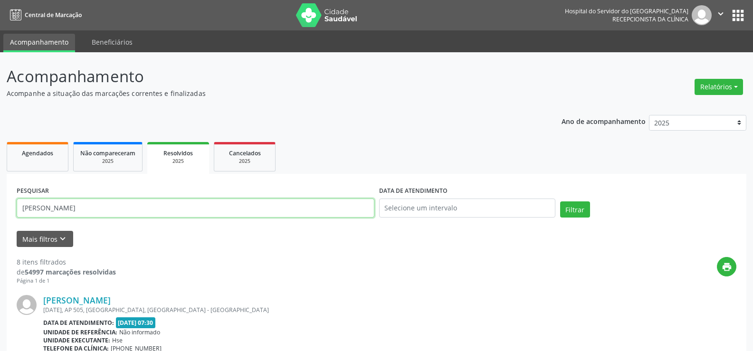
drag, startPoint x: 151, startPoint y: 207, endPoint x: 15, endPoint y: 229, distance: 137.6
paste input "[PERSON_NAME]"
click at [575, 205] on button "Filtrar" at bounding box center [575, 210] width 30 height 16
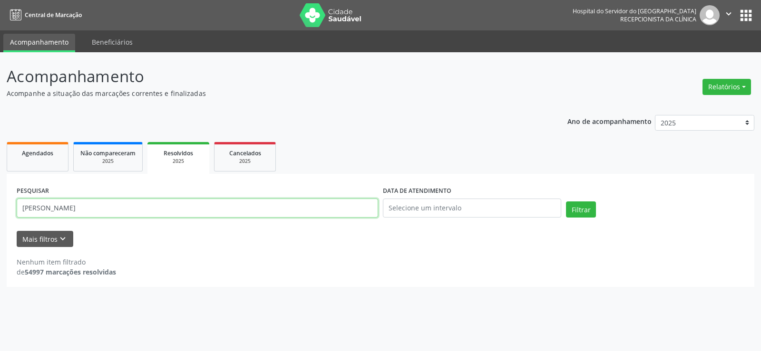
drag, startPoint x: 141, startPoint y: 206, endPoint x: 0, endPoint y: 205, distance: 140.7
click at [0, 205] on div "Acompanhamento Acompanhe a situação das marcações correntes e finalizadas Relat…" at bounding box center [380, 201] width 761 height 299
paste input "[PERSON_NAME]"
type input "[PERSON_NAME]"
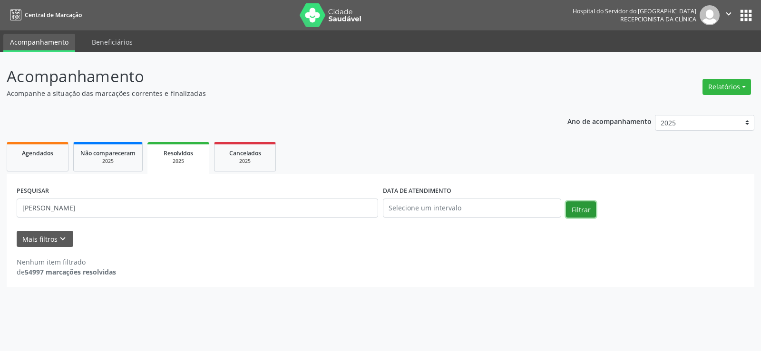
click at [575, 206] on button "Filtrar" at bounding box center [581, 210] width 30 height 16
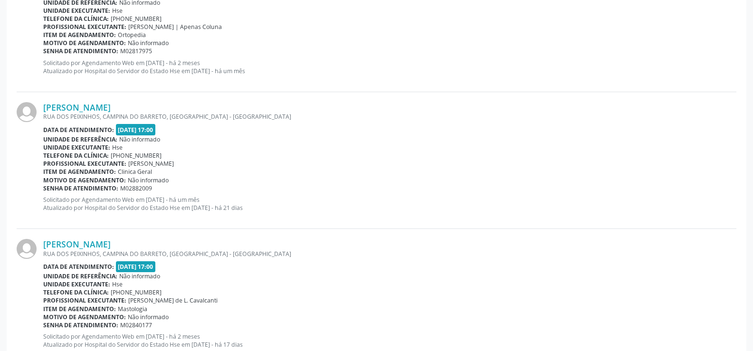
scroll to position [1136, 0]
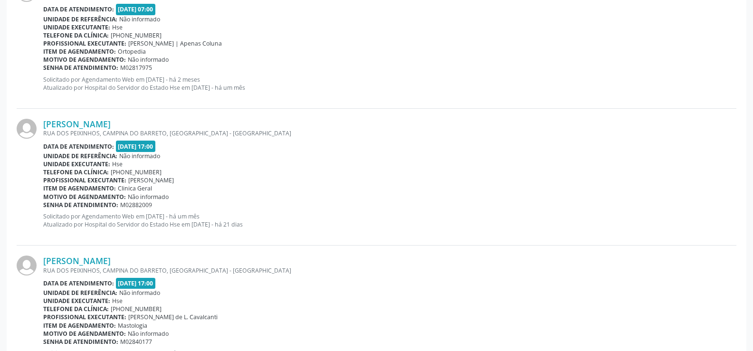
drag, startPoint x: 159, startPoint y: 123, endPoint x: 41, endPoint y: 130, distance: 117.6
click at [41, 130] on div "[PERSON_NAME] [GEOGRAPHIC_DATA], CAMPINA DO BARRETO, [GEOGRAPHIC_DATA] - [GEOGR…" at bounding box center [377, 177] width 720 height 137
copy div "[PERSON_NAME]"
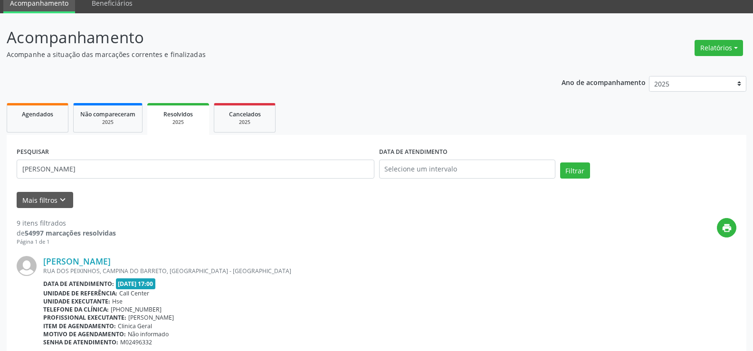
scroll to position [0, 0]
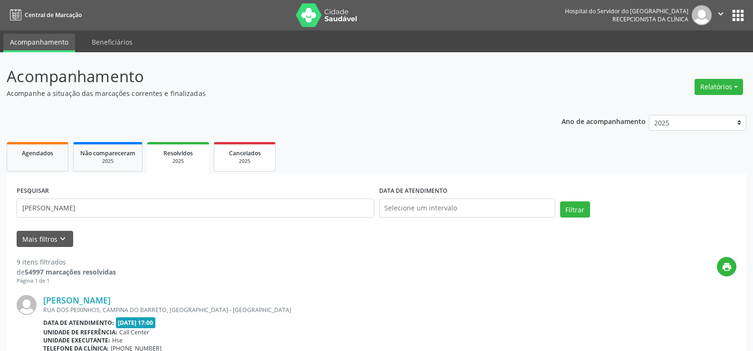
click at [240, 155] on span "Cancelados" at bounding box center [245, 153] width 32 height 8
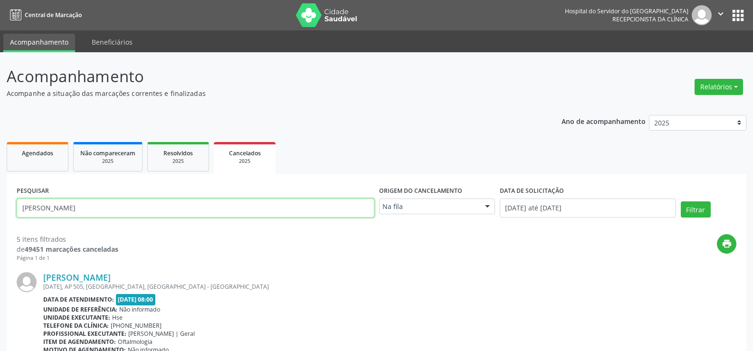
drag, startPoint x: 141, startPoint y: 210, endPoint x: 0, endPoint y: 221, distance: 141.1
paste input "[PERSON_NAME]"
type input "[PERSON_NAME]"
click at [484, 210] on div at bounding box center [488, 207] width 14 height 16
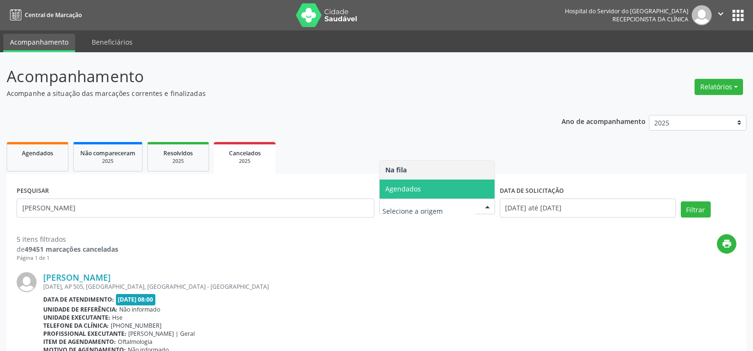
click at [475, 197] on span "Agendados" at bounding box center [437, 189] width 115 height 19
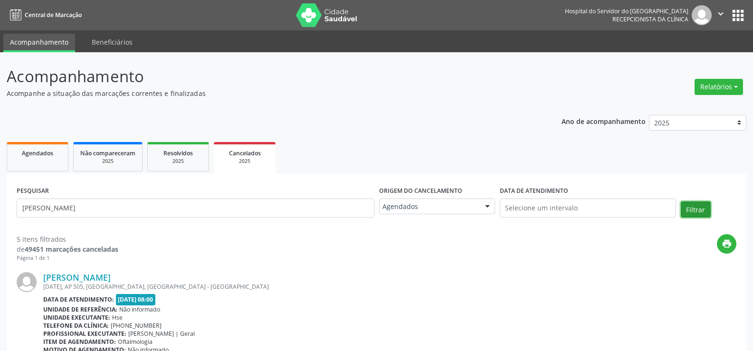
click at [698, 208] on button "Filtrar" at bounding box center [696, 210] width 30 height 16
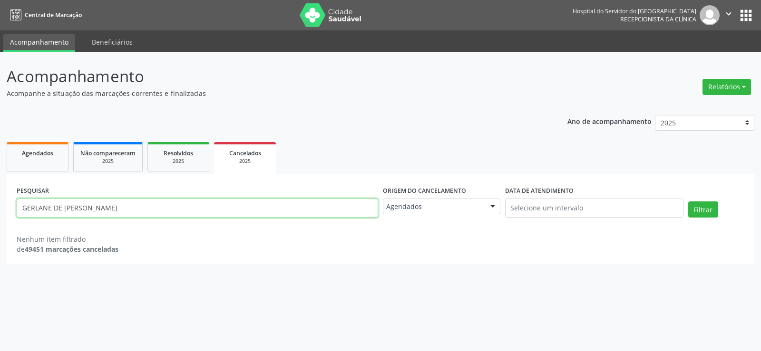
drag, startPoint x: 92, startPoint y: 209, endPoint x: 100, endPoint y: 209, distance: 8.6
click at [92, 209] on input "GERLANE DE [PERSON_NAME]" at bounding box center [197, 208] width 361 height 19
click at [90, 209] on input "GERLANE DE [PERSON_NAME]" at bounding box center [197, 208] width 361 height 19
drag, startPoint x: 93, startPoint y: 209, endPoint x: 260, endPoint y: 215, distance: 167.0
click at [258, 216] on input "GERLANE DE [PERSON_NAME]" at bounding box center [197, 208] width 361 height 19
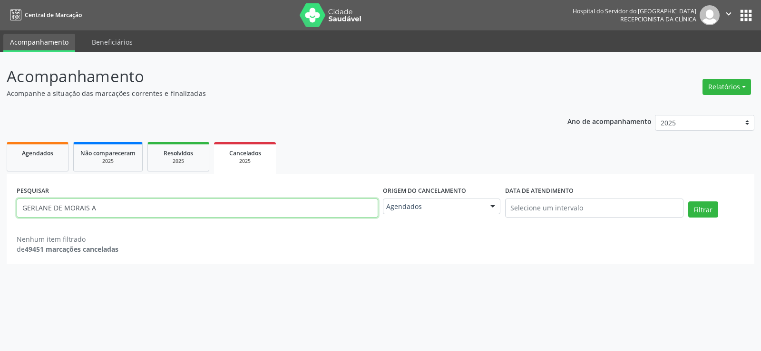
click at [688, 202] on button "Filtrar" at bounding box center [703, 210] width 30 height 16
click at [143, 212] on input "GERLANE DE MORAIS A" at bounding box center [197, 208] width 361 height 19
paste input "LBUQUERQUE MIRANDA"
type input "GERLANE DE MORAIS ALBUQUERQUE MIRANDA"
click at [688, 202] on button "Filtrar" at bounding box center [703, 210] width 30 height 16
